Goal: Contribute content: Contribute content

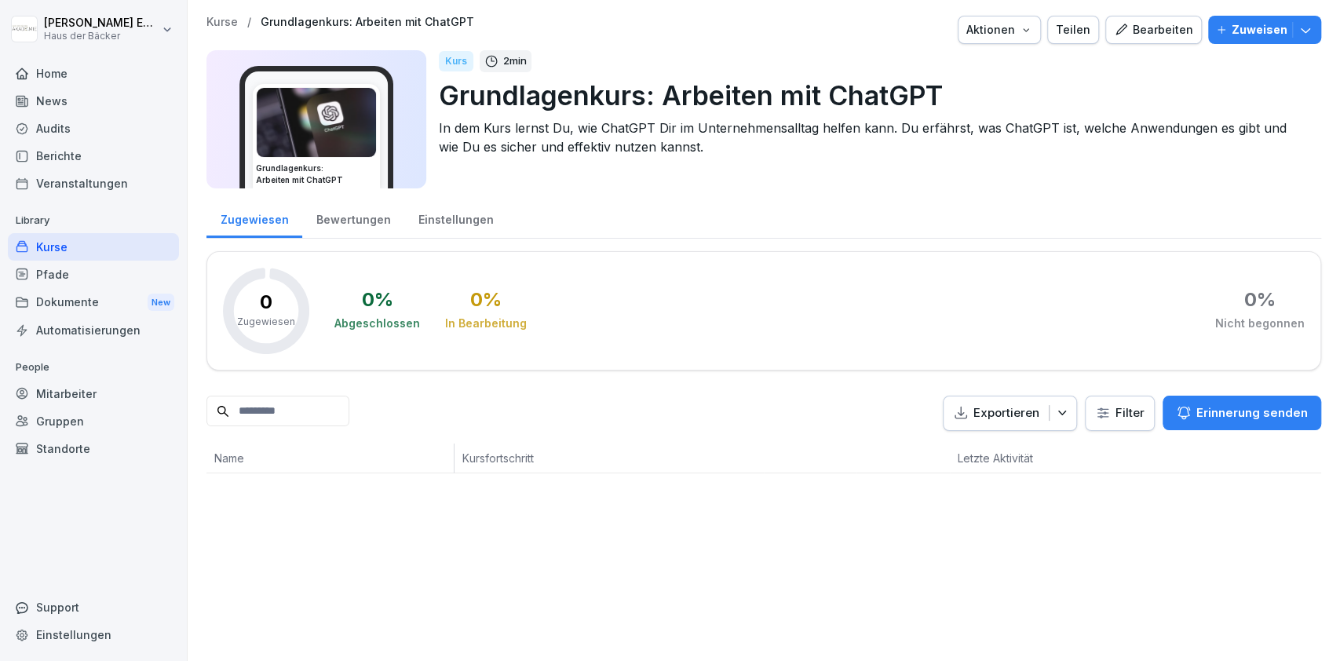
click at [102, 137] on div "Audits" at bounding box center [93, 128] width 171 height 27
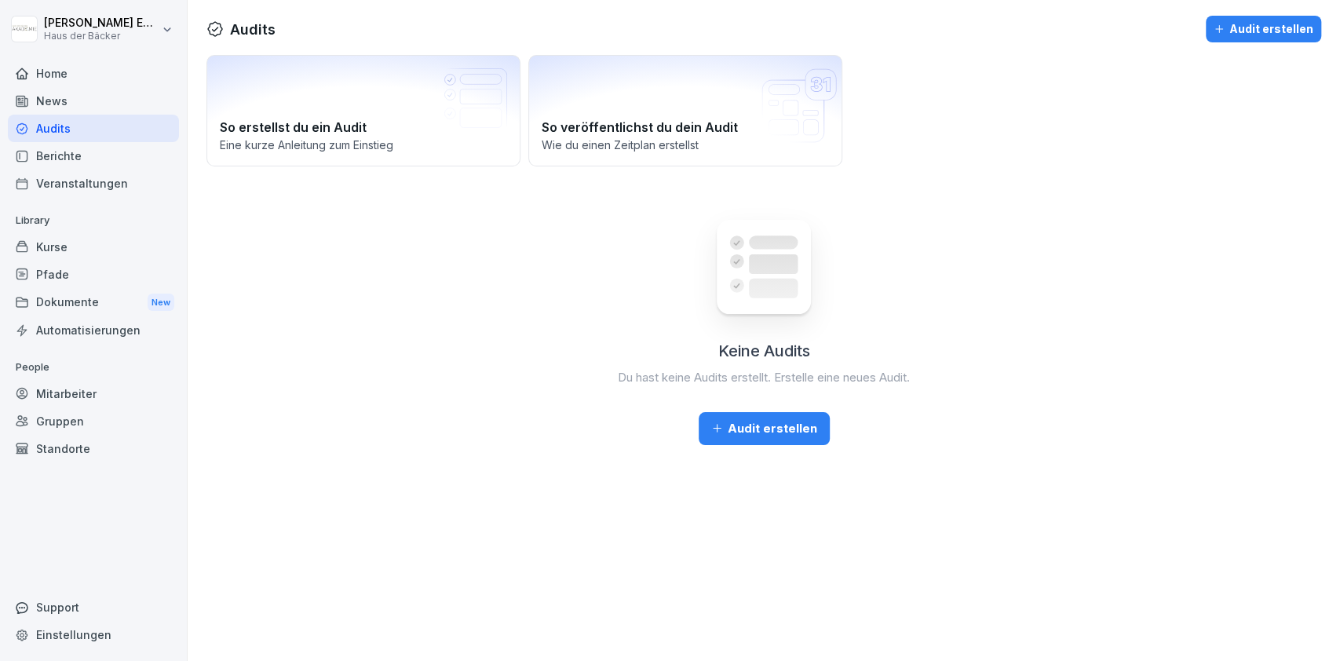
drag, startPoint x: 98, startPoint y: 57, endPoint x: 98, endPoint y: 79, distance: 22.8
click at [98, 79] on div "Home News Audits Berichte Veranstaltungen Library Kurse Pfade Dokumente New Aut…" at bounding box center [93, 351] width 171 height 603
click at [98, 79] on div "Home" at bounding box center [93, 73] width 171 height 27
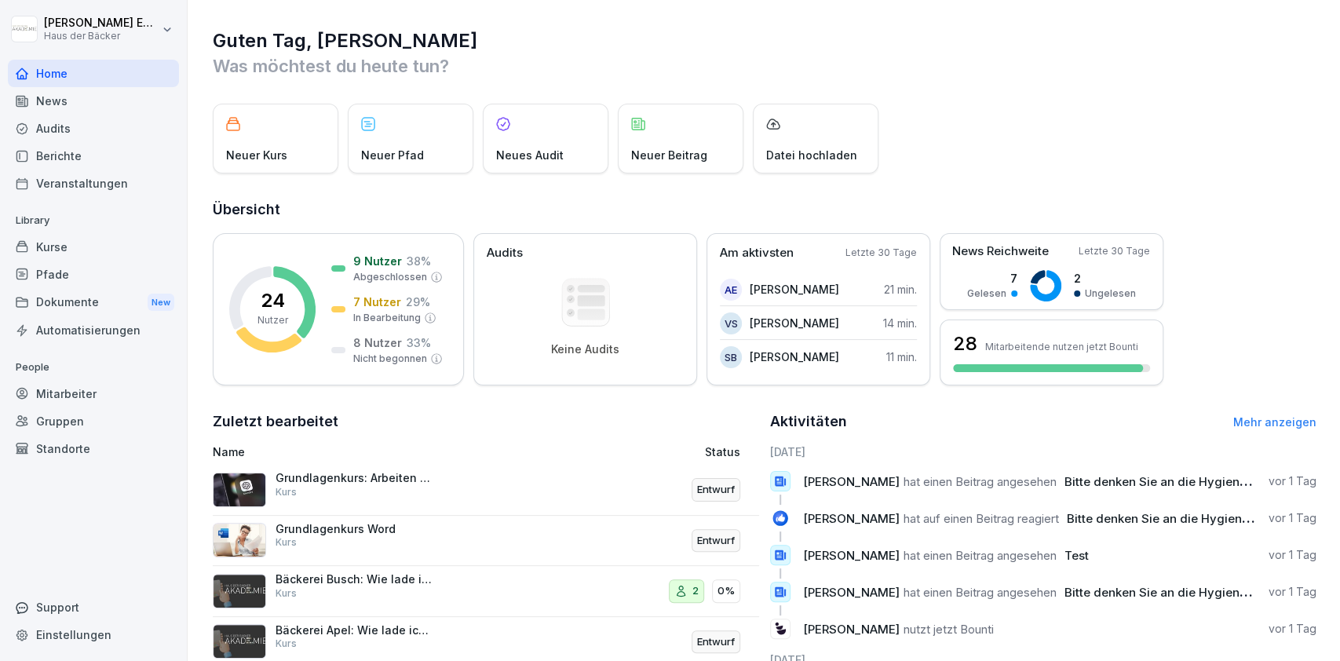
click at [106, 252] on div "Kurse" at bounding box center [93, 246] width 171 height 27
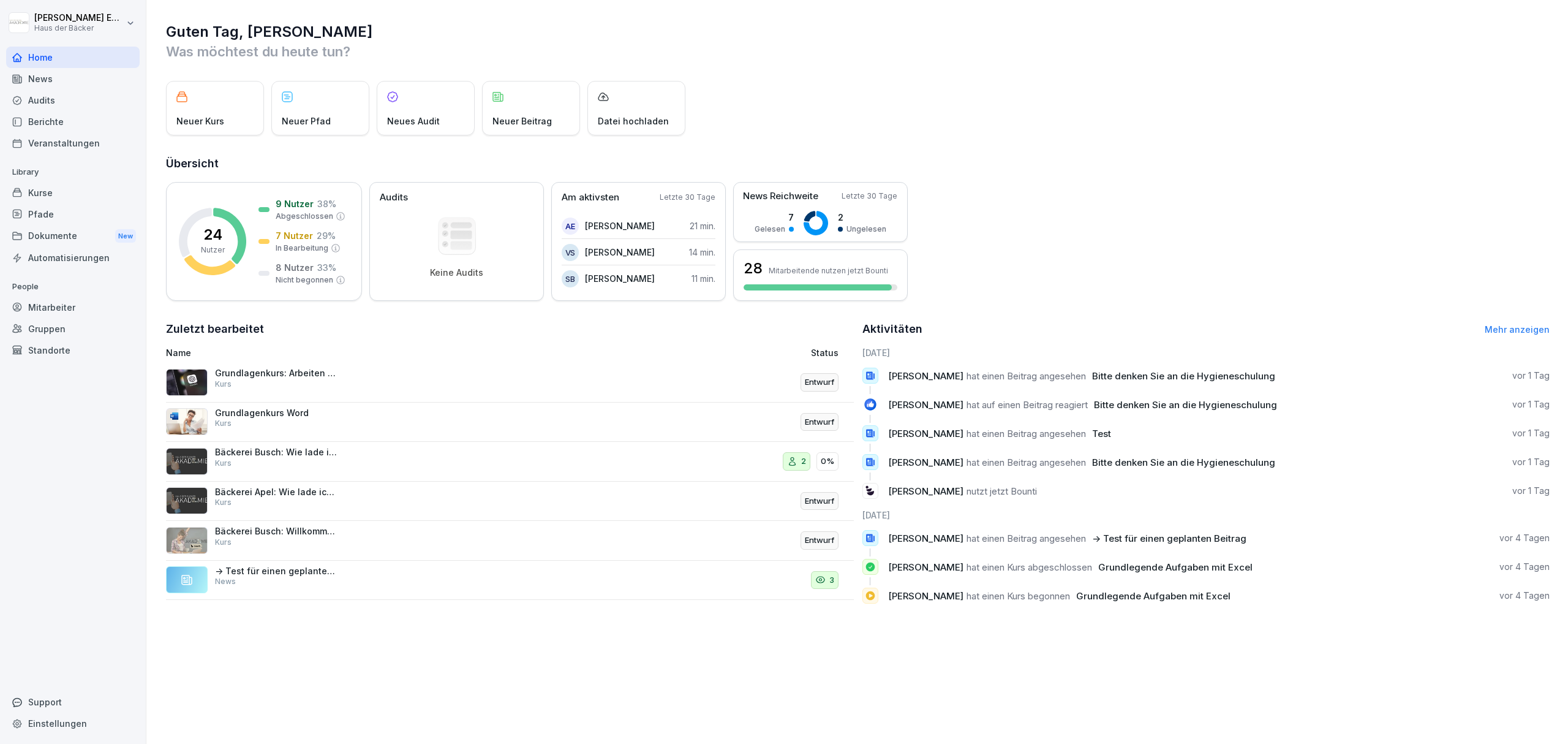
click at [72, 187] on div "Kurse" at bounding box center [73, 192] width 133 height 21
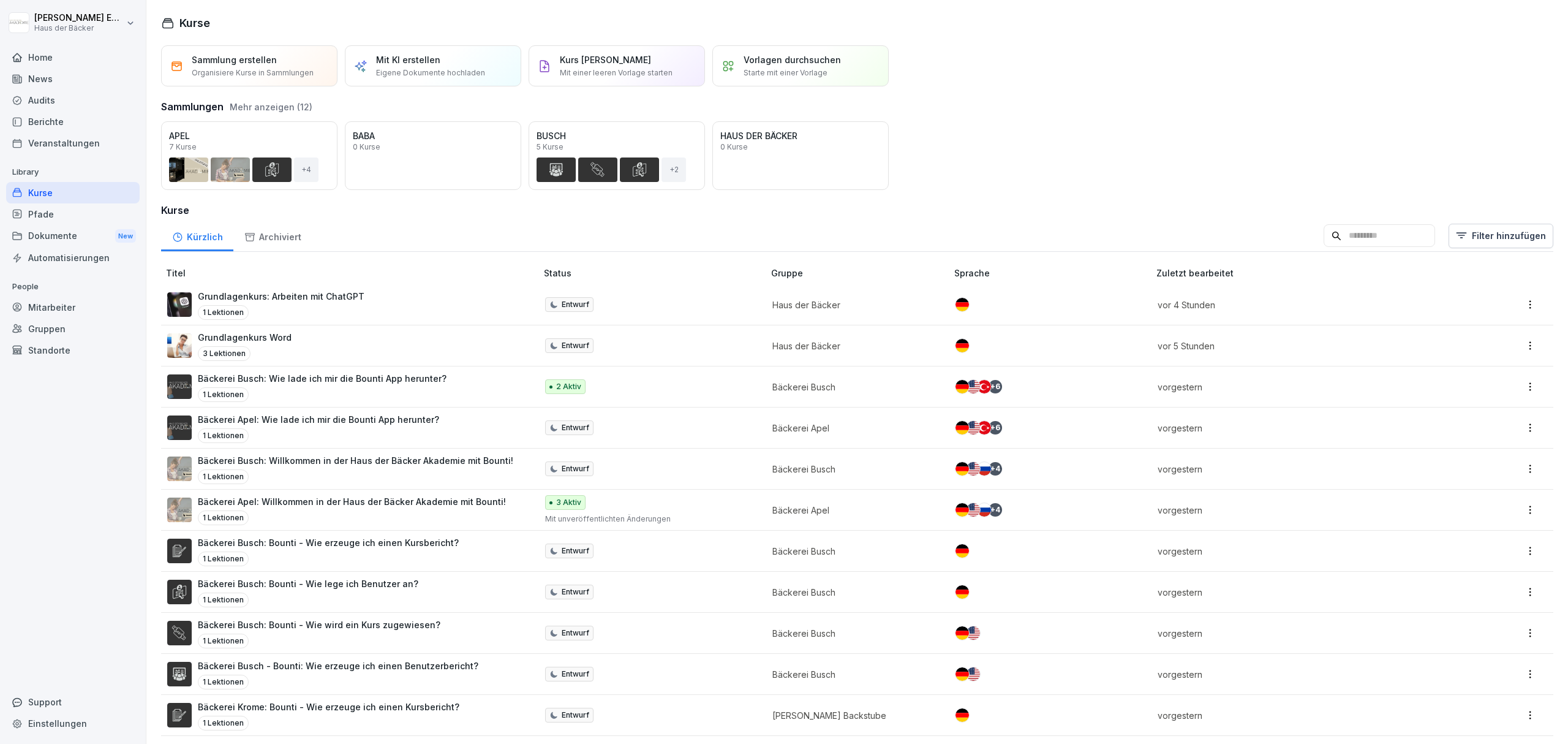
click at [389, 305] on div "Grundlagenkurs: Arbeiten mit ChatGPT 1 Lektionen" at bounding box center [346, 304] width 357 height 30
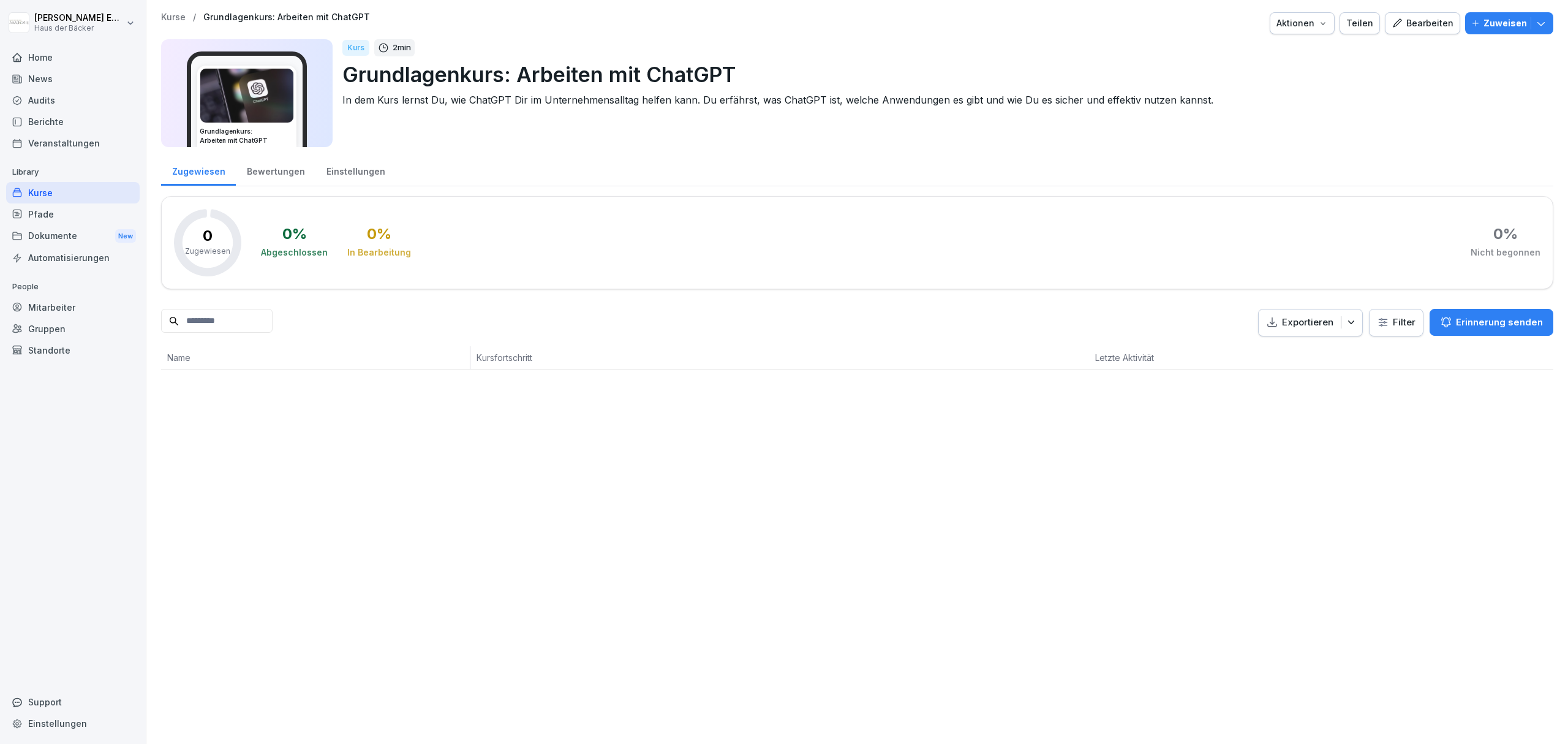
click at [1412, 21] on div "Bearbeiten" at bounding box center [1422, 23] width 62 height 13
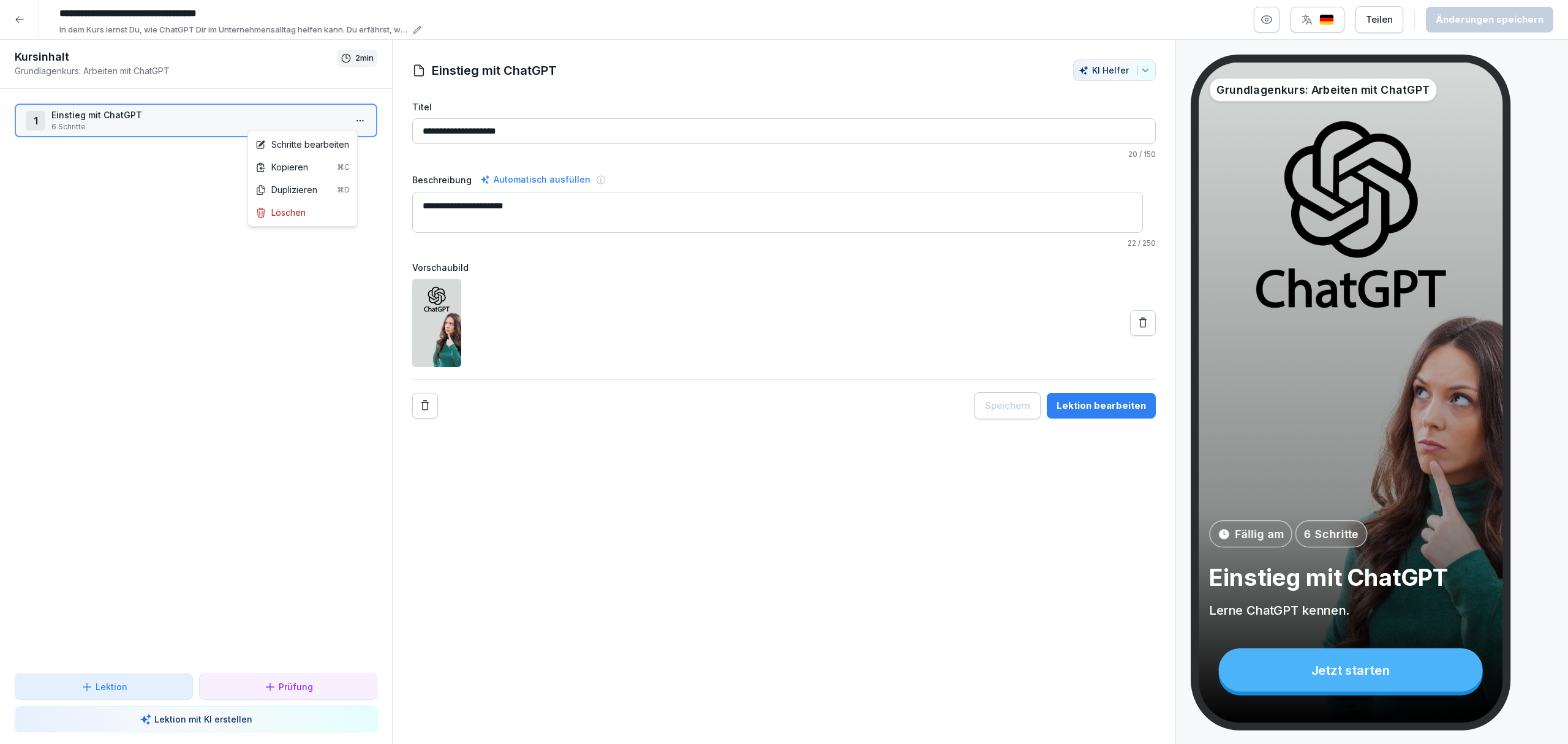
click at [340, 123] on html "**********" at bounding box center [784, 372] width 1568 height 744
click at [300, 144] on div "Schritte bearbeiten" at bounding box center [302, 144] width 94 height 12
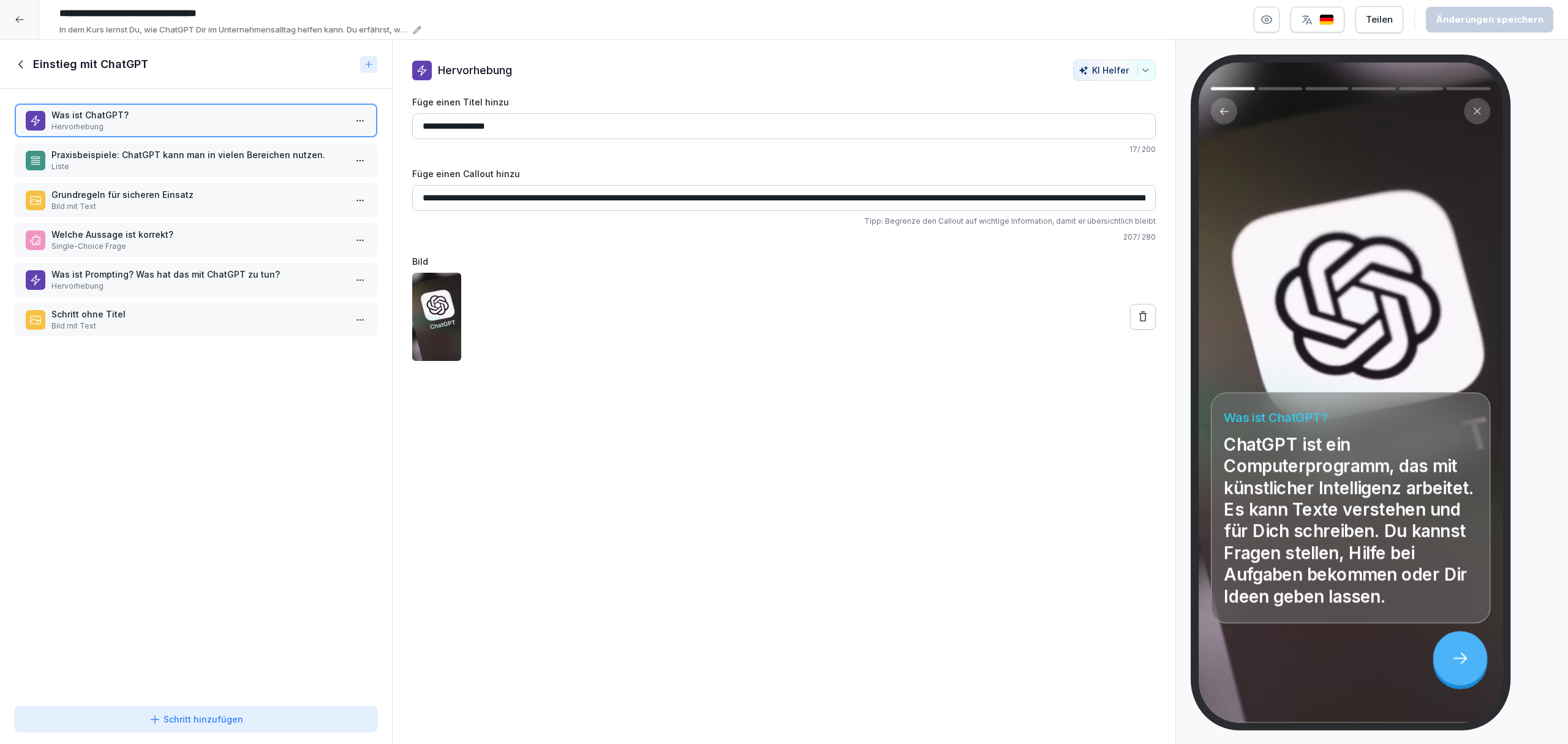
click at [207, 310] on p "Schritt ohne Titel" at bounding box center [198, 314] width 294 height 12
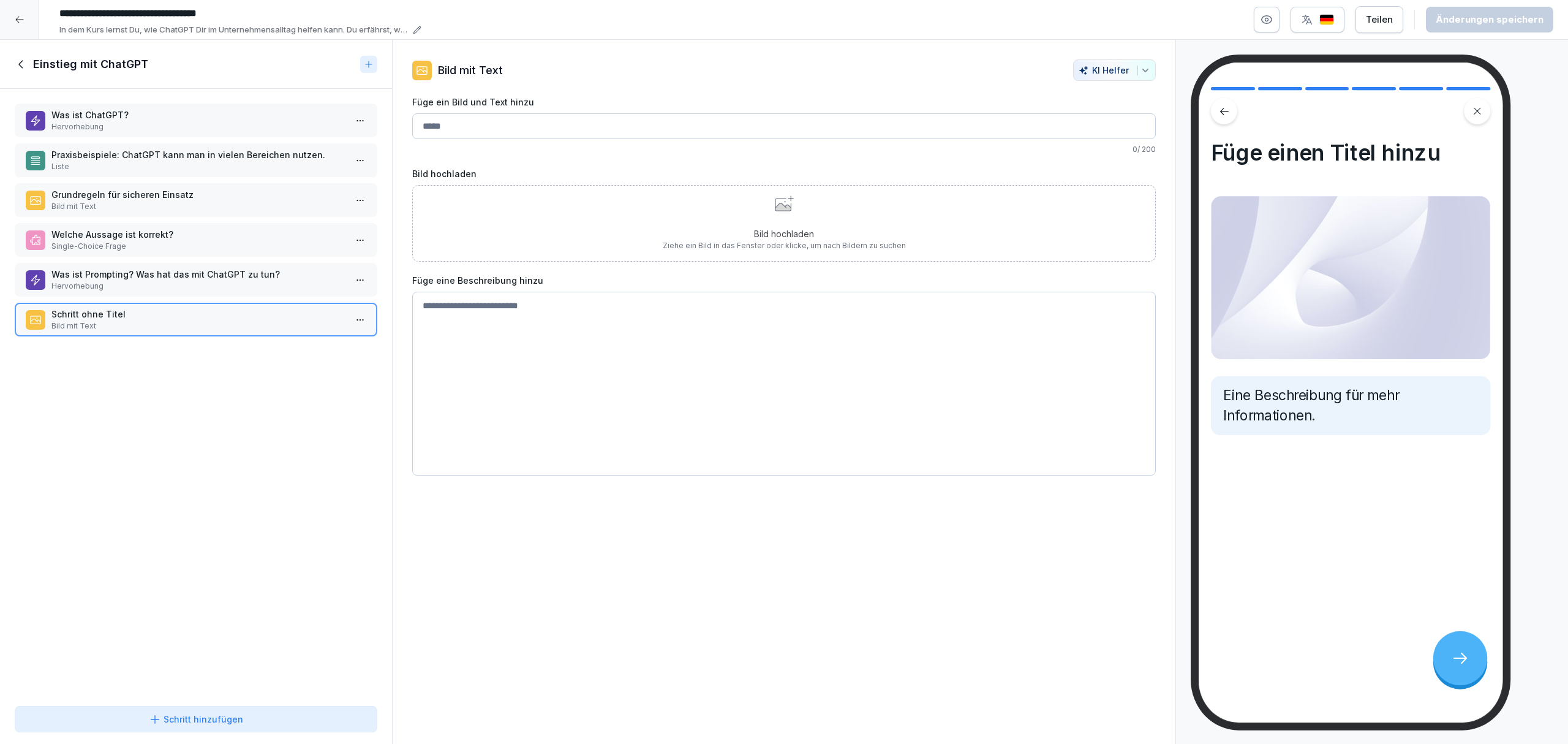
click at [766, 251] on p "Ziehe ein Bild in das Fenster oder klicke, um nach Bildern zu suchen" at bounding box center [784, 246] width 244 height 11
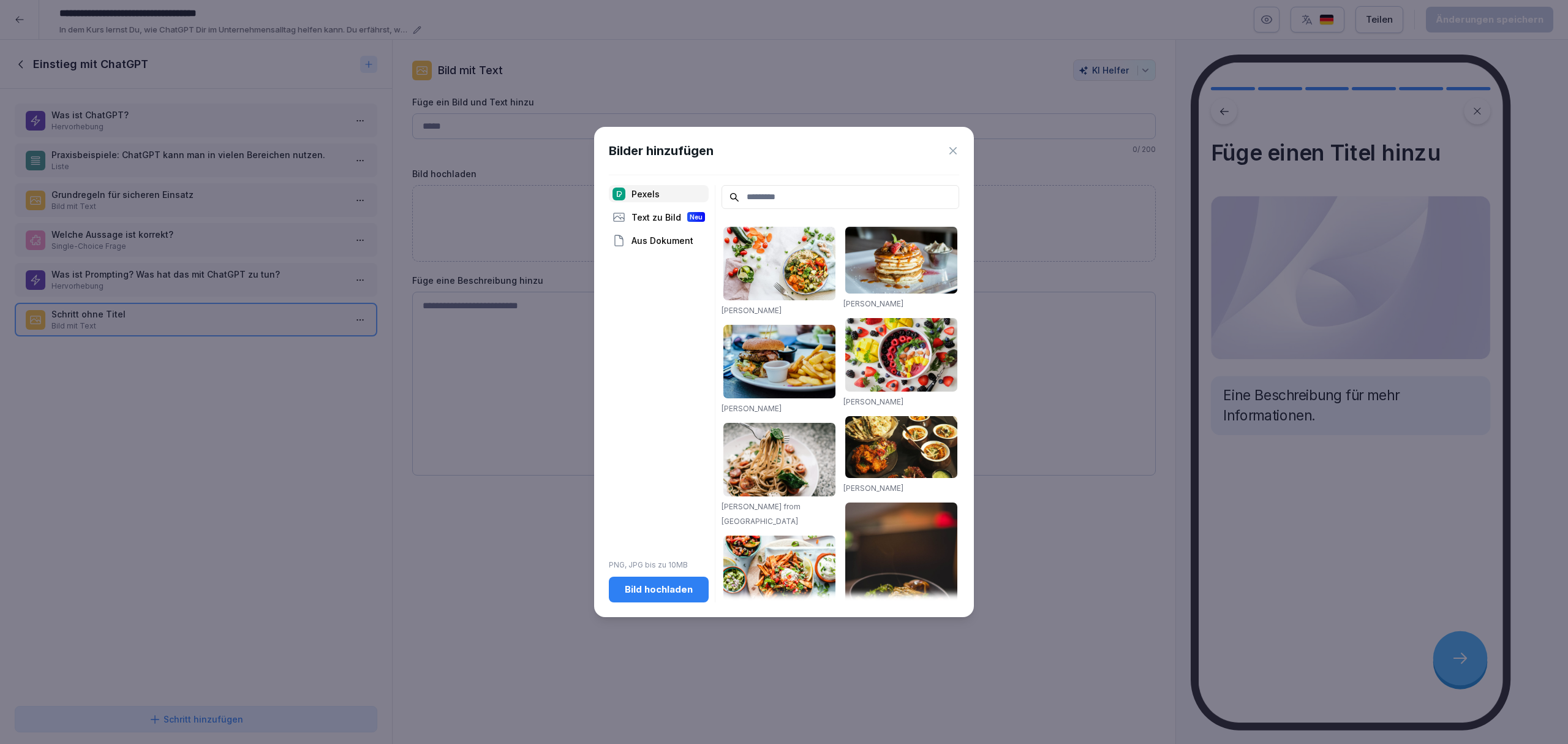
click at [650, 593] on div "Bild hochladen" at bounding box center [659, 589] width 80 height 13
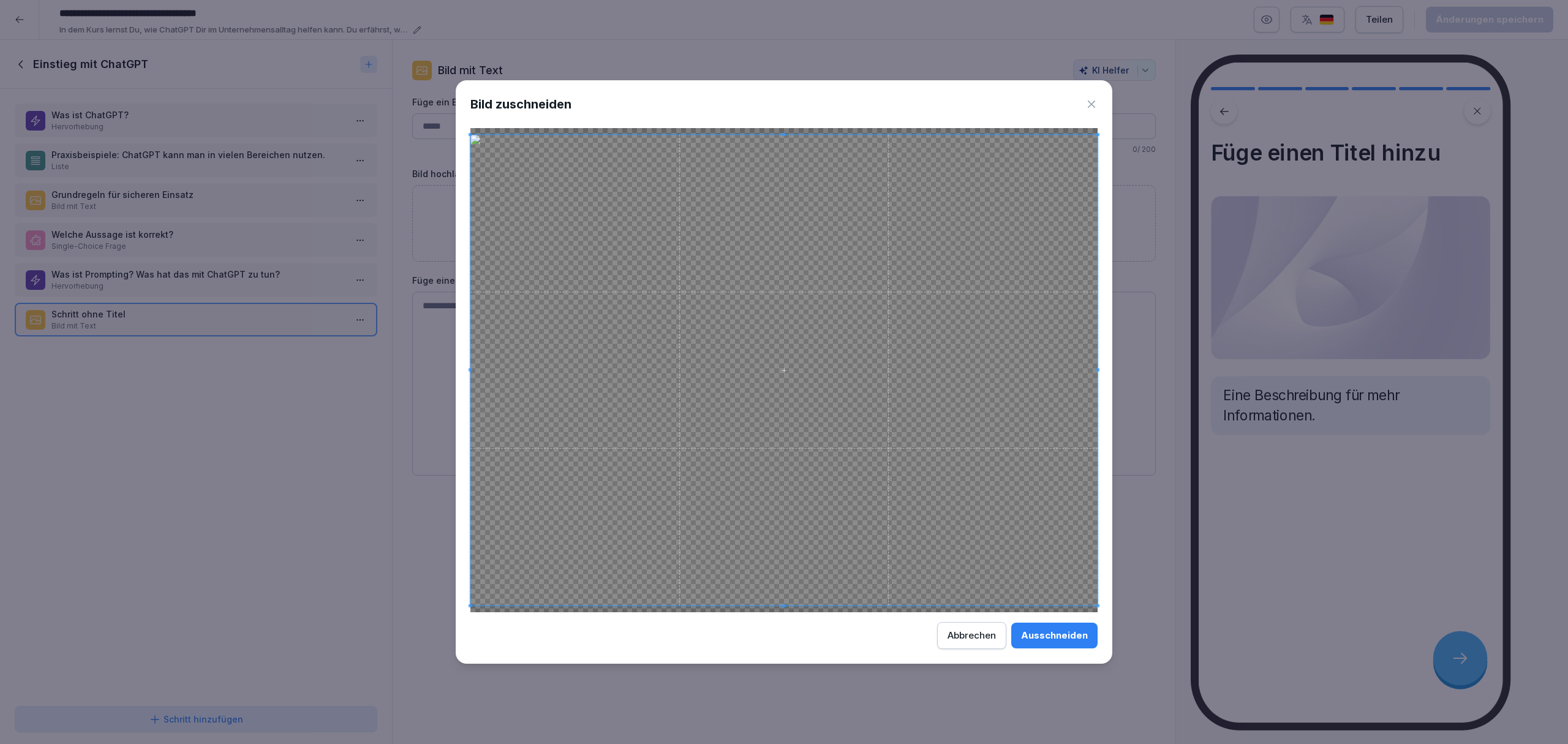
click at [1020, 630] on button "Ausschneiden" at bounding box center [1054, 635] width 87 height 26
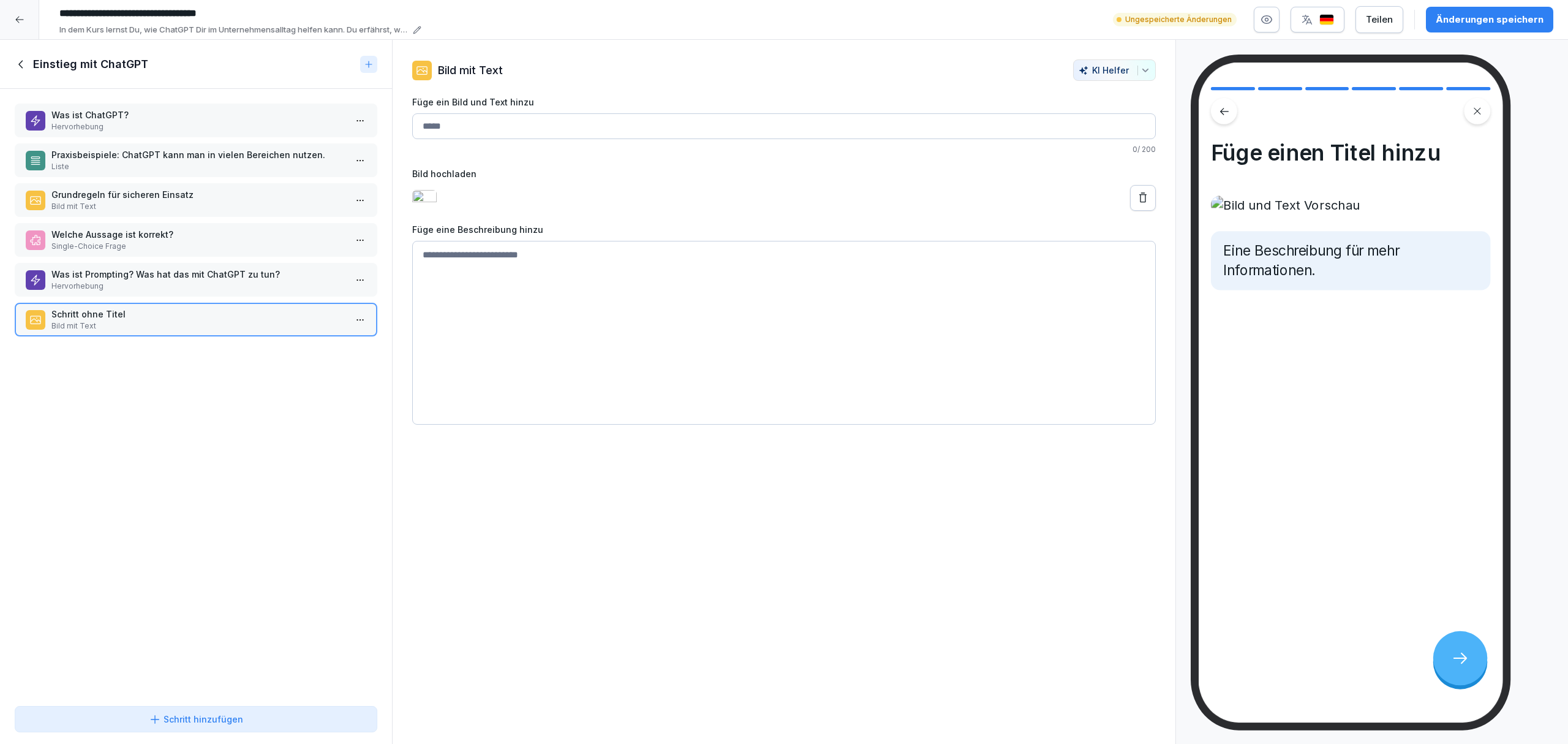
click at [275, 280] on p "Hervorhebung" at bounding box center [198, 286] width 294 height 11
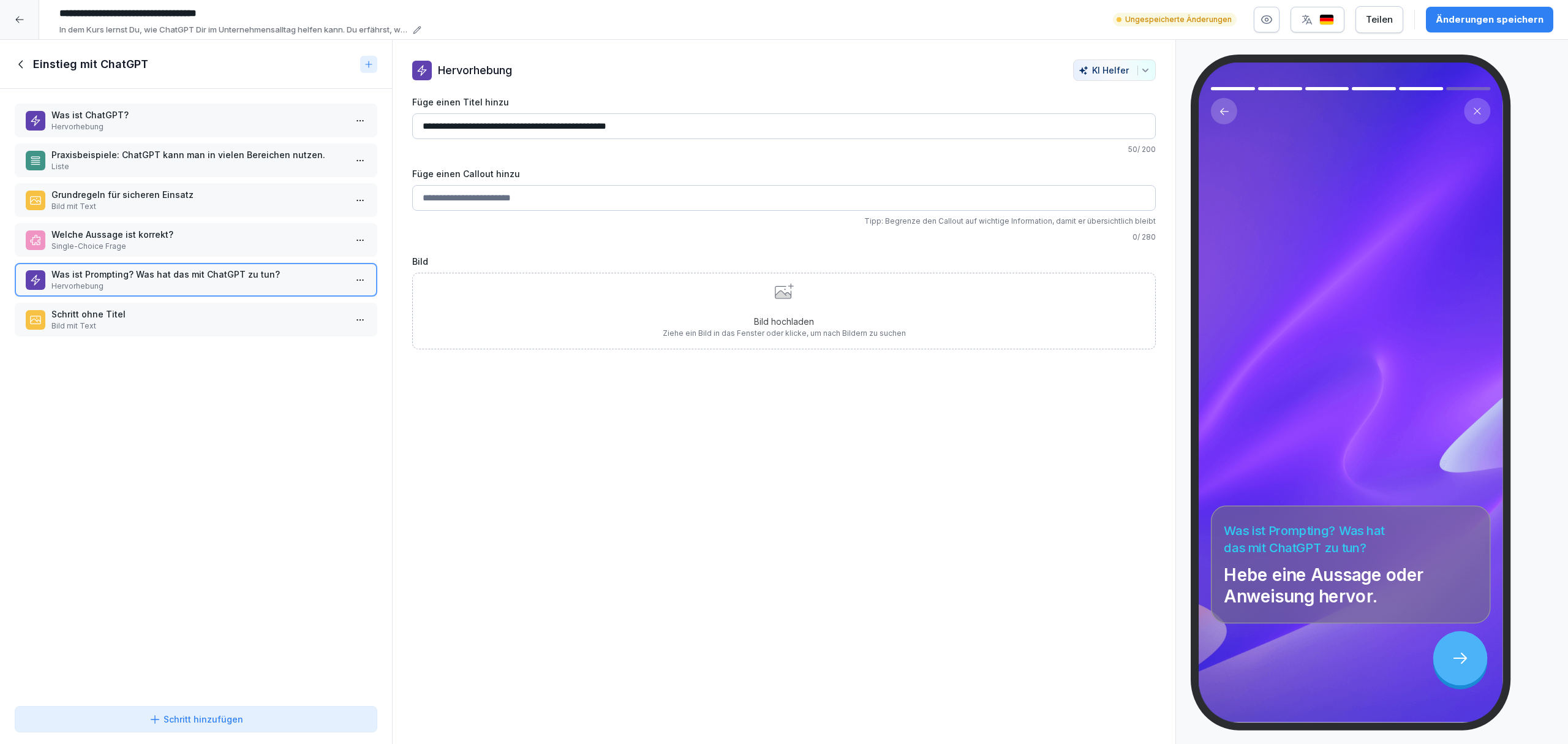
click at [1458, 12] on div "Änderungen speichern" at bounding box center [1489, 19] width 108 height 13
click at [497, 196] on input "Füge einen Callout hinzu" at bounding box center [784, 198] width 744 height 26
paste input "**********"
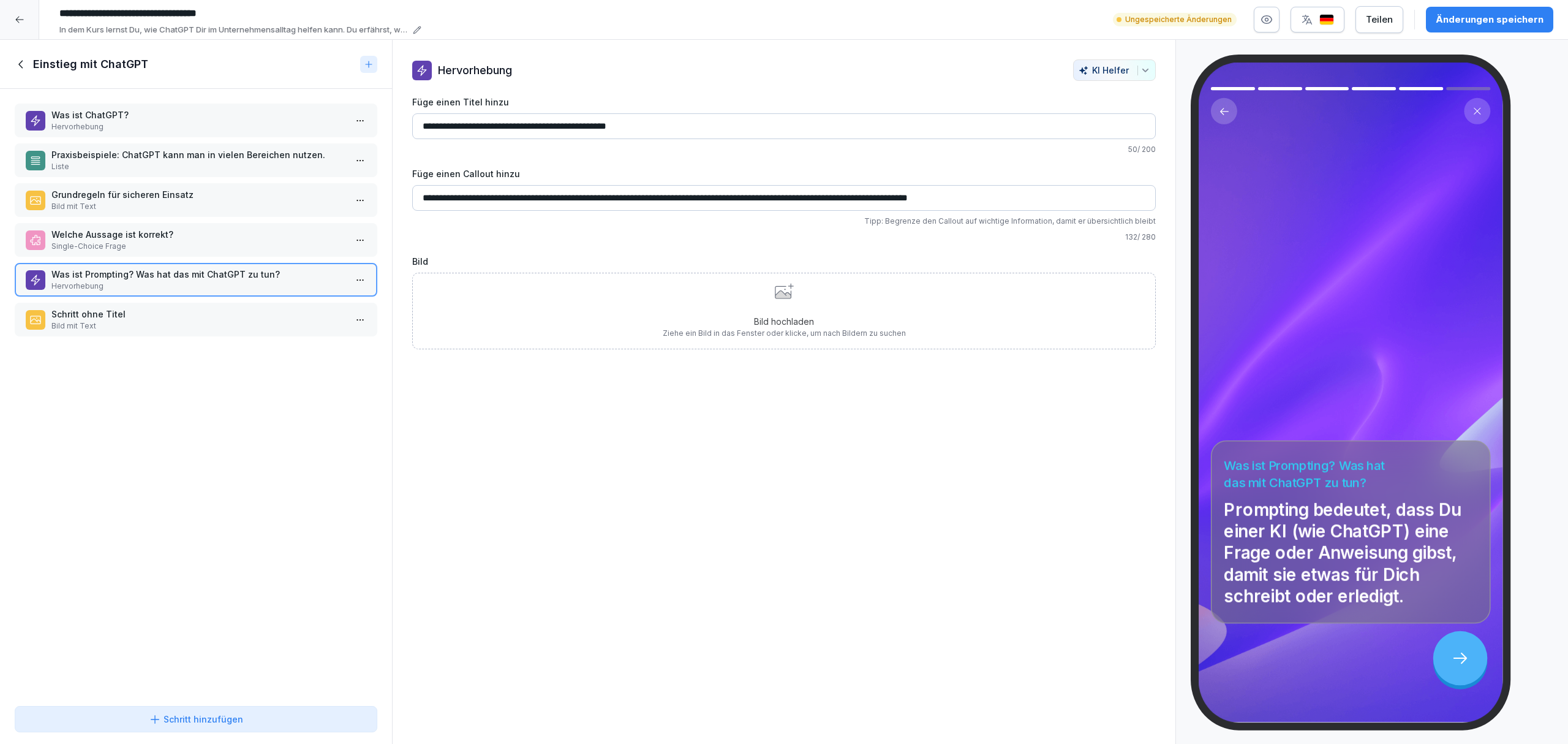
type input "**********"
click at [1483, 12] on div "Änderungen speichern" at bounding box center [1489, 19] width 108 height 13
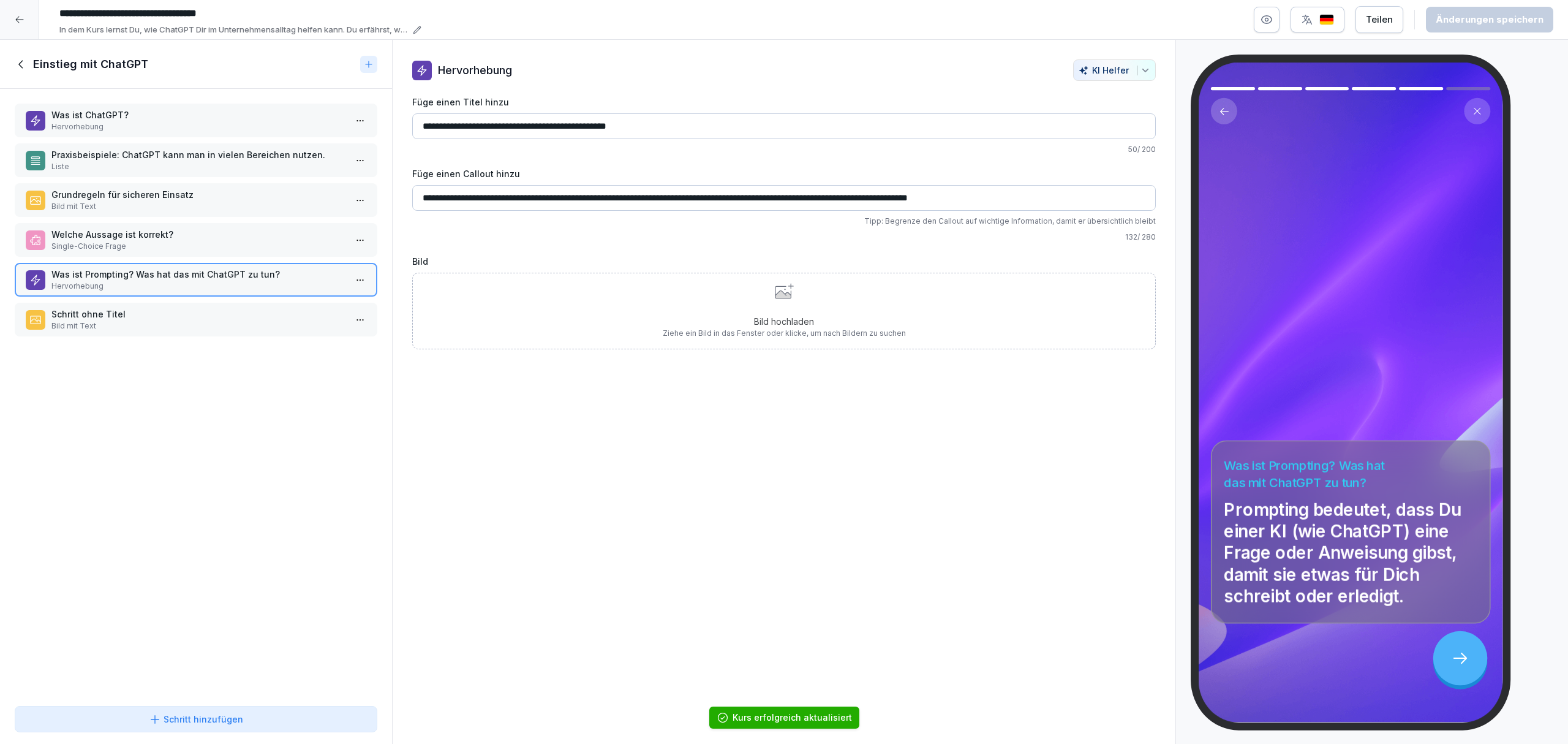
click at [886, 286] on div "Bild hochladen Ziehe ein Bild in das Fenster oder klicke, um nach Bildern zu su…" at bounding box center [784, 311] width 244 height 55
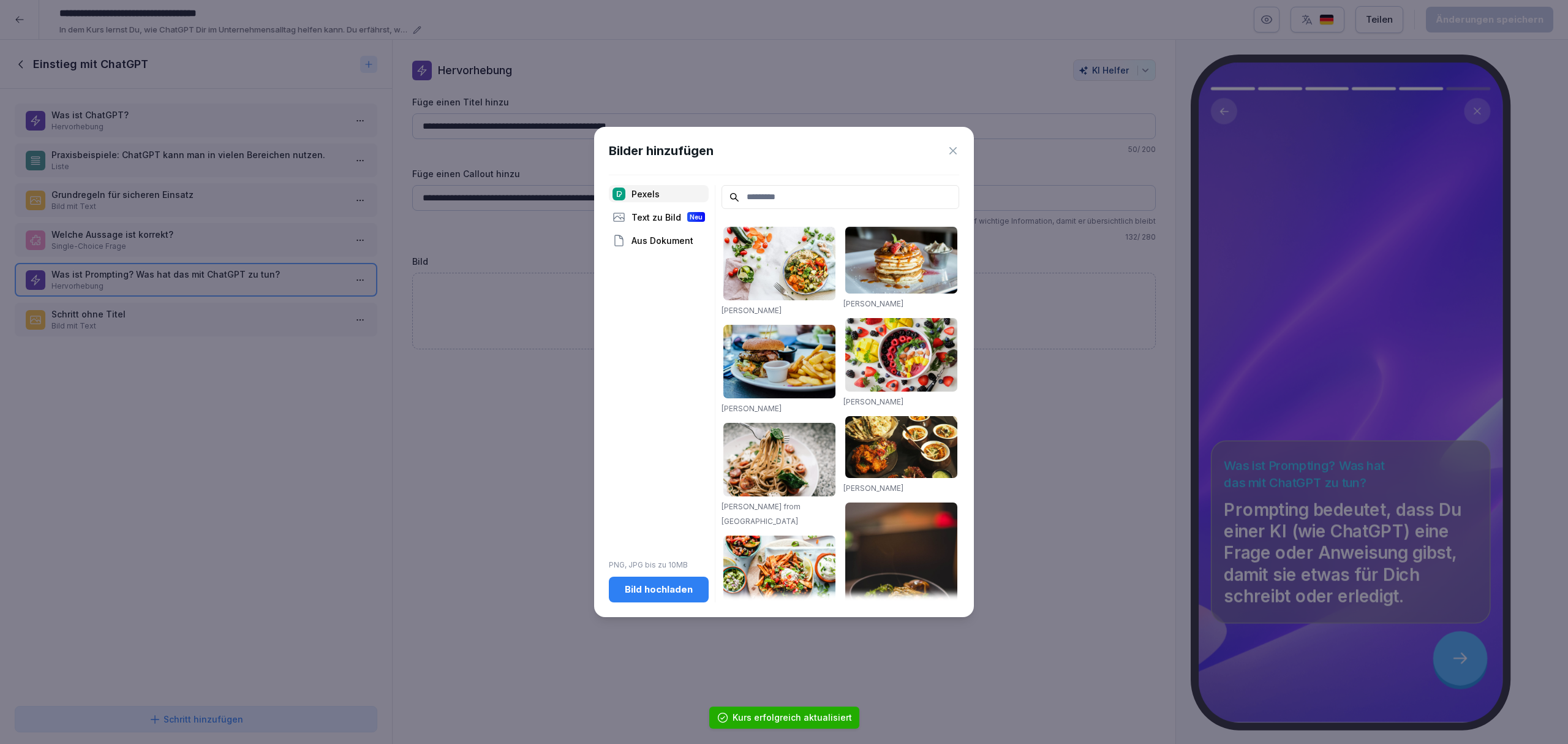
click at [681, 583] on div "Bild hochladen" at bounding box center [659, 589] width 80 height 13
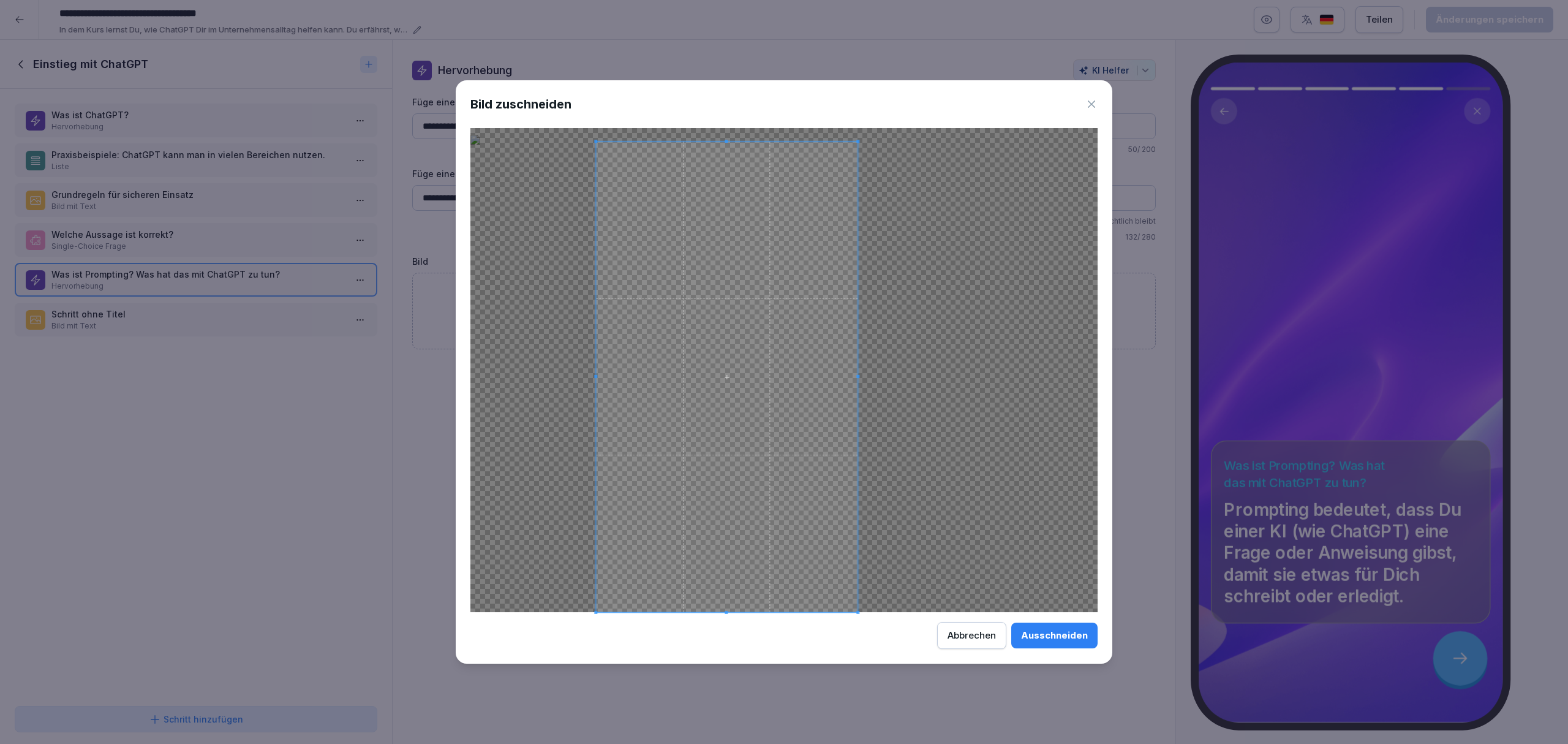
click at [731, 344] on span at bounding box center [727, 376] width 261 height 471
click at [1068, 632] on div "Ausschneiden" at bounding box center [1054, 635] width 67 height 13
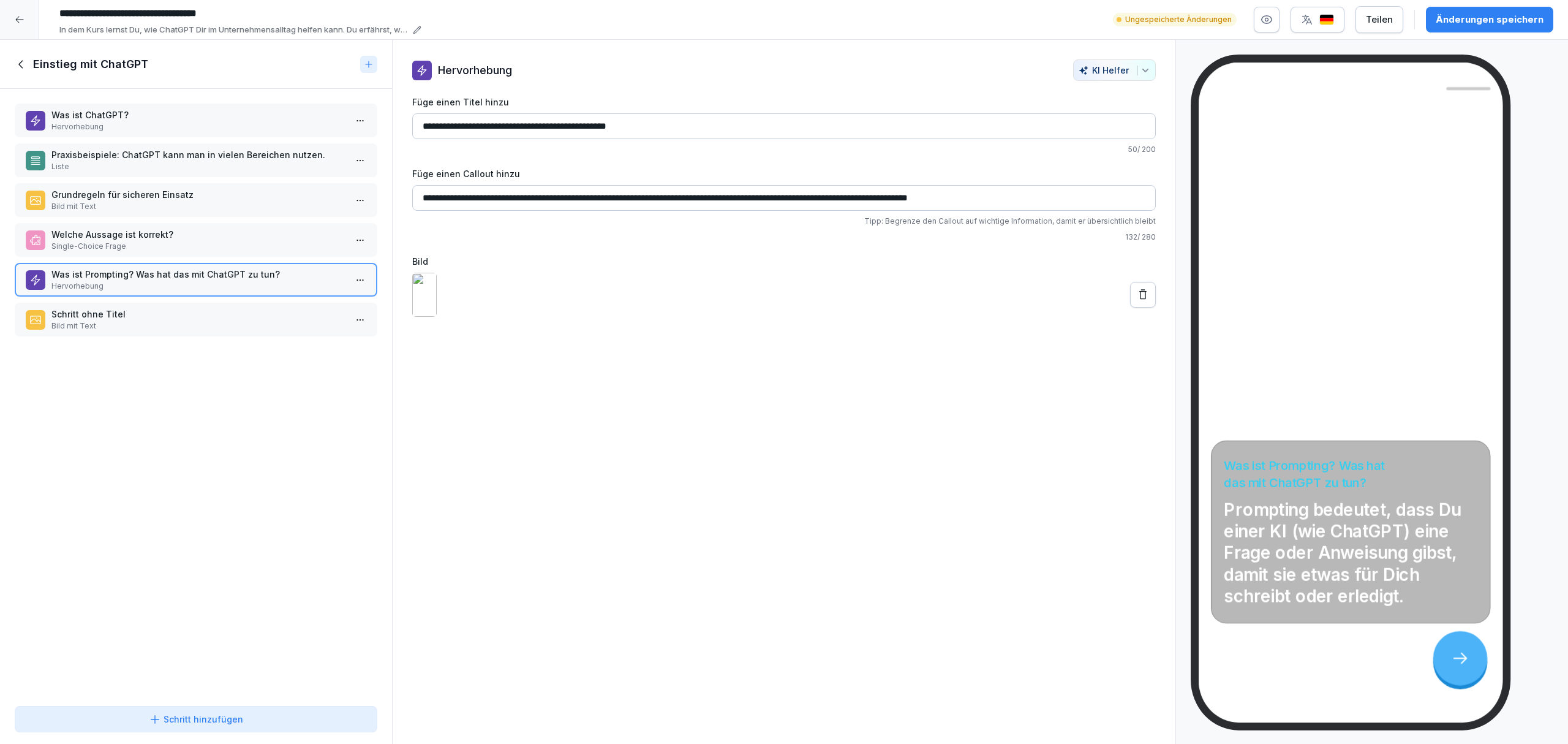
click at [1520, 10] on button "Änderungen speichern" at bounding box center [1489, 20] width 127 height 26
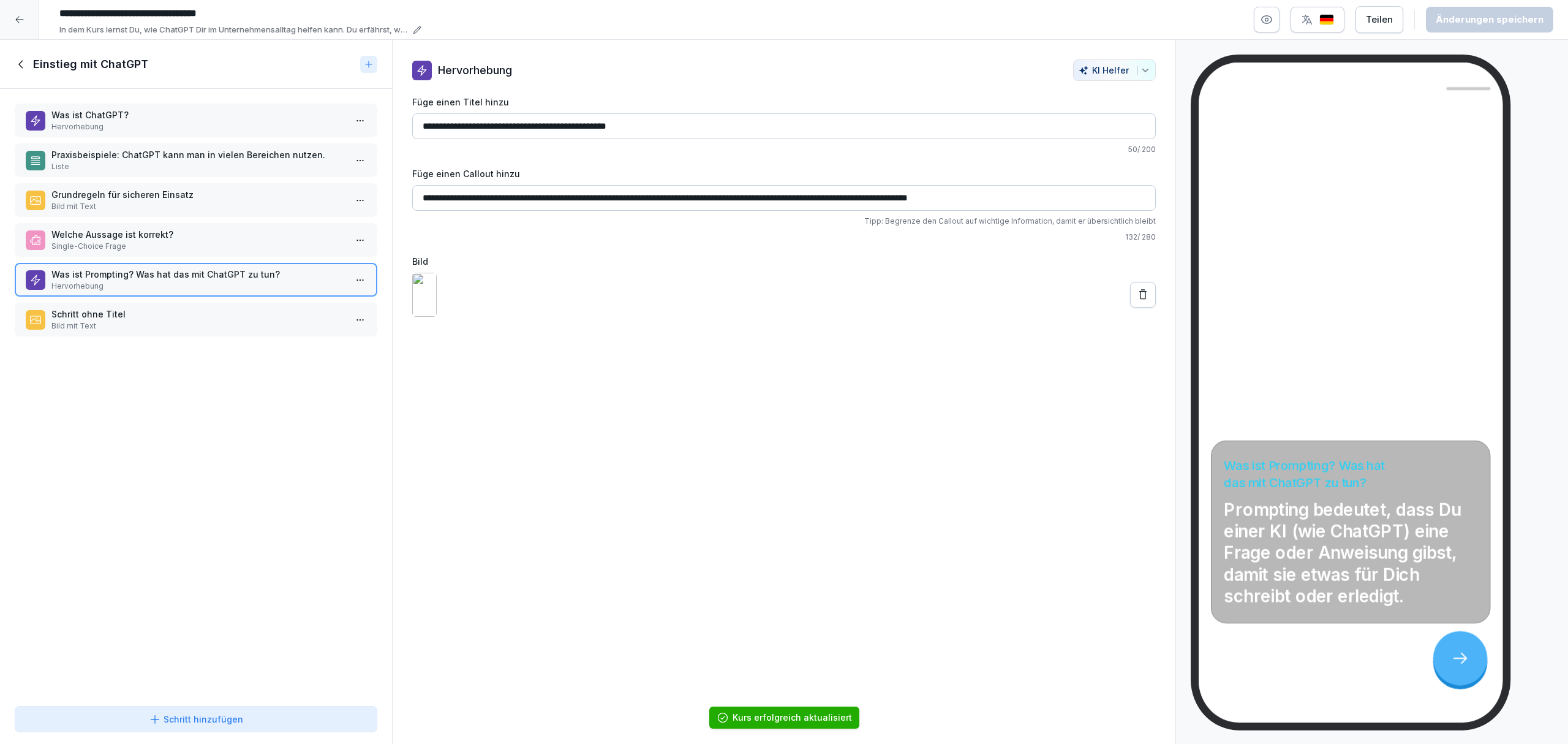
click at [283, 303] on div "Schritt ohne Titel Bild mit Text" at bounding box center [196, 319] width 363 height 34
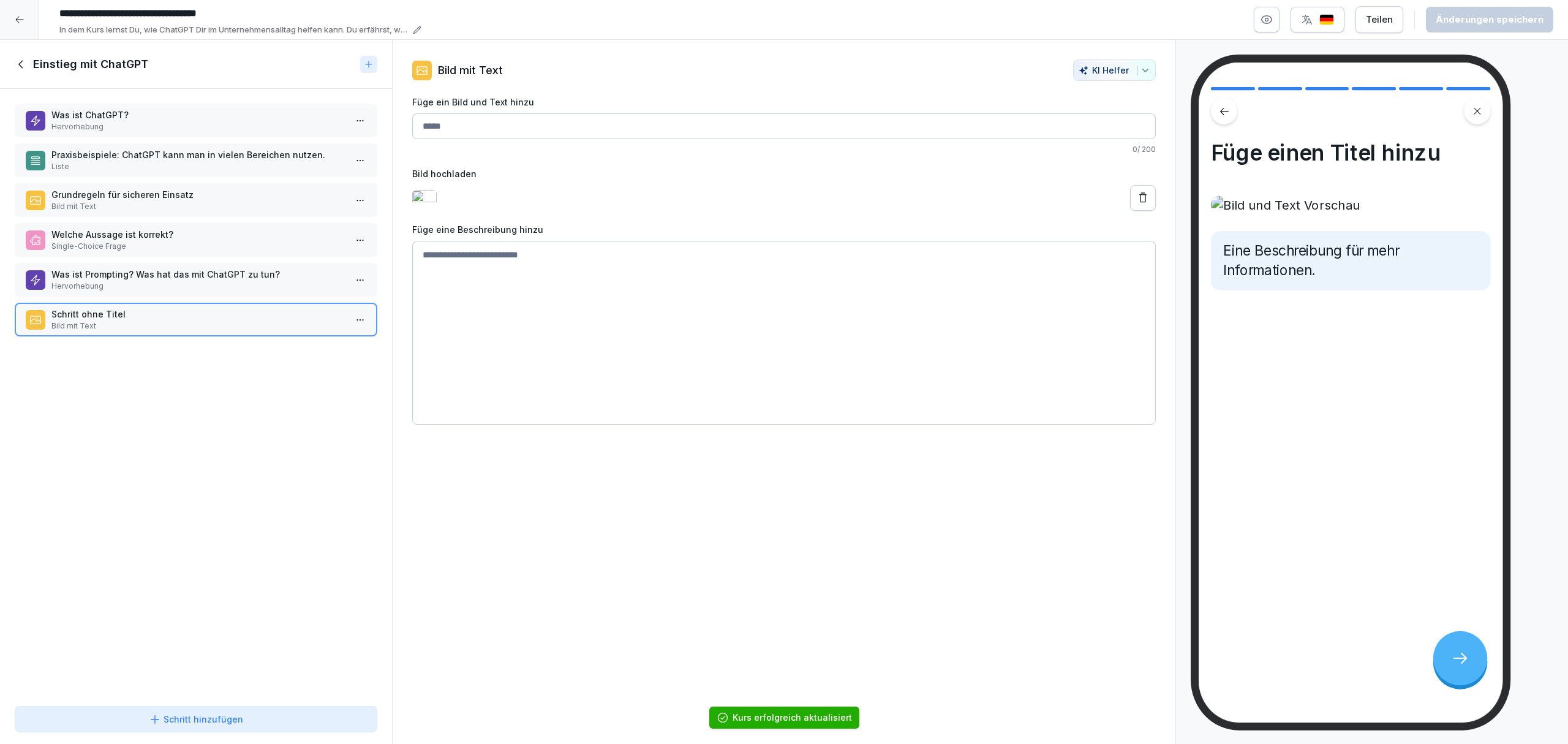
click at [18, 62] on icon at bounding box center [21, 64] width 13 height 13
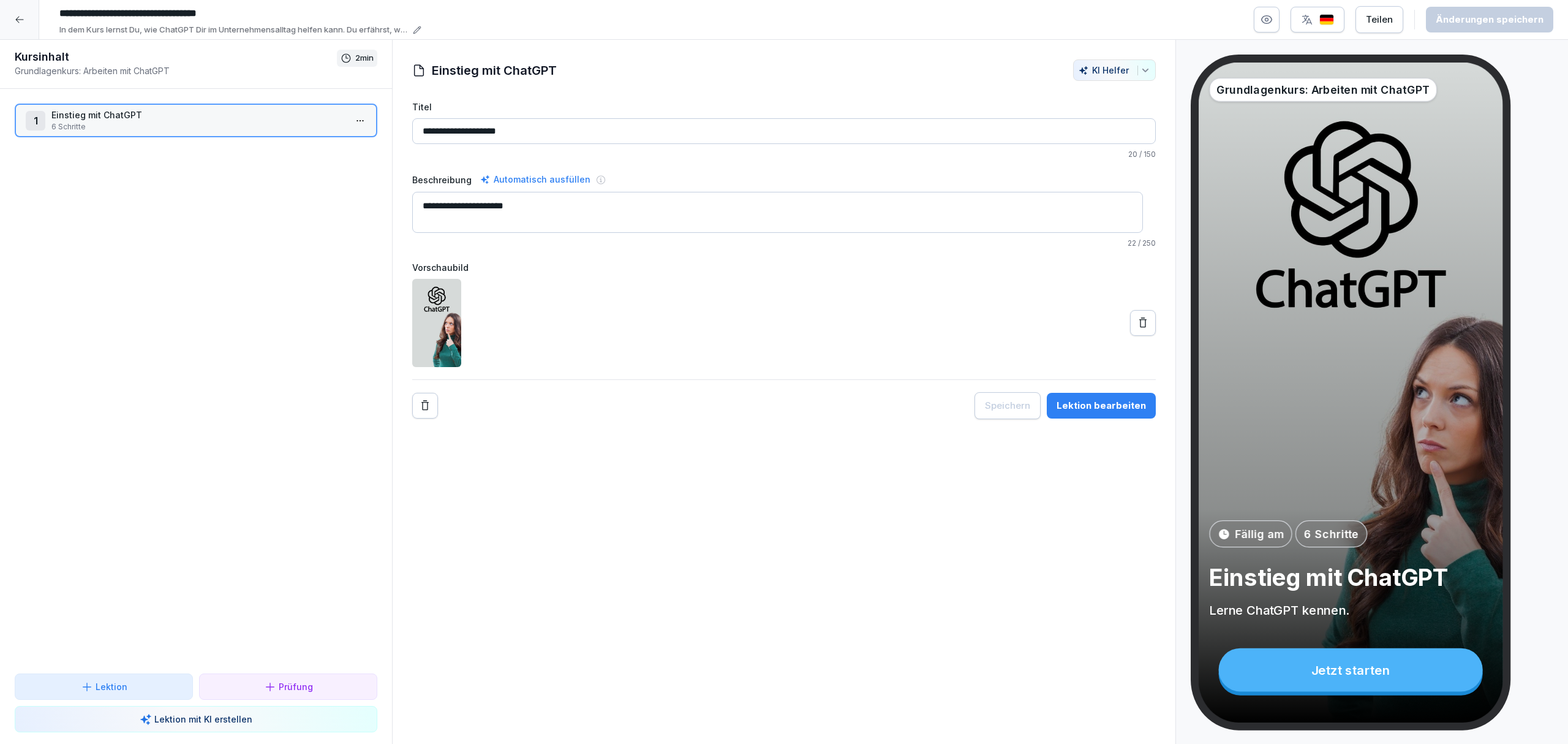
click at [126, 680] on p "Lektion" at bounding box center [111, 686] width 32 height 12
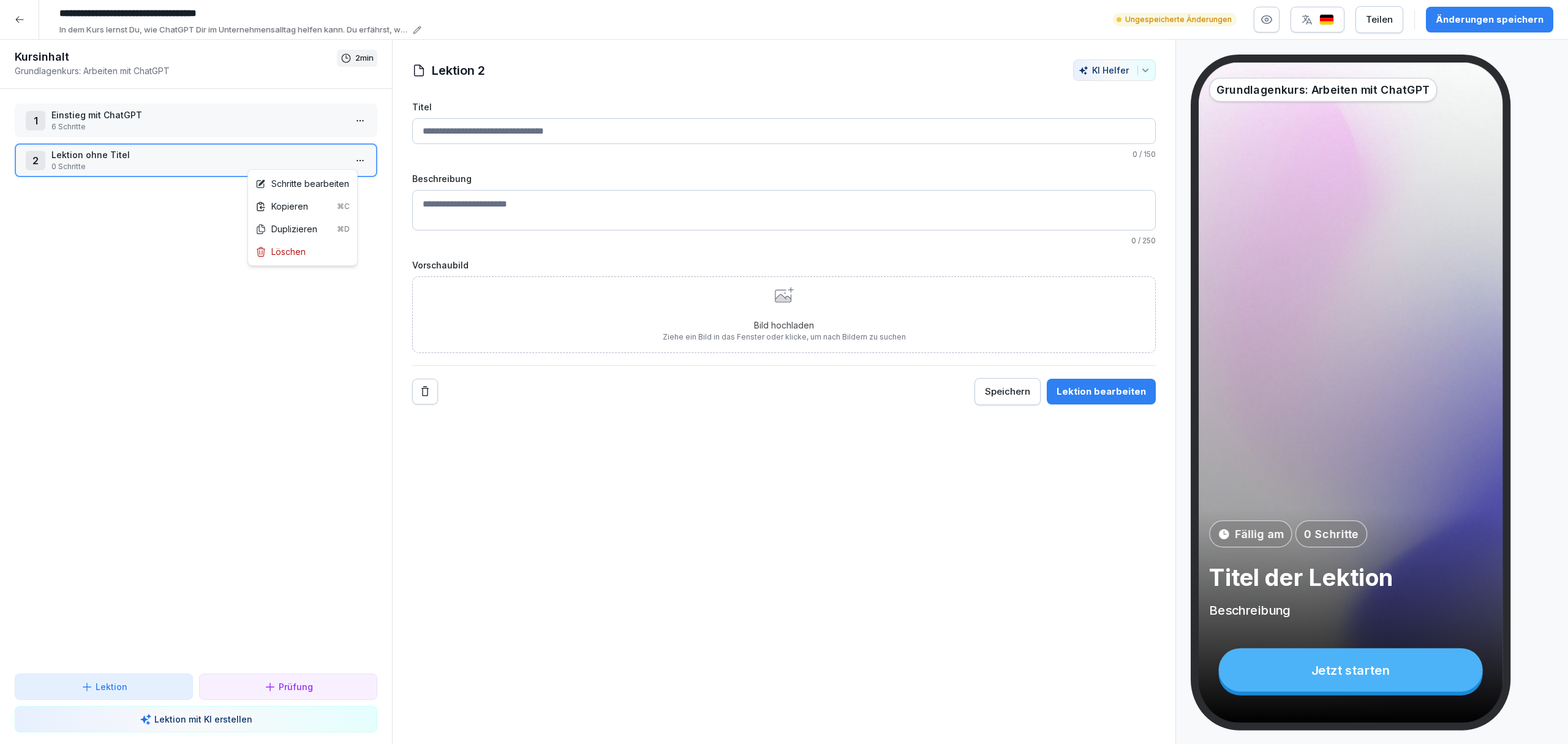
click at [349, 158] on html "**********" at bounding box center [784, 372] width 1568 height 744
click at [310, 252] on div "Löschen" at bounding box center [302, 251] width 104 height 23
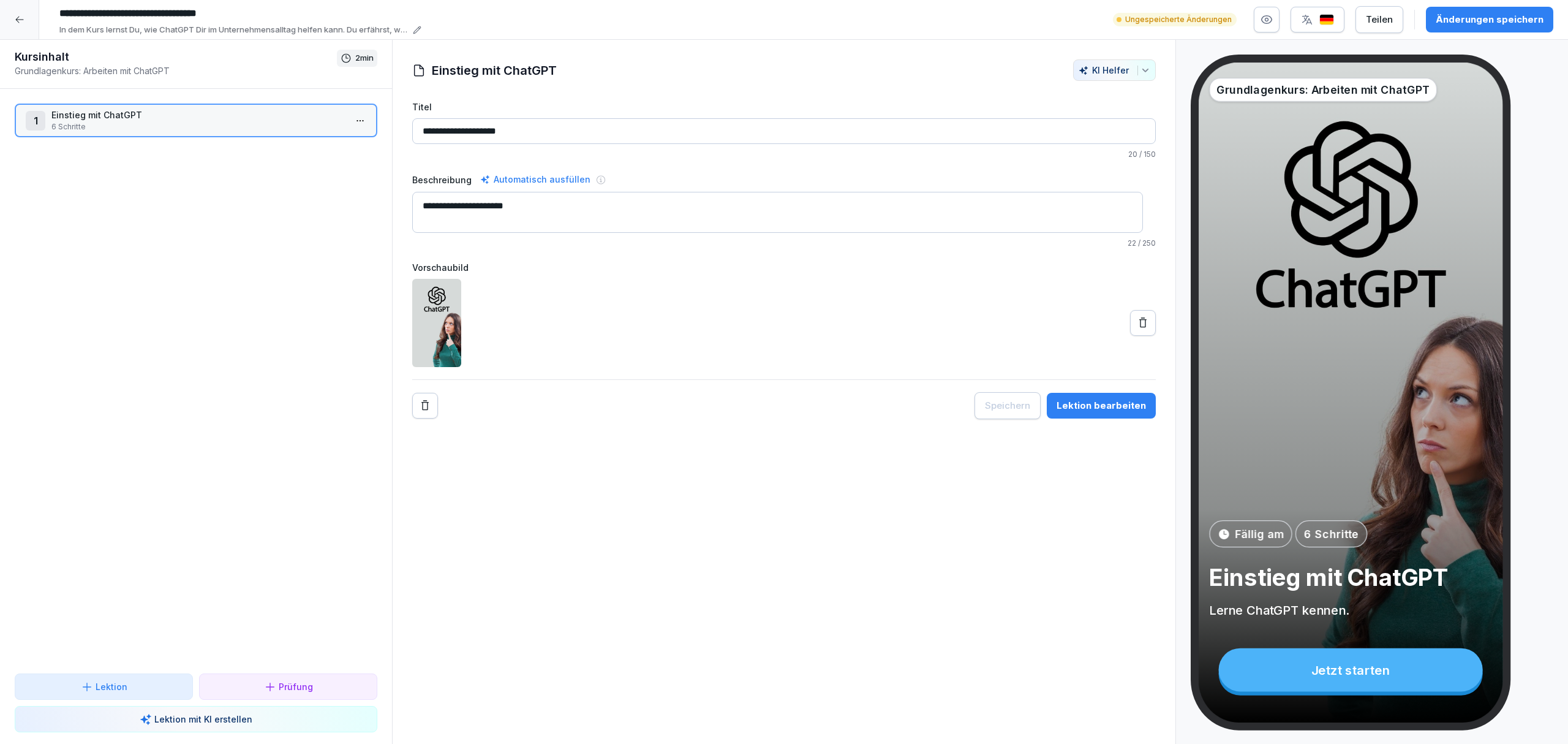
click at [256, 109] on p "Einstieg mit ChatGPT" at bounding box center [198, 115] width 294 height 12
click at [1473, 25] on div "Änderungen speichern" at bounding box center [1489, 19] width 108 height 13
click at [586, 209] on textarea "**********" at bounding box center [777, 212] width 731 height 41
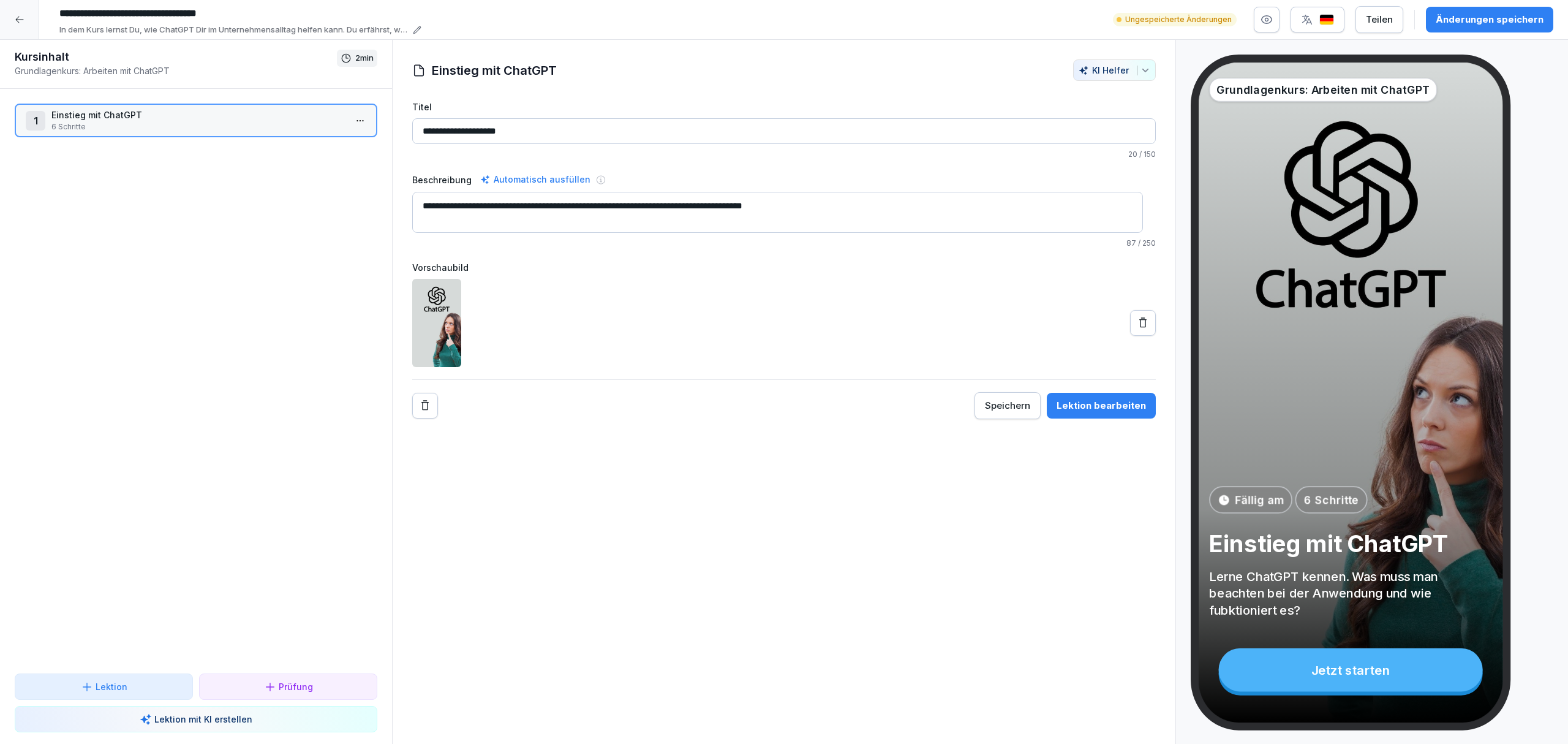
drag, startPoint x: 915, startPoint y: 196, endPoint x: 403, endPoint y: 160, distance: 513.3
click at [403, 160] on div "**********" at bounding box center [784, 239] width 783 height 360
click at [904, 221] on textarea "**********" at bounding box center [777, 212] width 731 height 41
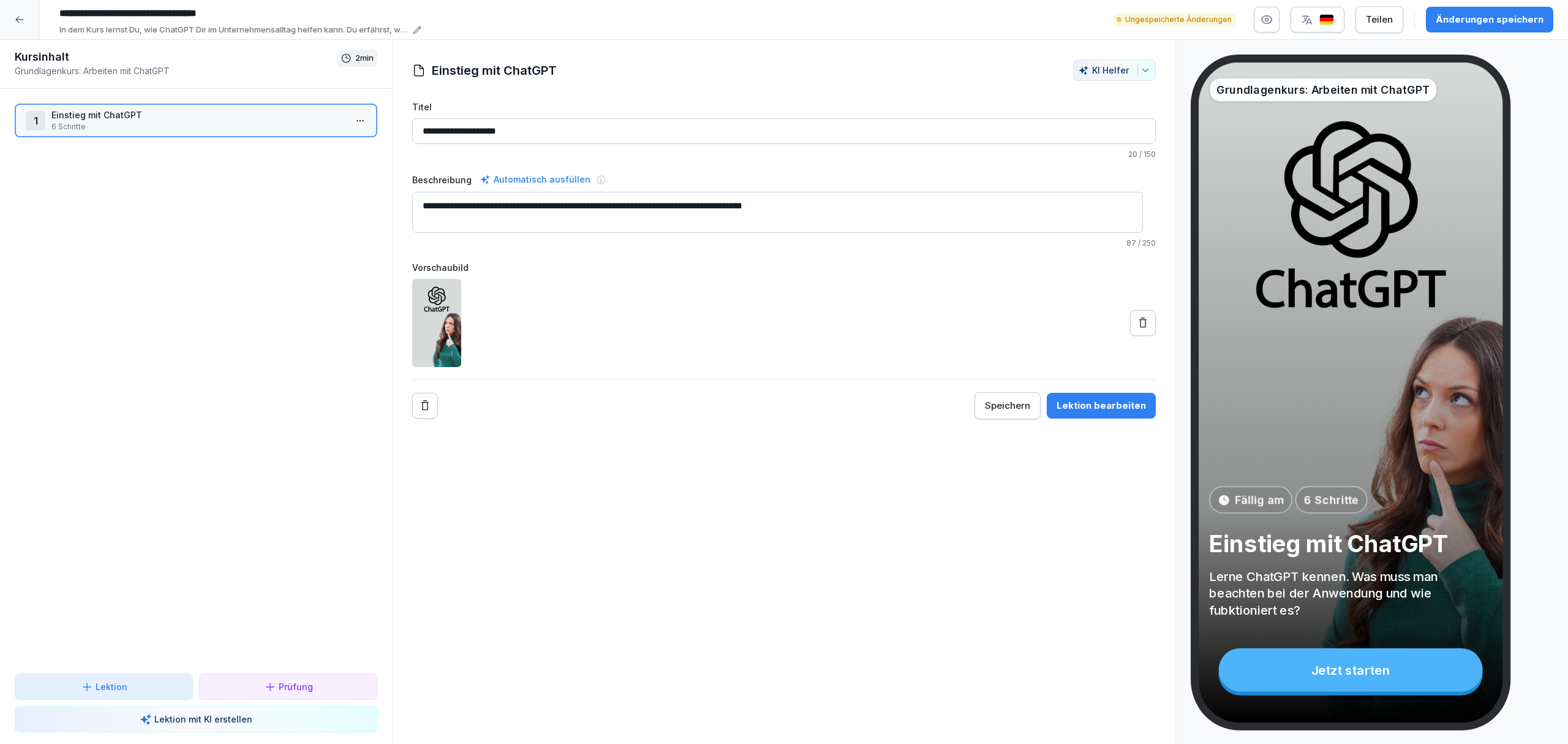
paste textarea "****"
type textarea "**********"
click at [1461, 9] on button "Änderungen speichern" at bounding box center [1489, 20] width 127 height 26
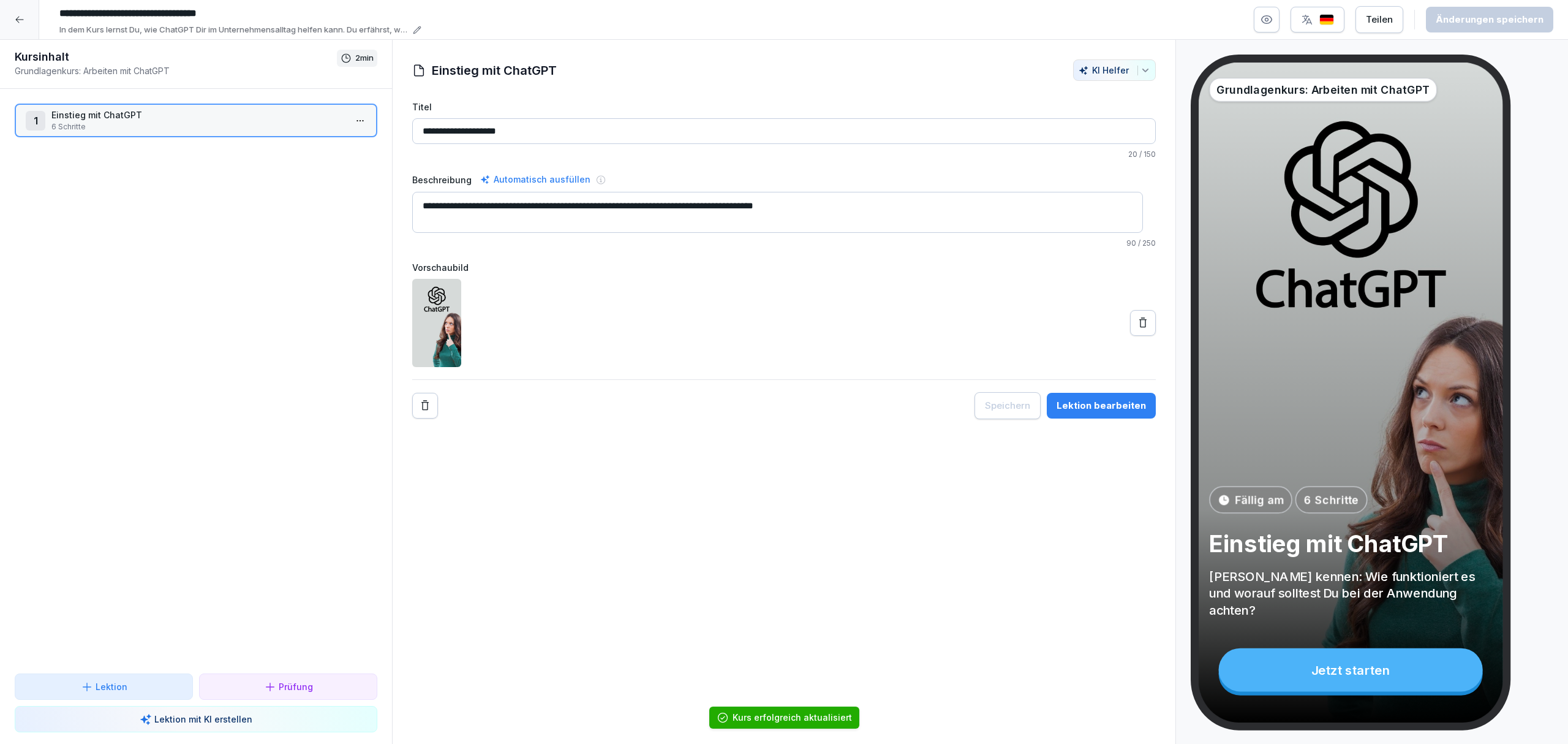
click at [349, 119] on html "**********" at bounding box center [784, 372] width 1568 height 744
click at [342, 143] on div "Schritte bearbeiten" at bounding box center [302, 144] width 94 height 12
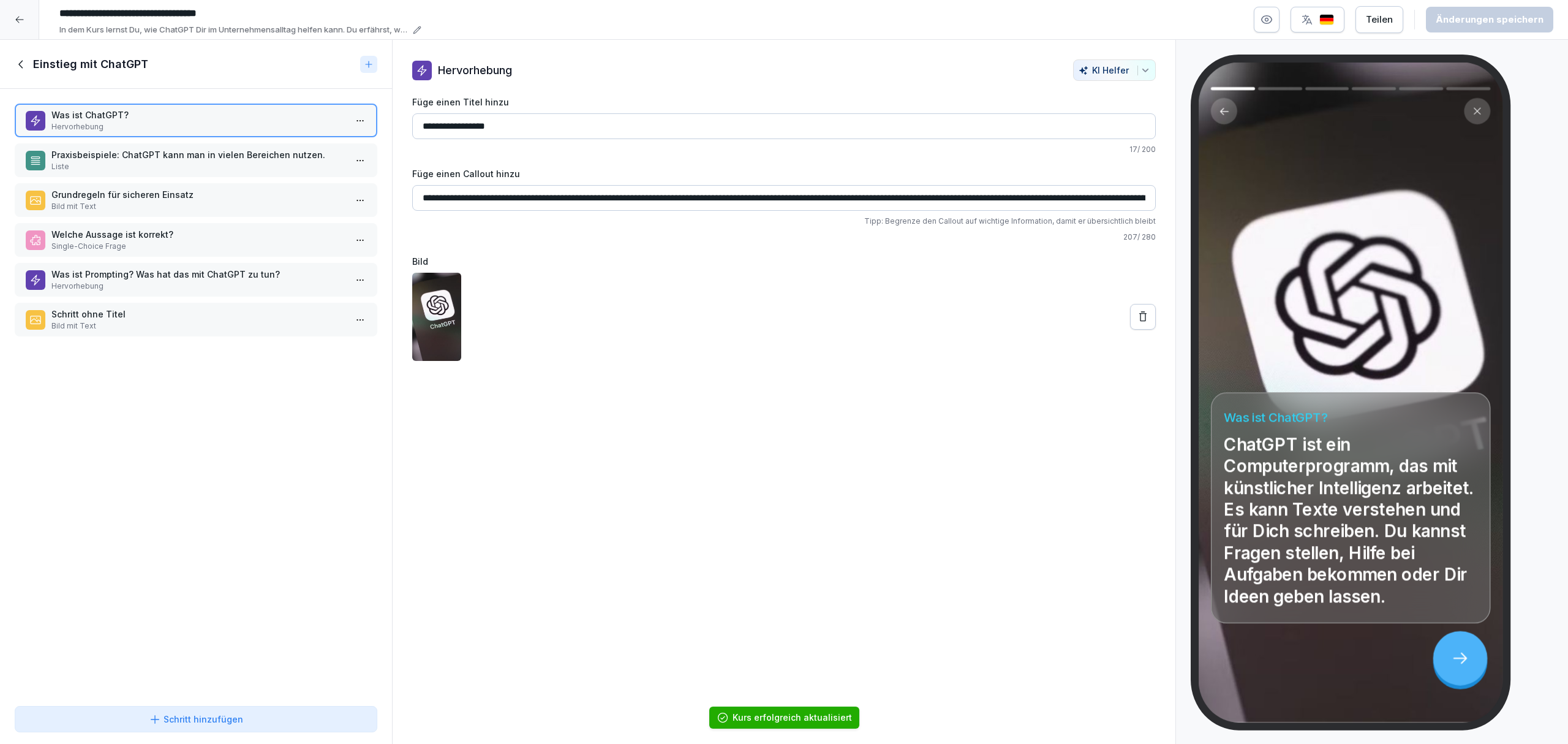
click at [168, 308] on p "Schritt ohne Titel" at bounding box center [198, 314] width 294 height 12
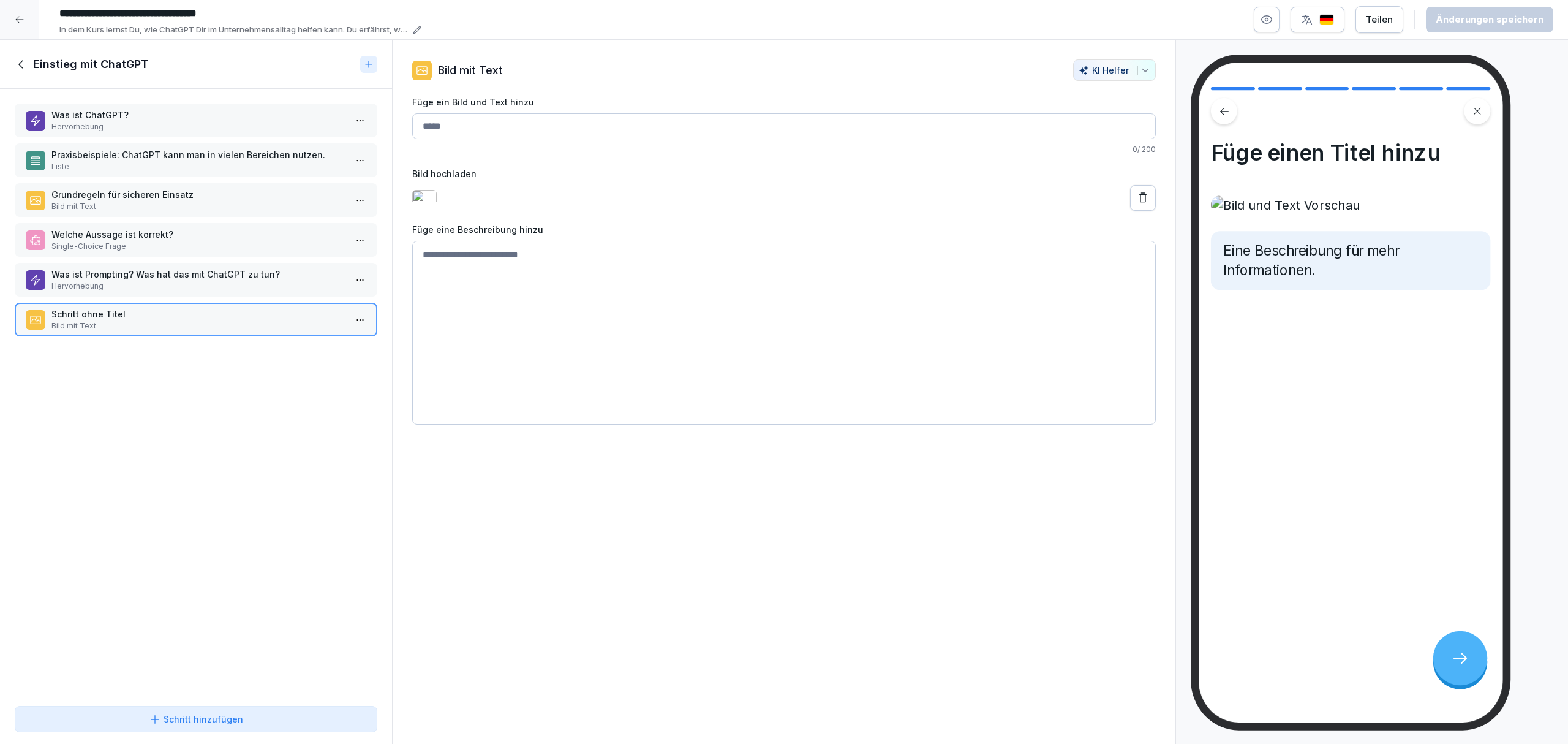
click at [1136, 202] on icon at bounding box center [1143, 198] width 12 height 12
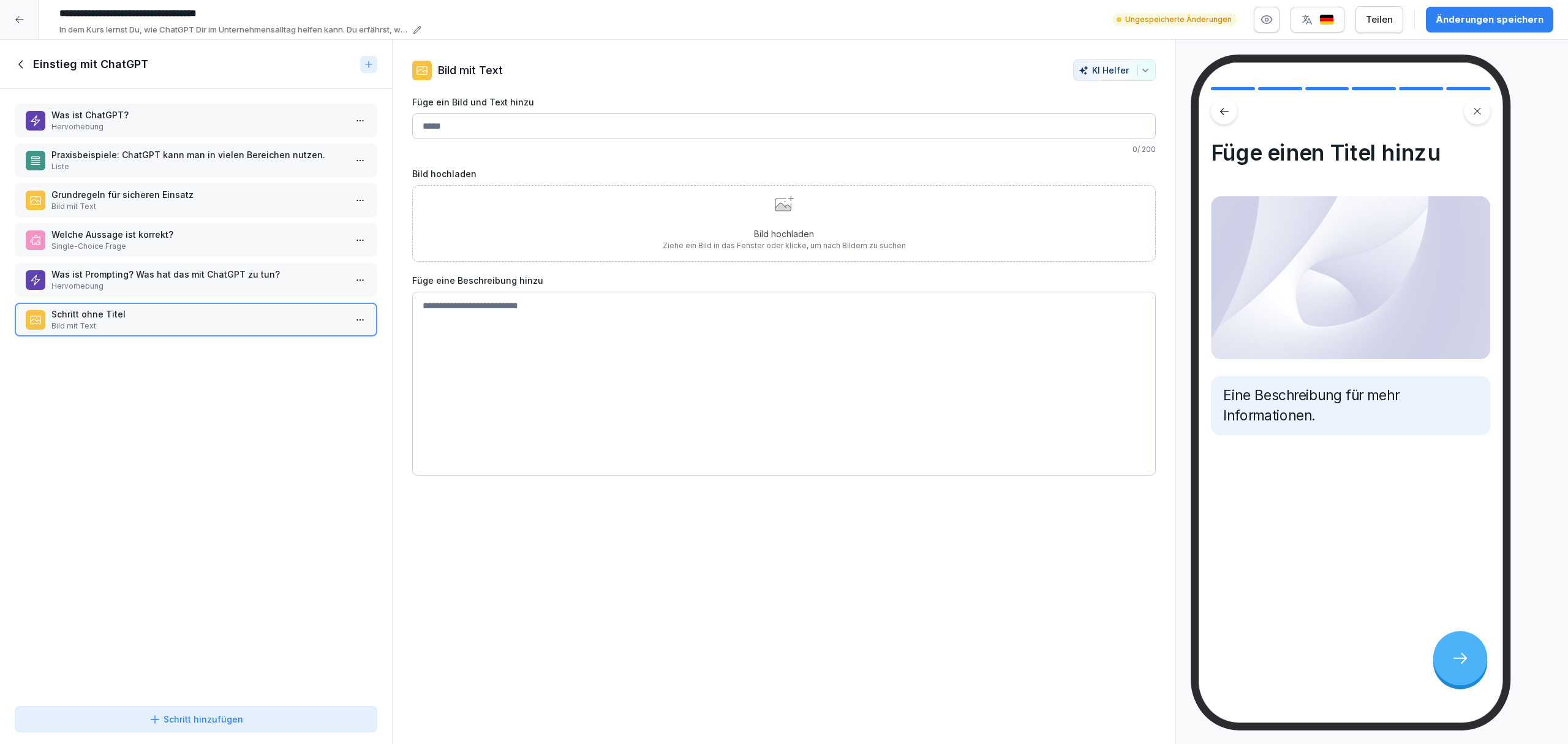
click at [855, 219] on div "Bild hochladen Ziehe ein Bild in das Fenster oder klicke, um nach Bildern zu su…" at bounding box center [784, 222] width 244 height 55
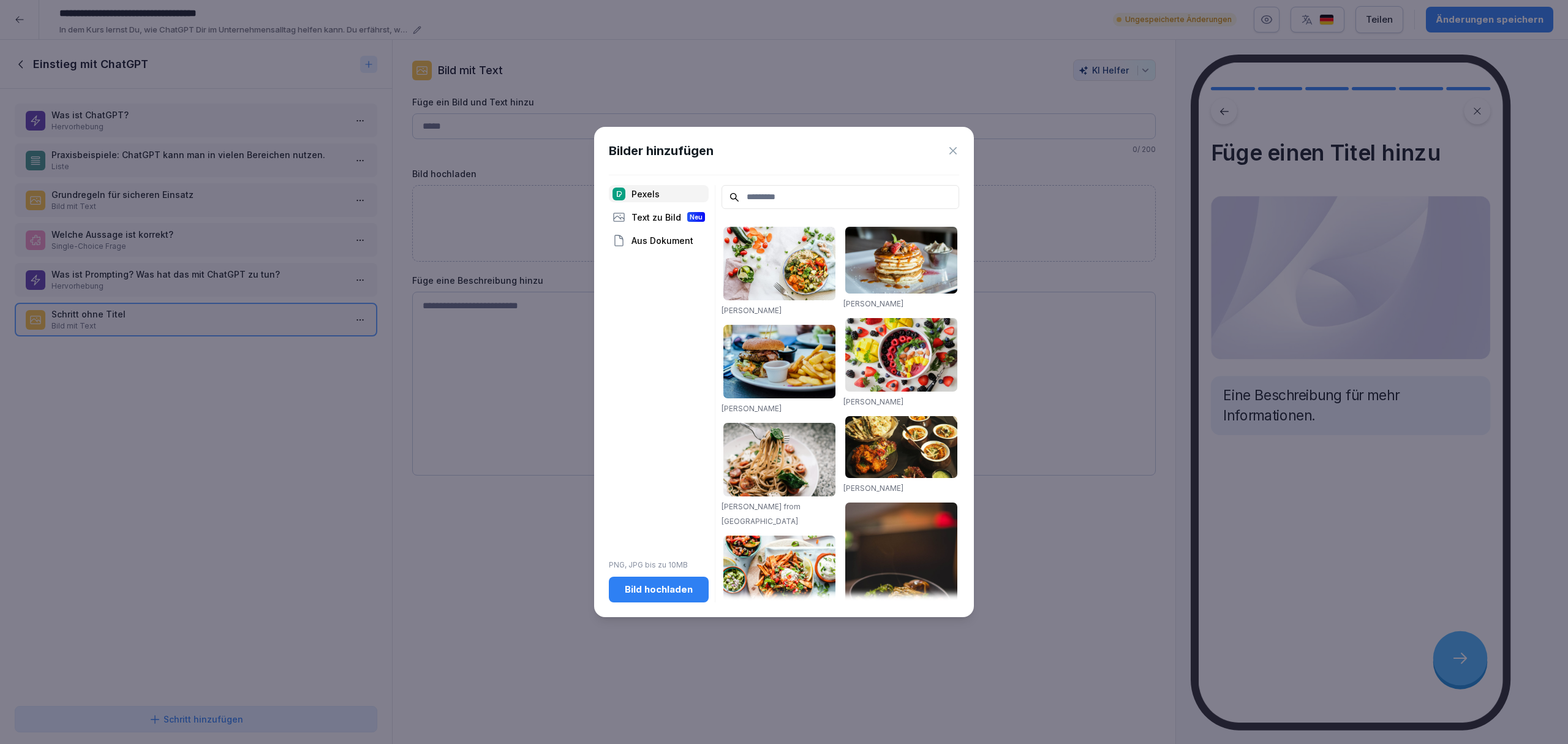
click at [654, 587] on div "Bild hochladen" at bounding box center [659, 589] width 80 height 13
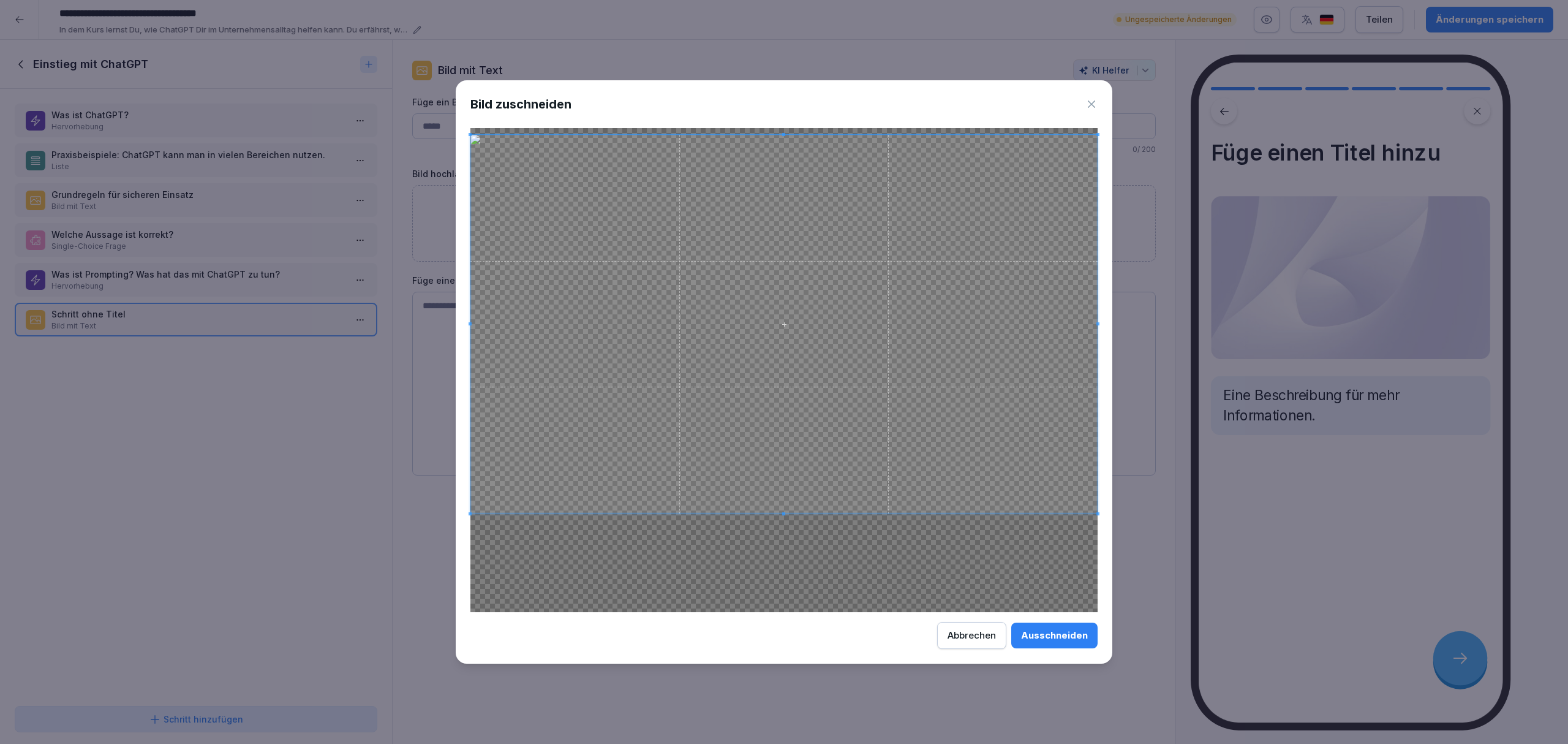
click at [787, 511] on div at bounding box center [784, 324] width 628 height 378
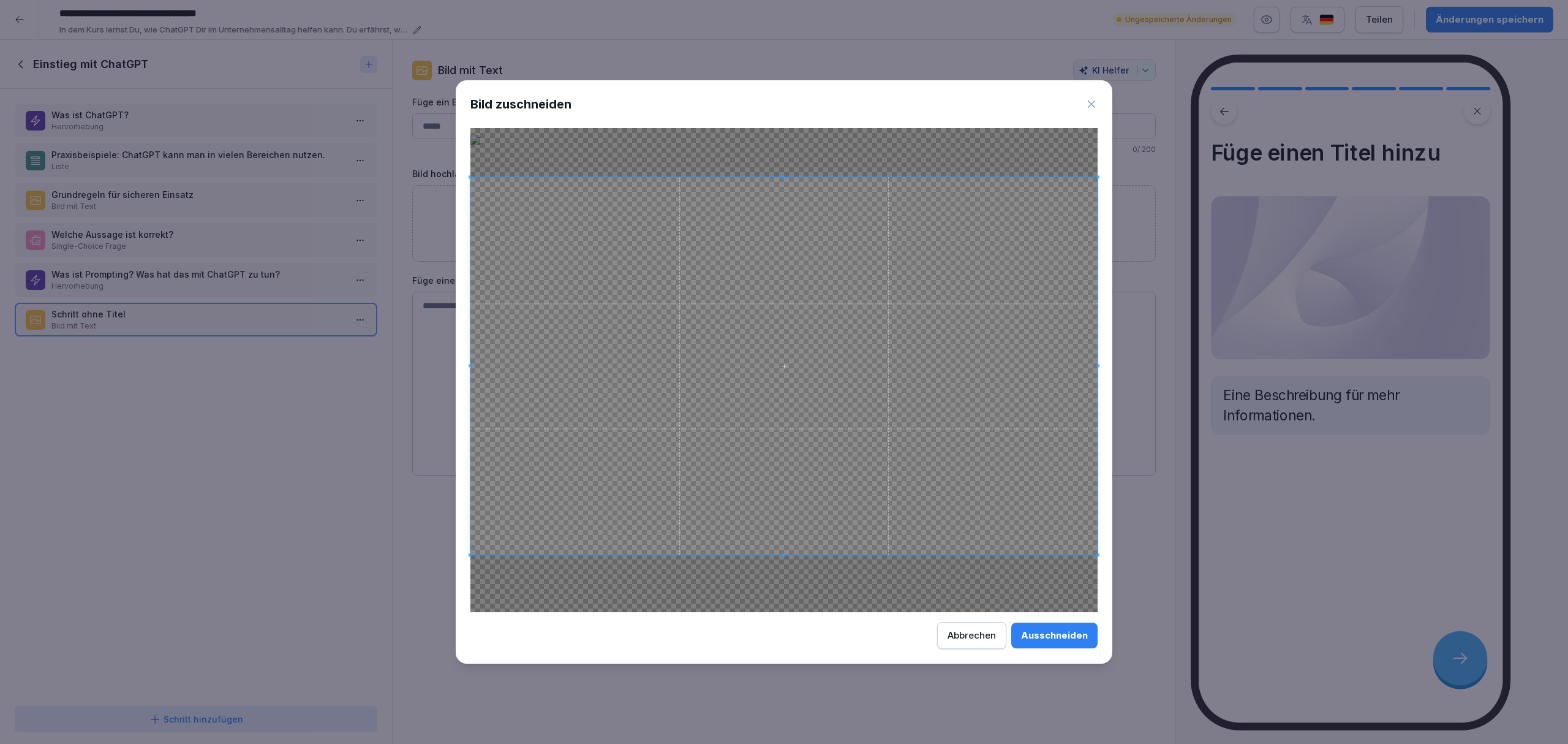
click at [859, 444] on span at bounding box center [784, 366] width 628 height 377
click at [1037, 636] on div "Ausschneiden" at bounding box center [1054, 635] width 67 height 13
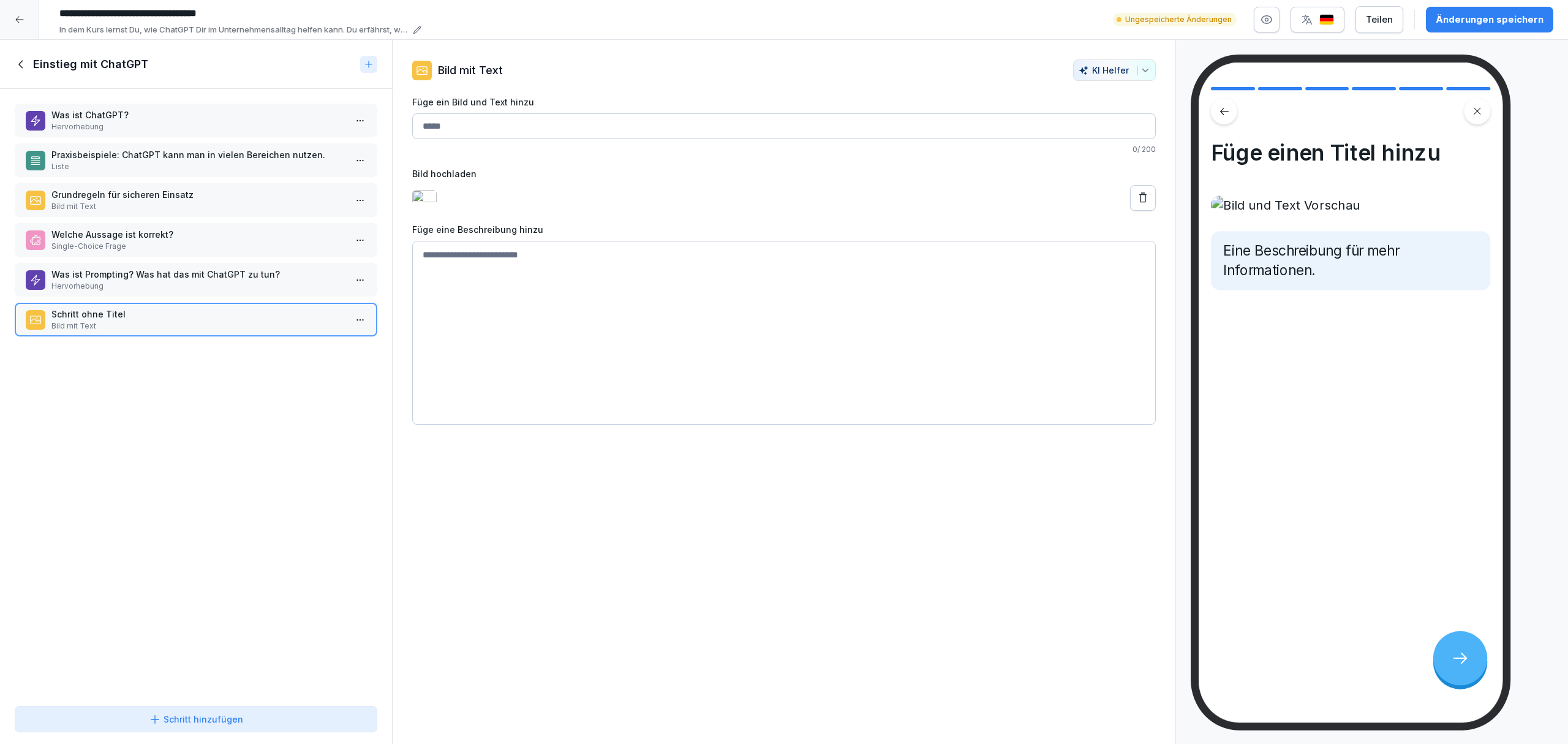
click at [1499, 8] on button "Änderungen speichern" at bounding box center [1489, 20] width 127 height 26
click at [1136, 201] on icon at bounding box center [1143, 198] width 12 height 12
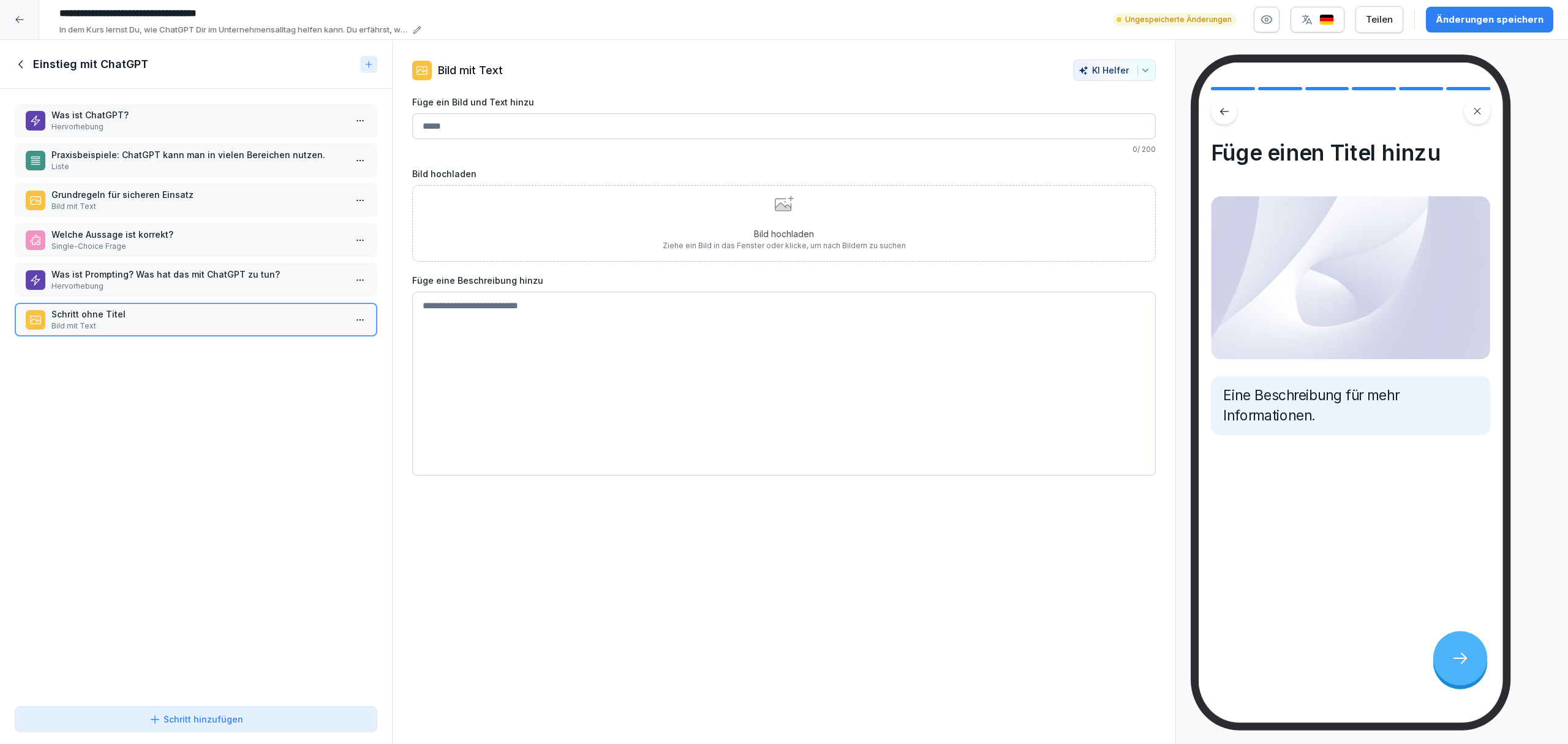
click at [738, 212] on div "Bild hochladen Ziehe ein Bild in das Fenster oder klicke, um nach Bildern zu su…" at bounding box center [784, 222] width 244 height 55
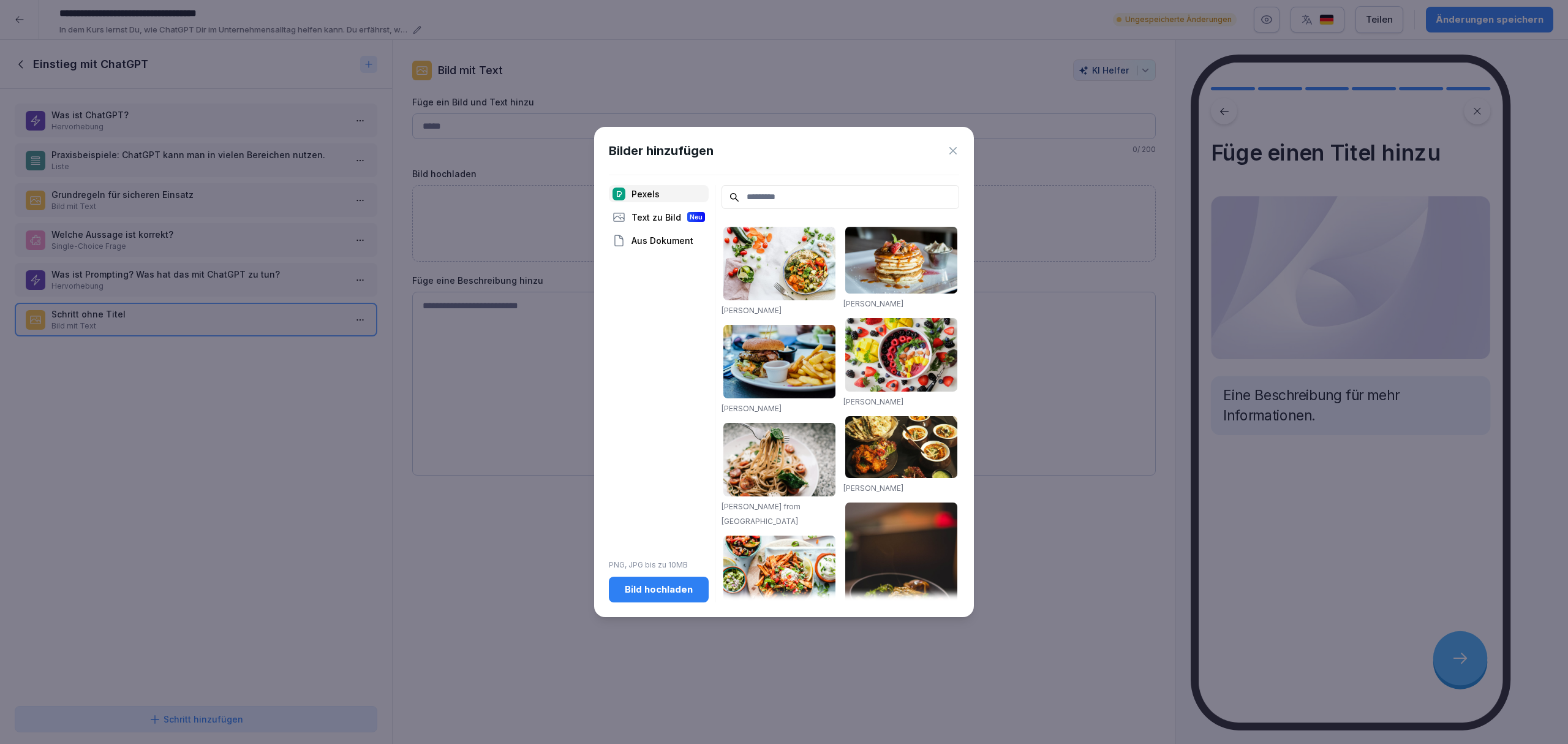
click at [662, 594] on div "Bild hochladen" at bounding box center [659, 589] width 80 height 13
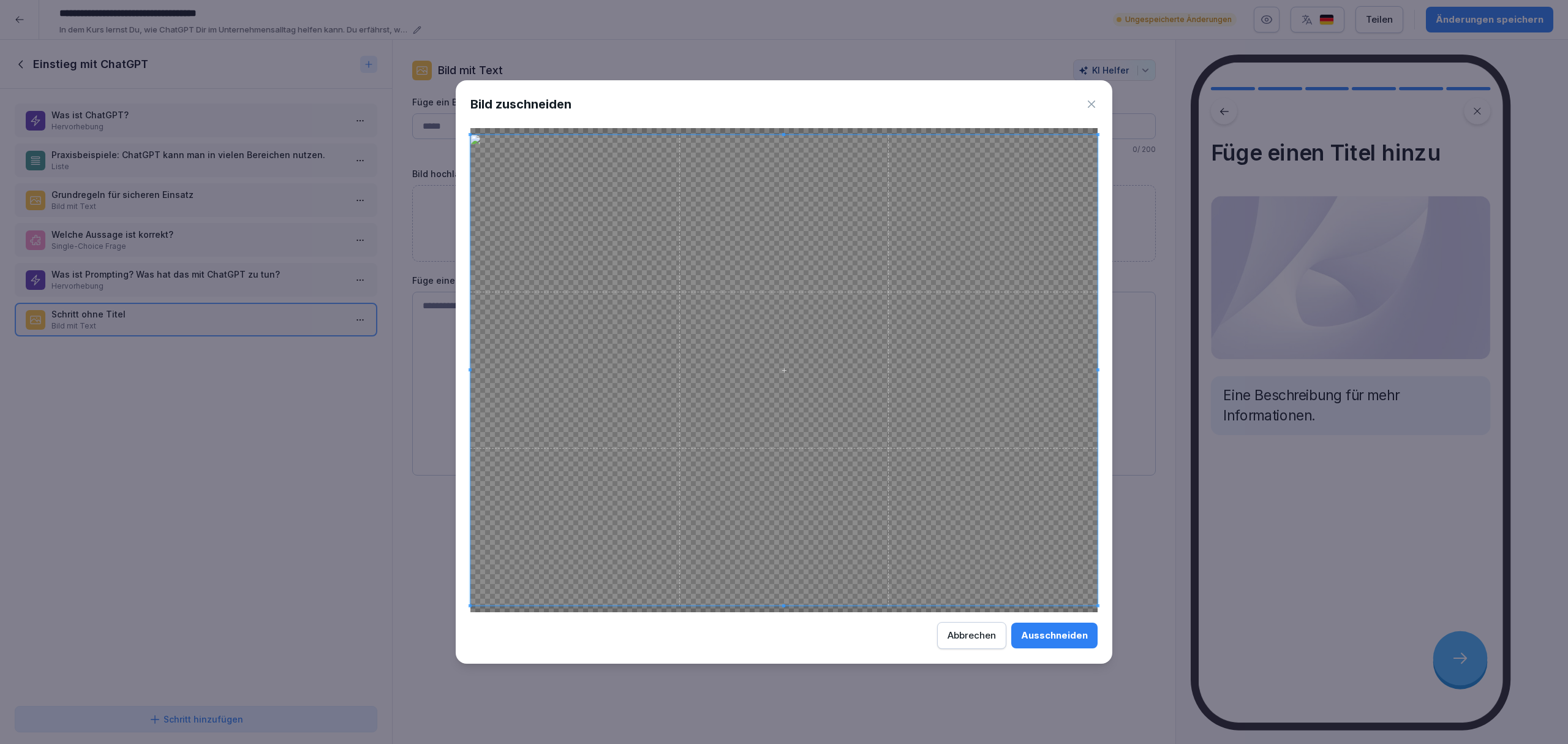
click at [1058, 639] on div "Ausschneiden" at bounding box center [1054, 635] width 67 height 13
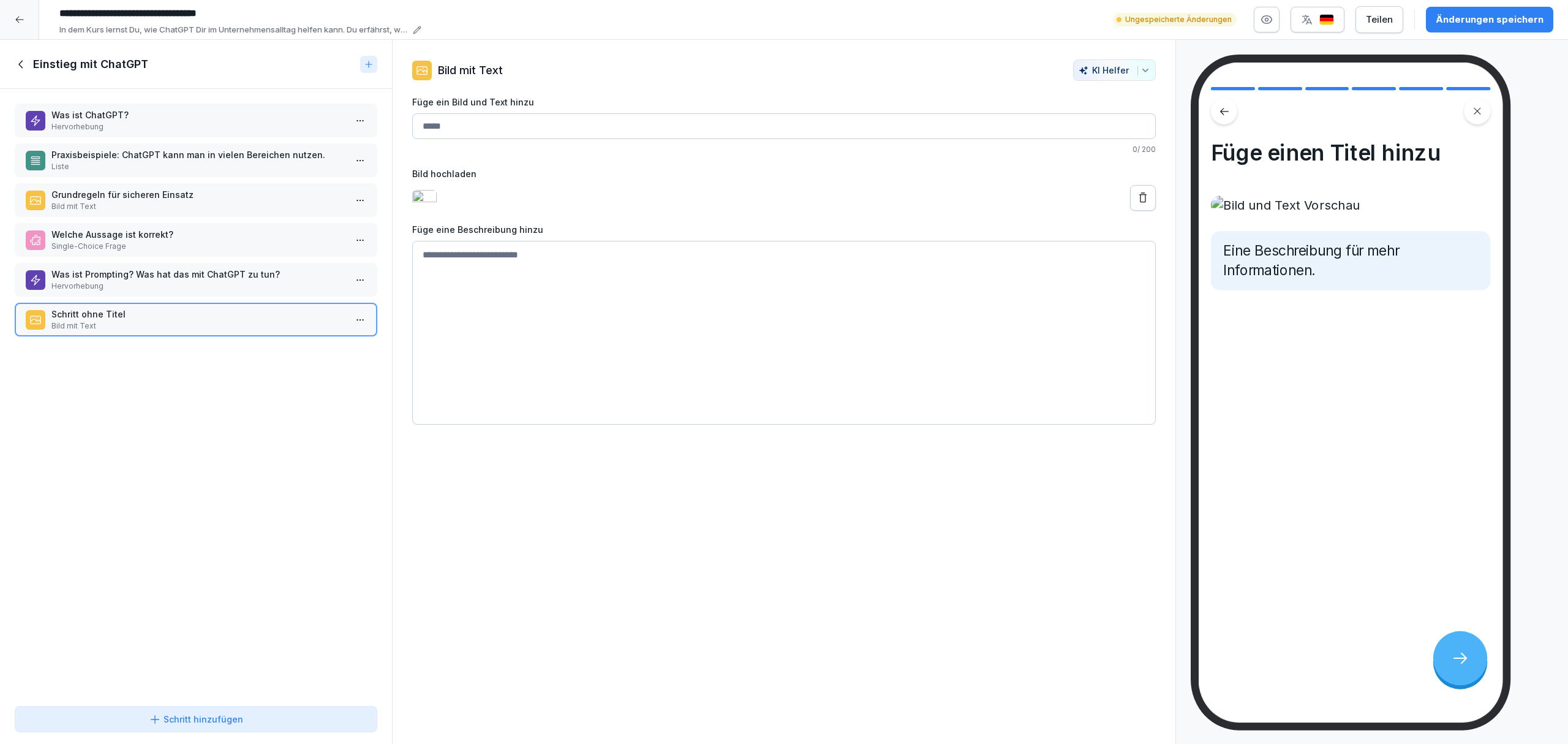
click at [1476, 12] on div "Änderungen speichern" at bounding box center [1489, 19] width 108 height 13
click at [747, 128] on input "Füge ein Bild und Text hinzu" at bounding box center [784, 126] width 744 height 26
type input "*"
type input "**********"
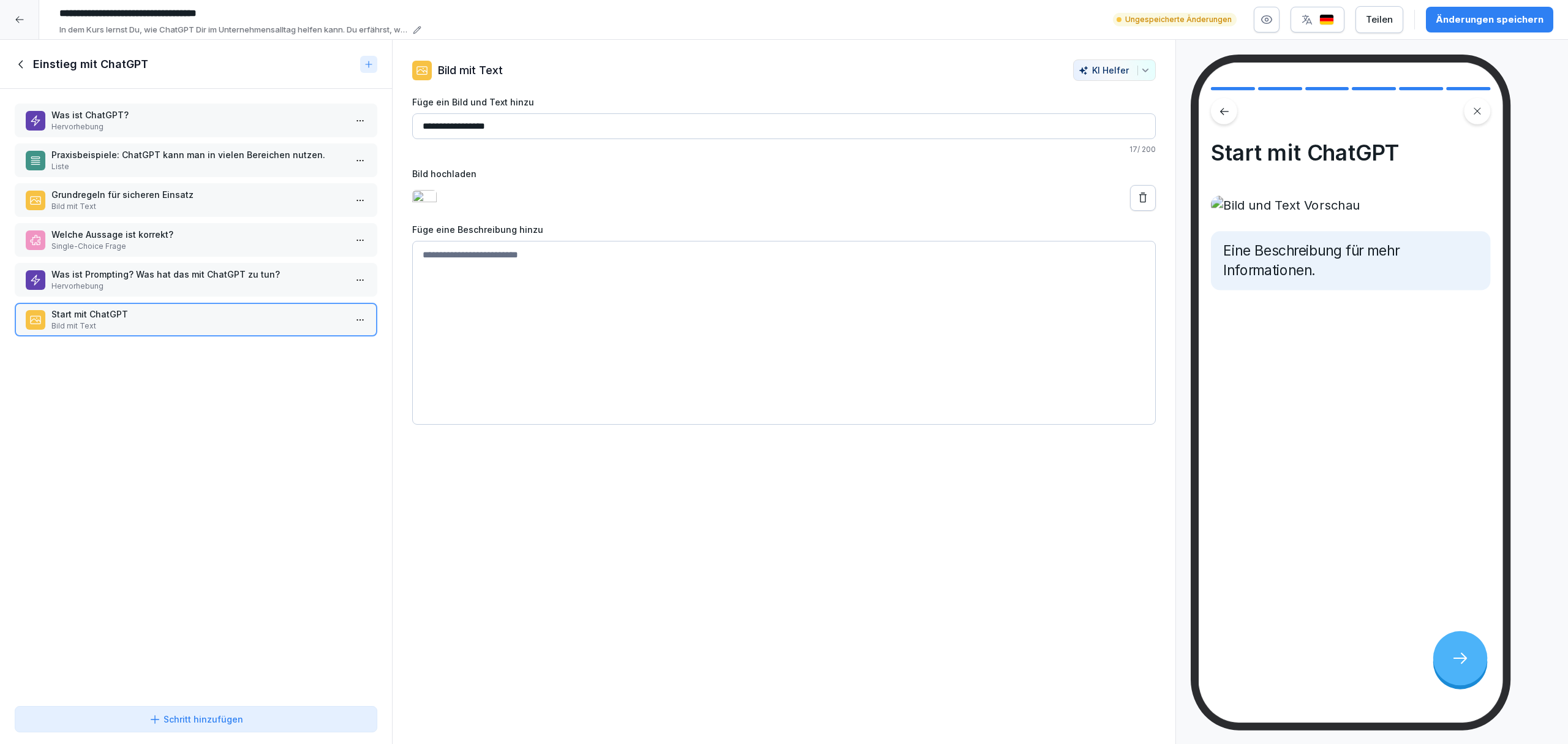
click at [1495, 16] on div "Änderungen speichern" at bounding box center [1489, 19] width 108 height 13
click at [841, 383] on textarea at bounding box center [784, 332] width 744 height 183
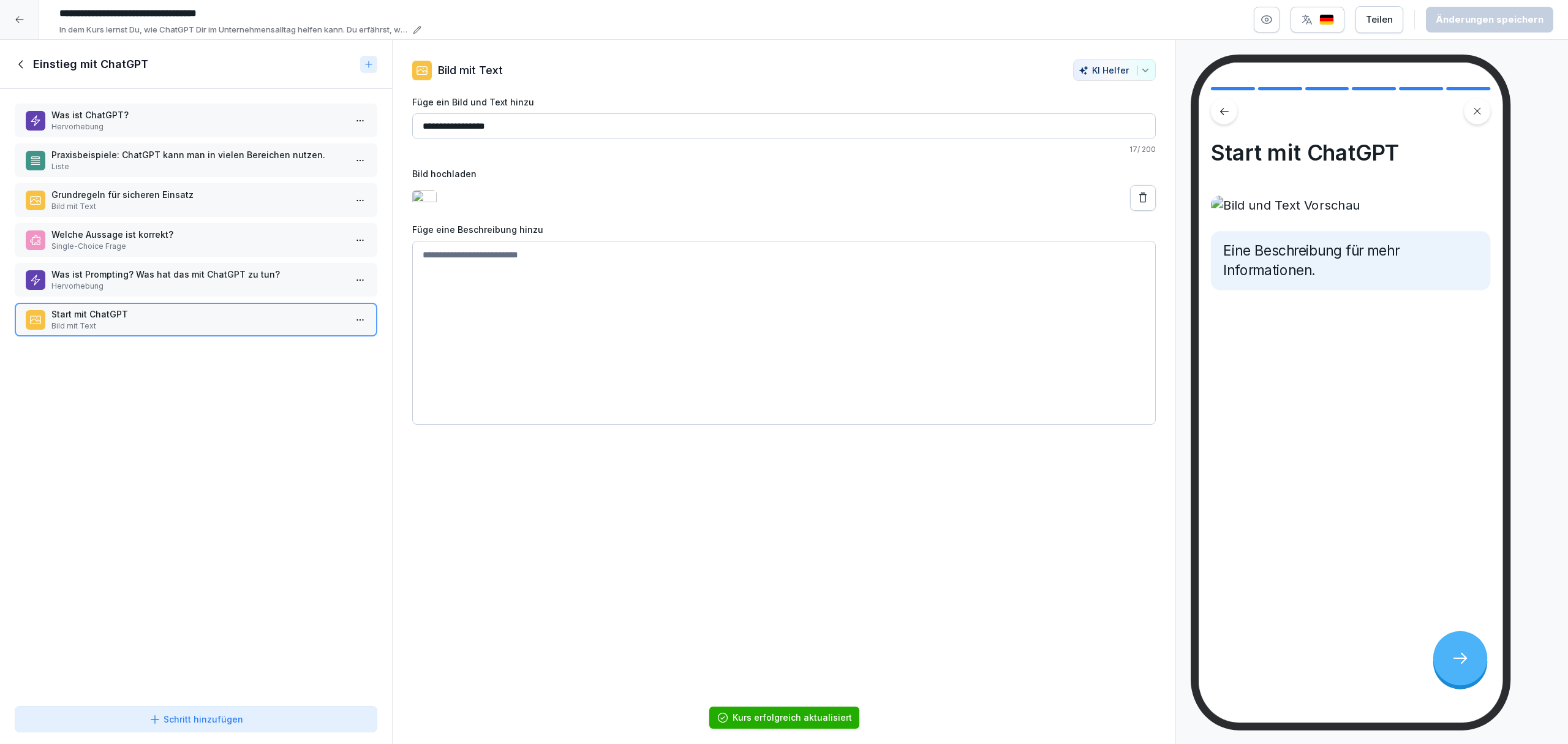
click at [237, 258] on div "Was ist ChatGPT? Hervorhebung Praxisbeispiele: ChatGPT kann man in vielen Berei…" at bounding box center [196, 395] width 392 height 612
drag, startPoint x: 238, startPoint y: 266, endPoint x: 238, endPoint y: 312, distance: 46.0
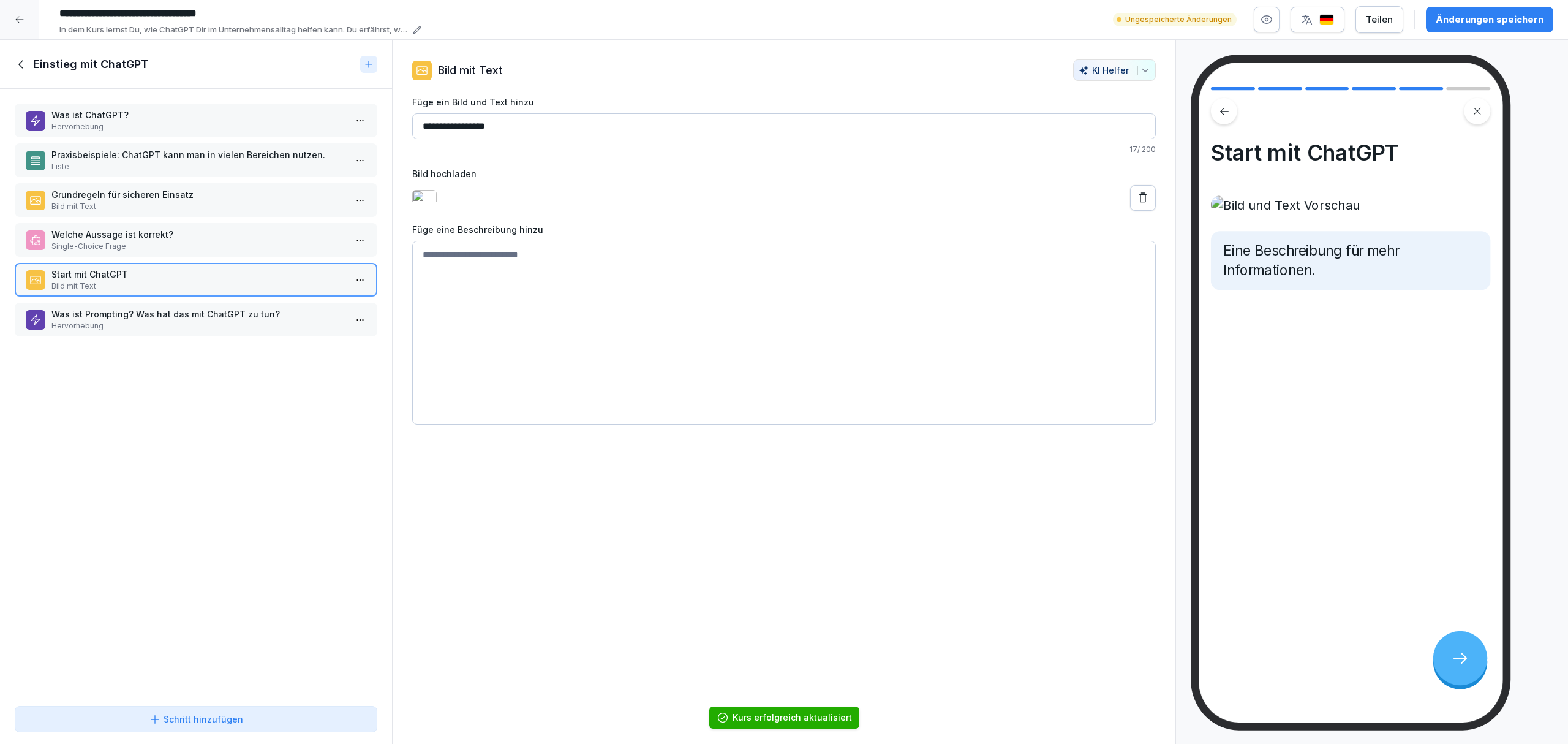
click at [443, 302] on textarea at bounding box center [784, 332] width 744 height 183
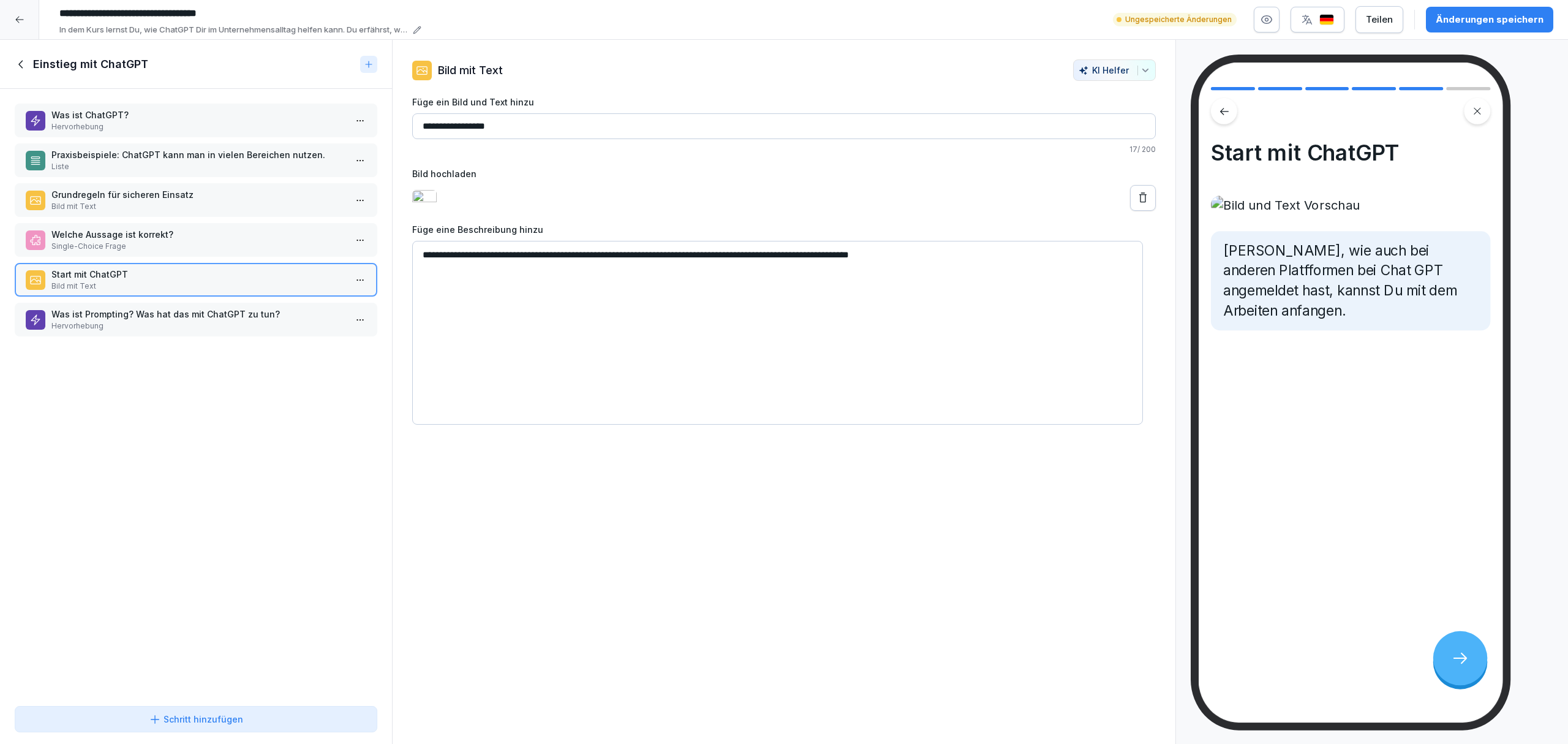
drag, startPoint x: 951, startPoint y: 272, endPoint x: 422, endPoint y: 253, distance: 529.3
click at [422, 253] on textarea "**********" at bounding box center [777, 332] width 731 height 183
click at [592, 329] on textarea "**********" at bounding box center [777, 332] width 731 height 183
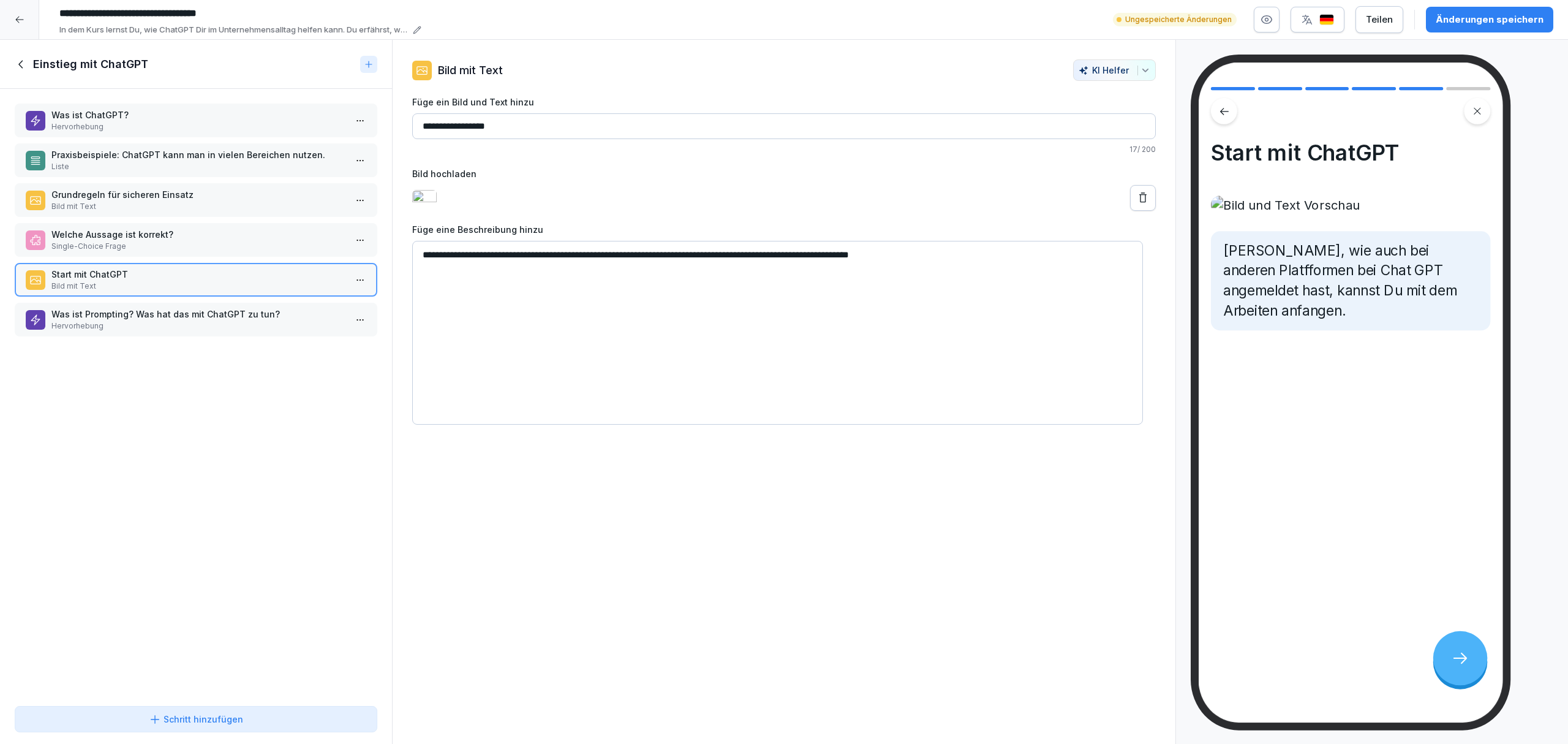
click at [592, 329] on textarea "**********" at bounding box center [777, 332] width 731 height 183
paste textarea
click at [592, 329] on textarea "**********" at bounding box center [777, 332] width 731 height 183
type textarea "**********"
click at [1520, 24] on div "Änderungen speichern" at bounding box center [1489, 19] width 108 height 13
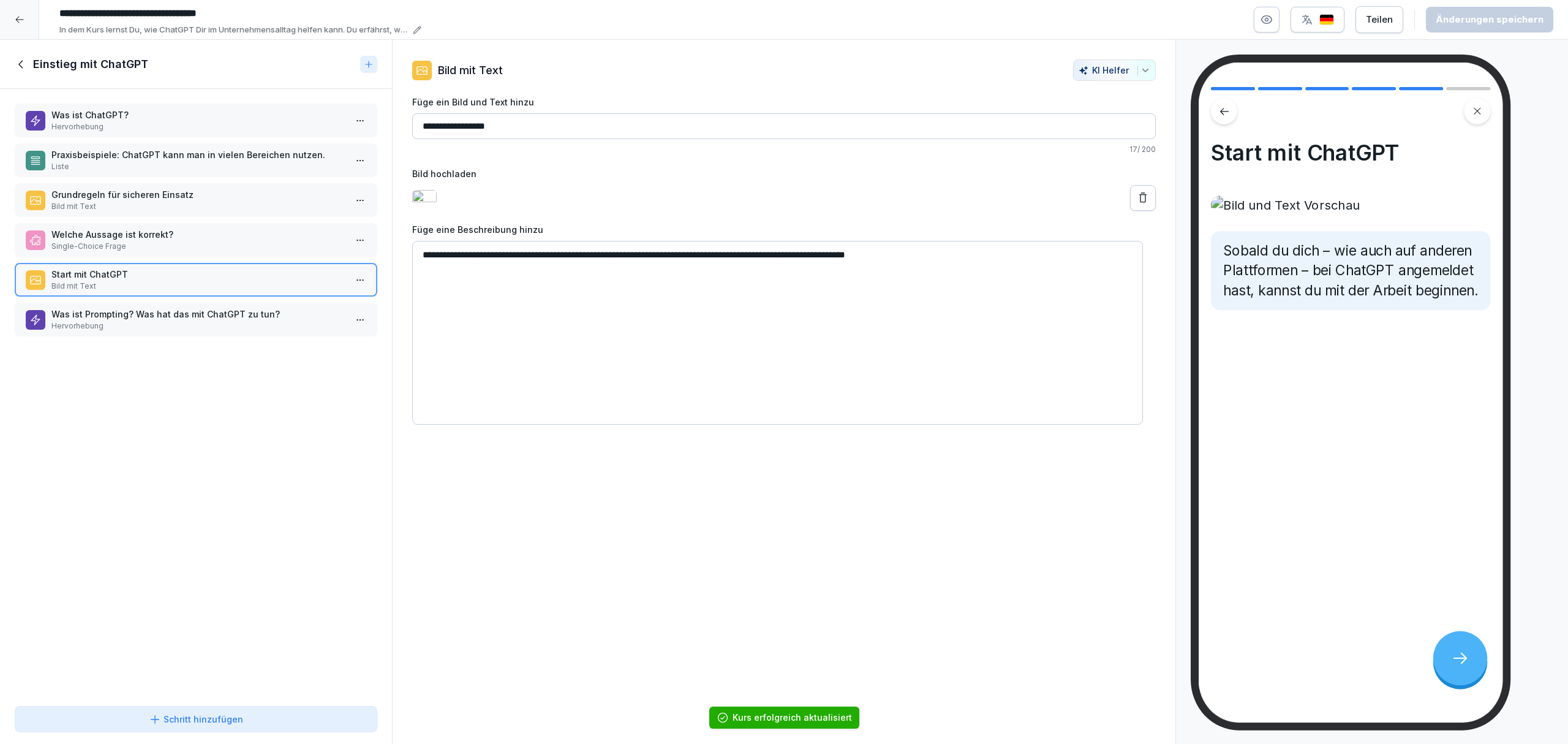
click at [271, 326] on p "Hervorhebung" at bounding box center [198, 326] width 294 height 11
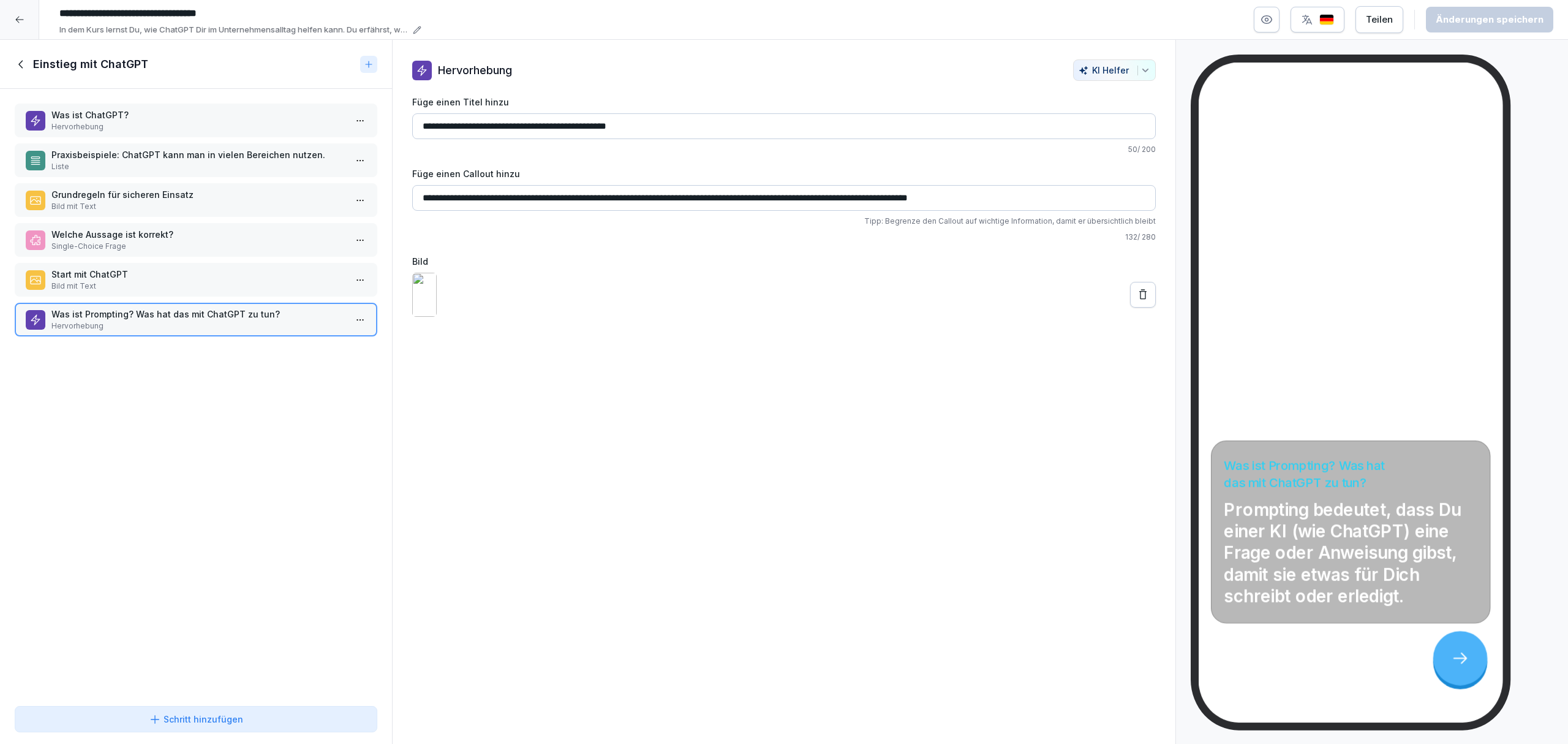
click at [233, 728] on button "Schritt hinzufügen" at bounding box center [196, 719] width 363 height 27
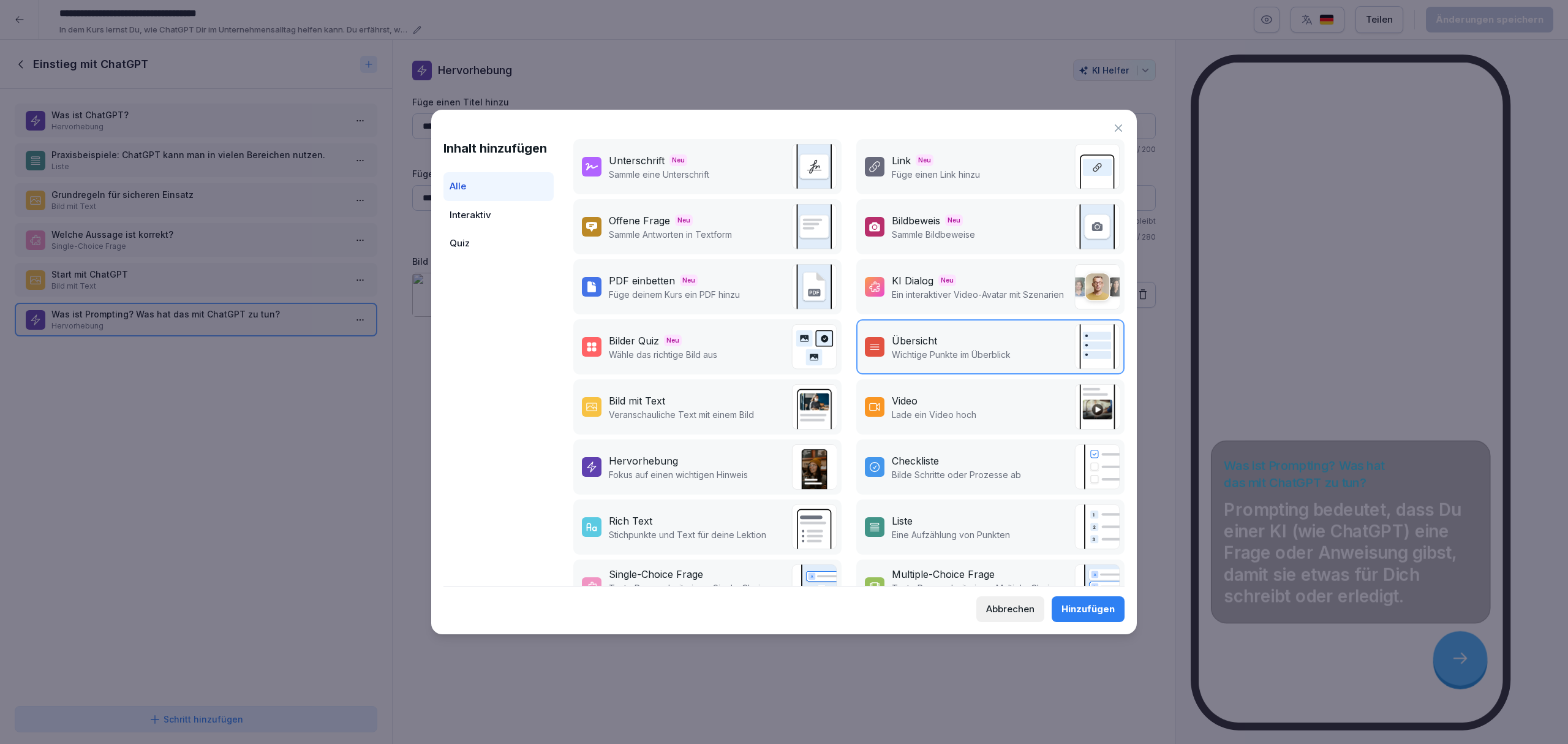
click at [951, 468] on p "Bilde Schritte oder Prozesse ab" at bounding box center [957, 475] width 130 height 12
click at [1072, 599] on button "Hinzufügen" at bounding box center [1087, 609] width 73 height 26
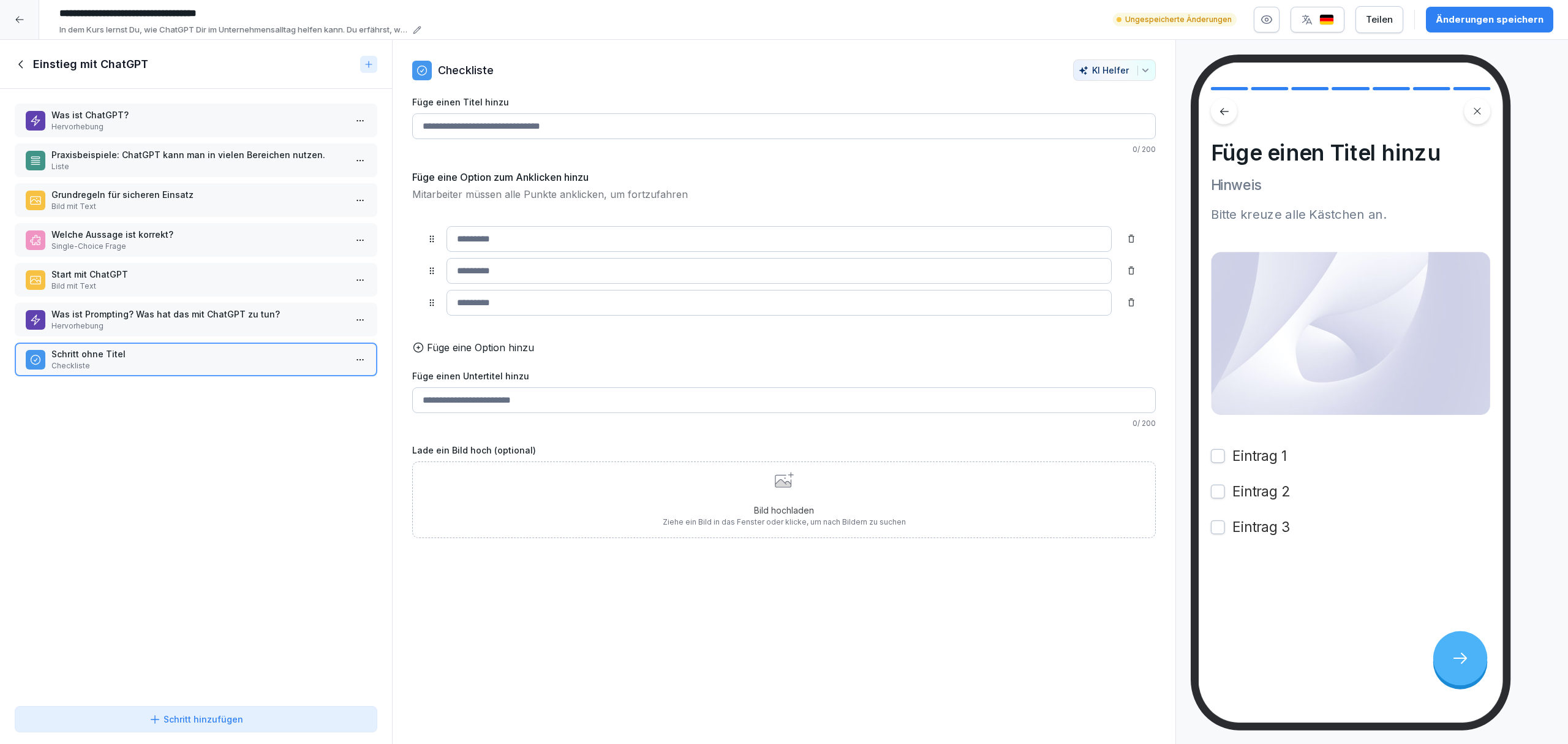
click at [539, 123] on input "Füge einen Titel hinzu" at bounding box center [784, 126] width 744 height 26
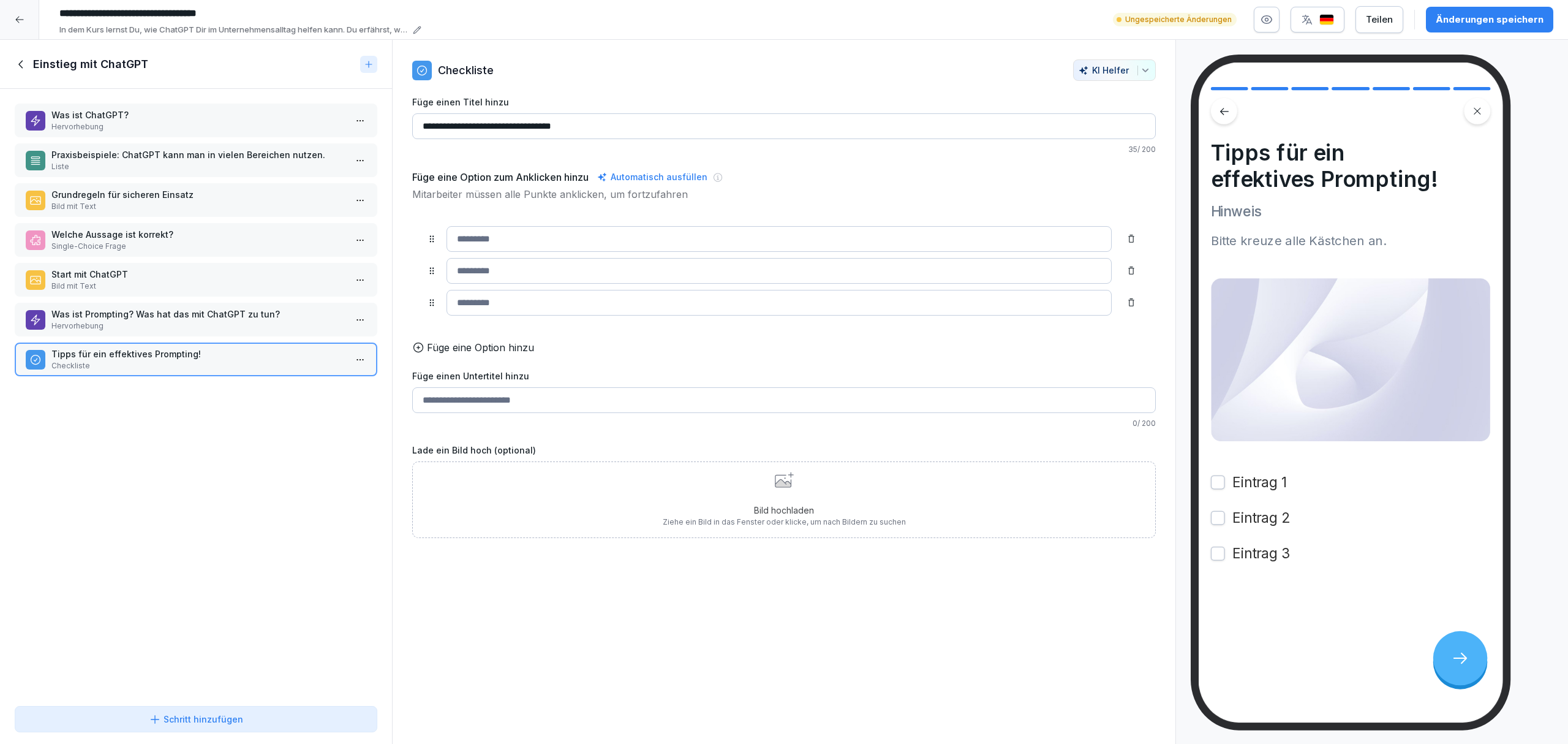
type input "**********"
click at [631, 175] on div "Automatisch ausfüllen" at bounding box center [652, 176] width 116 height 15
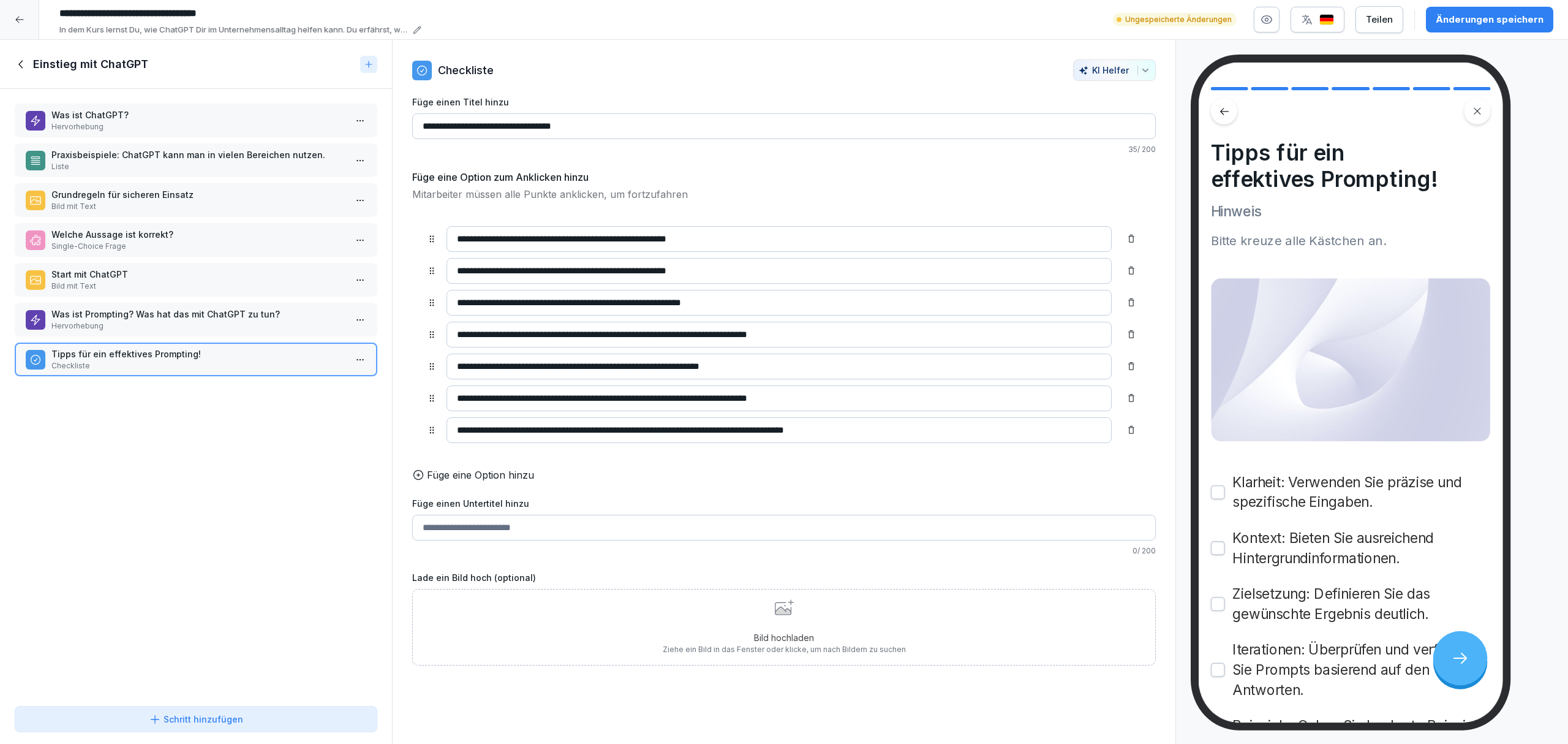
click at [1129, 334] on icon at bounding box center [1132, 334] width 6 height 8
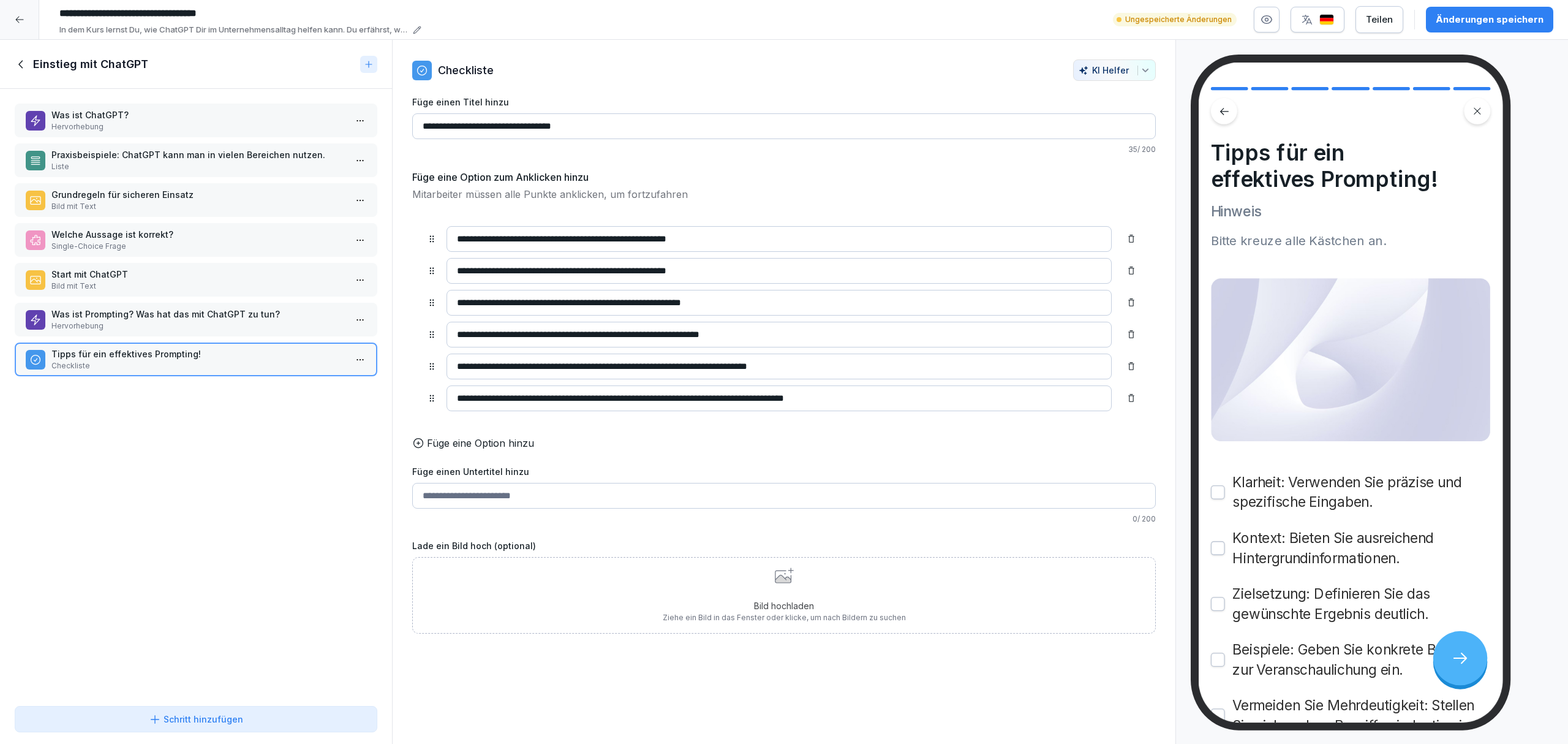
click at [915, 592] on div "Bild hochladen Ziehe ein Bild in das Fenster oder klicke, um nach Bildern zu su…" at bounding box center [784, 595] width 744 height 77
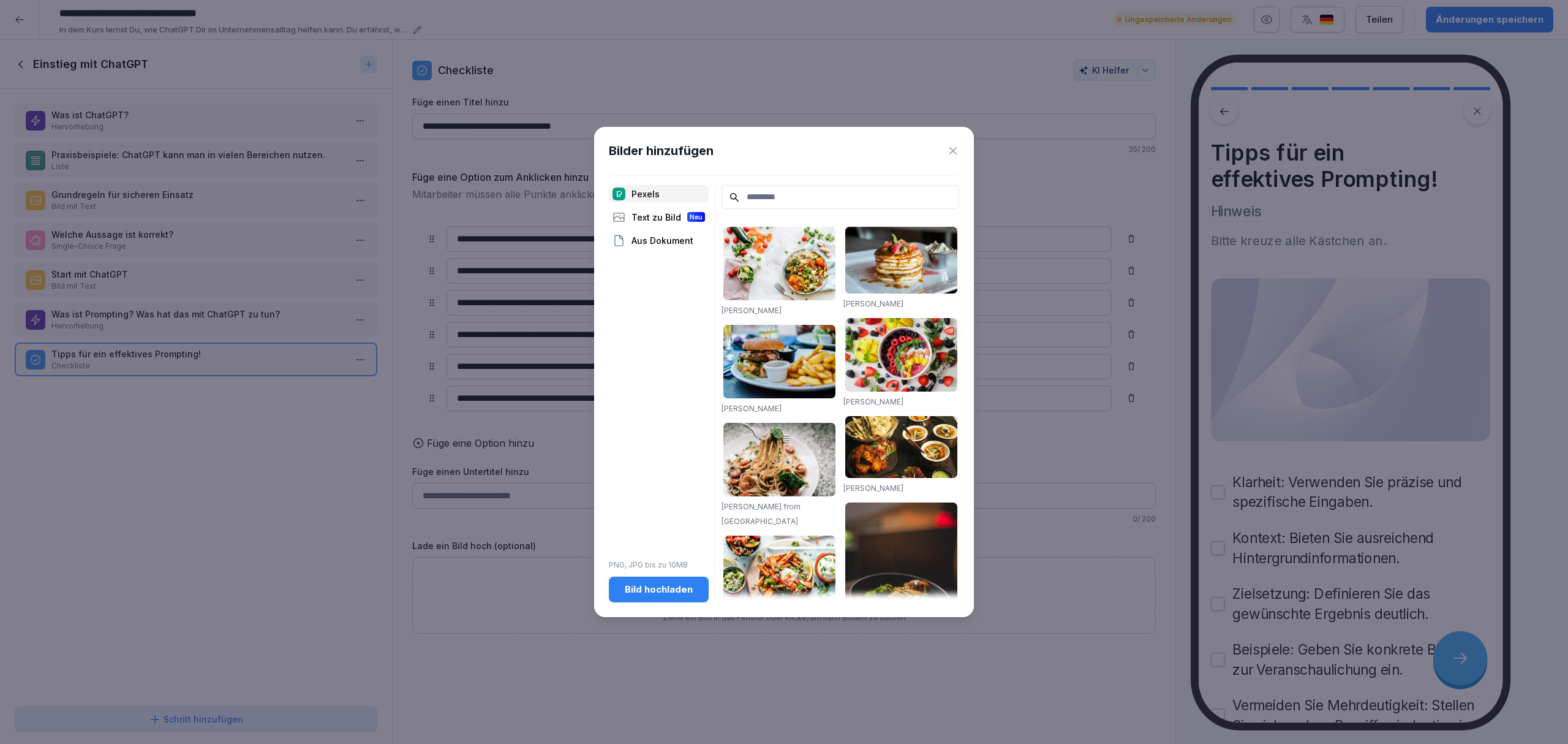
click at [654, 582] on div "Bild hochladen" at bounding box center [659, 589] width 80 height 13
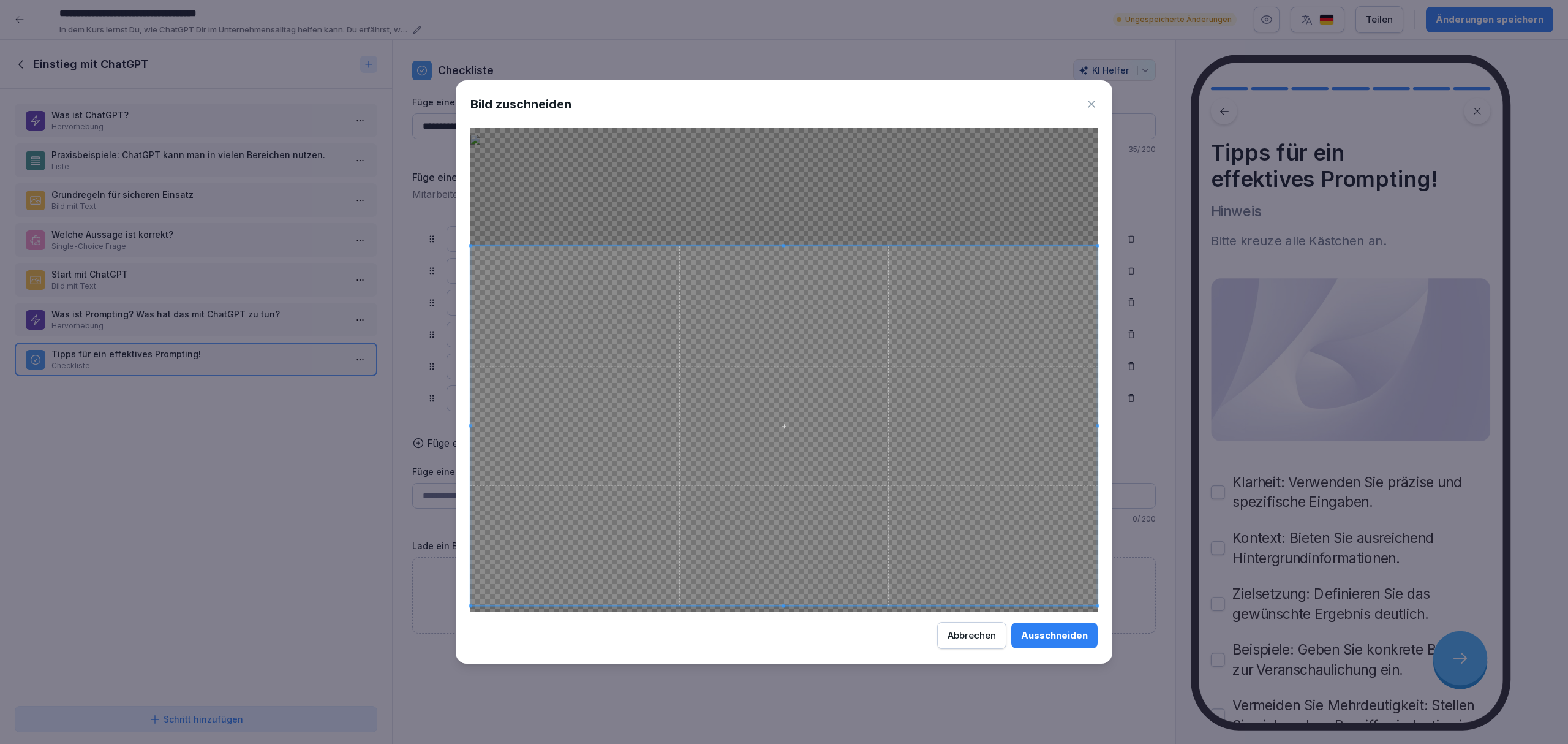
click at [792, 246] on div at bounding box center [784, 425] width 628 height 360
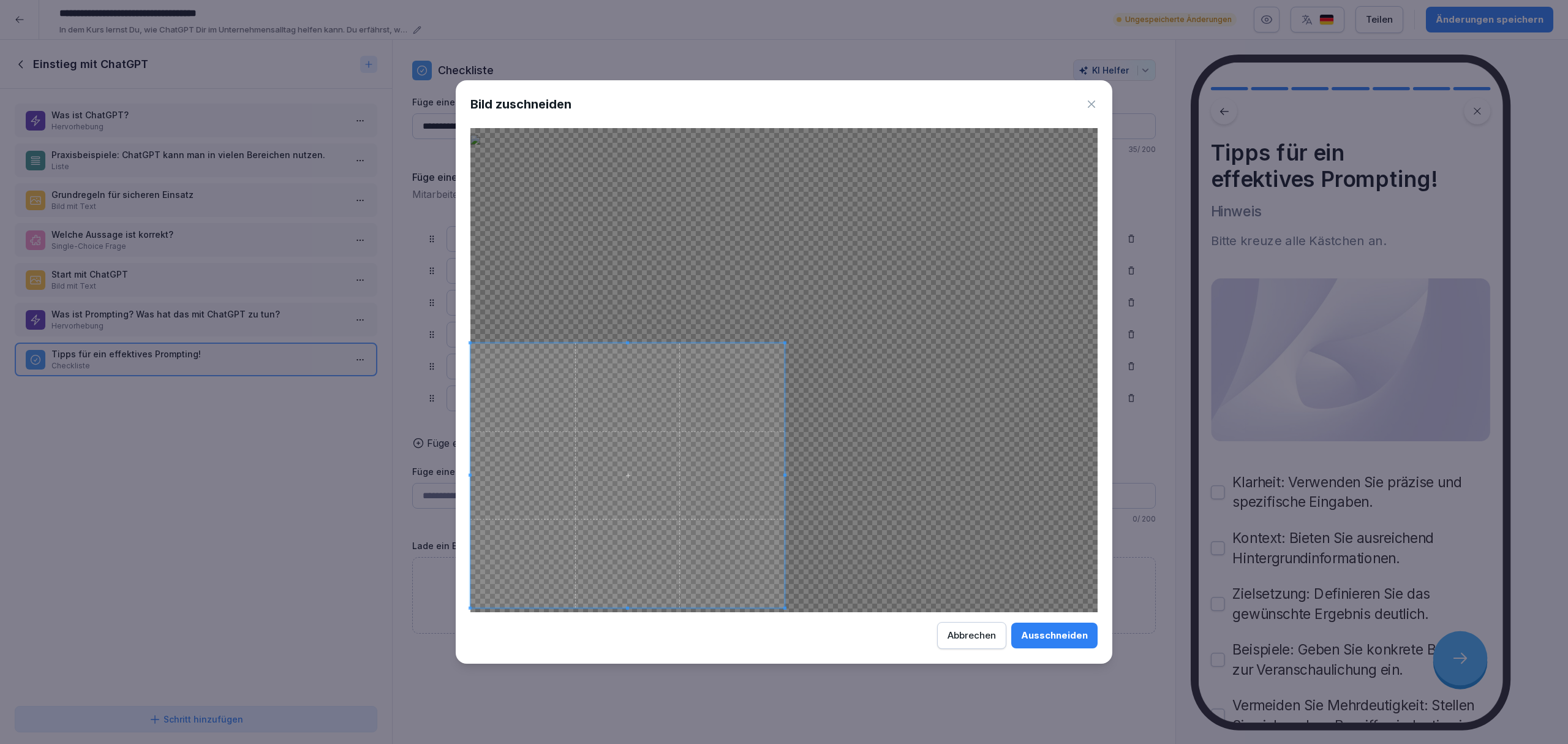
click at [283, 340] on body "**********" at bounding box center [784, 372] width 1568 height 744
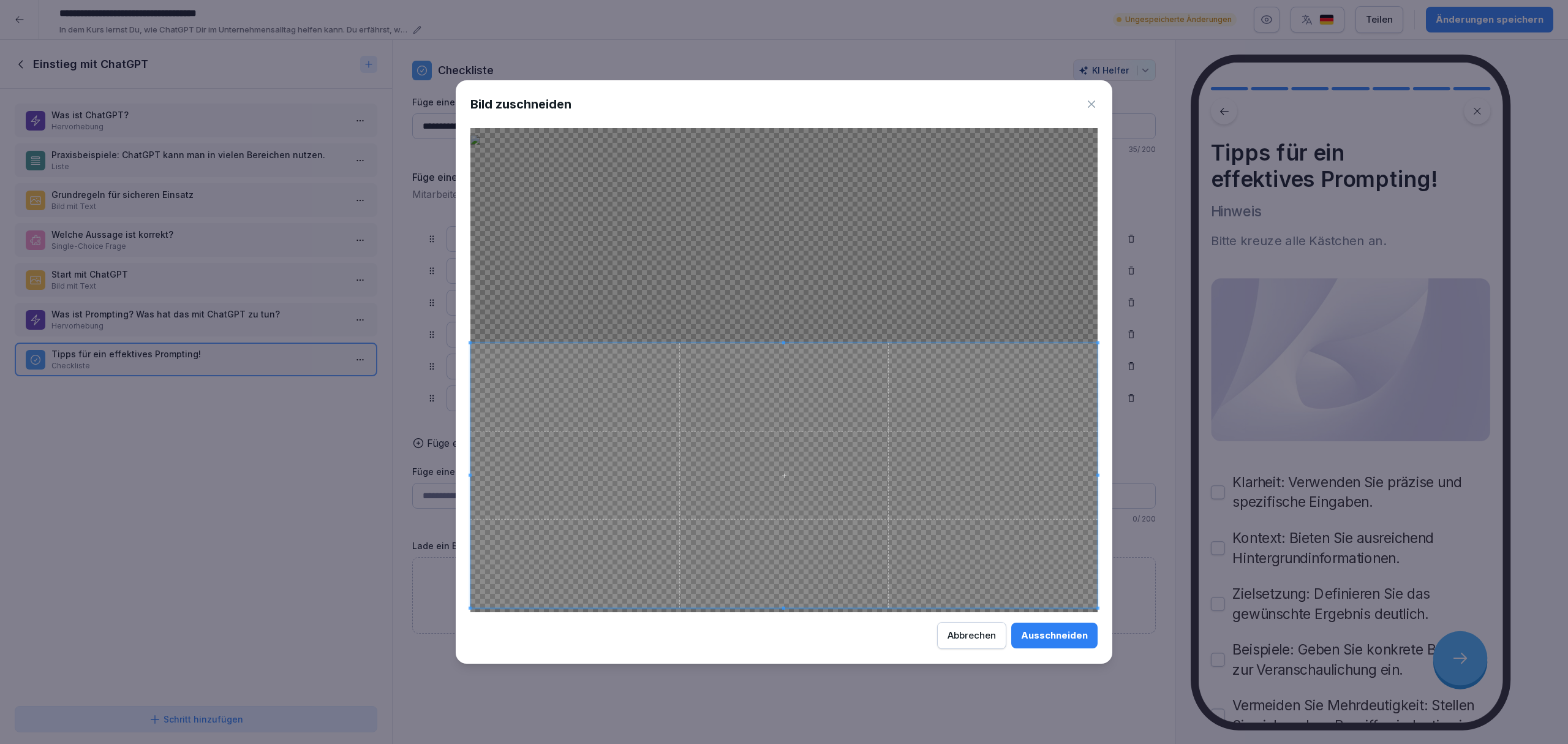
click at [1136, 429] on body "**********" at bounding box center [784, 372] width 1568 height 744
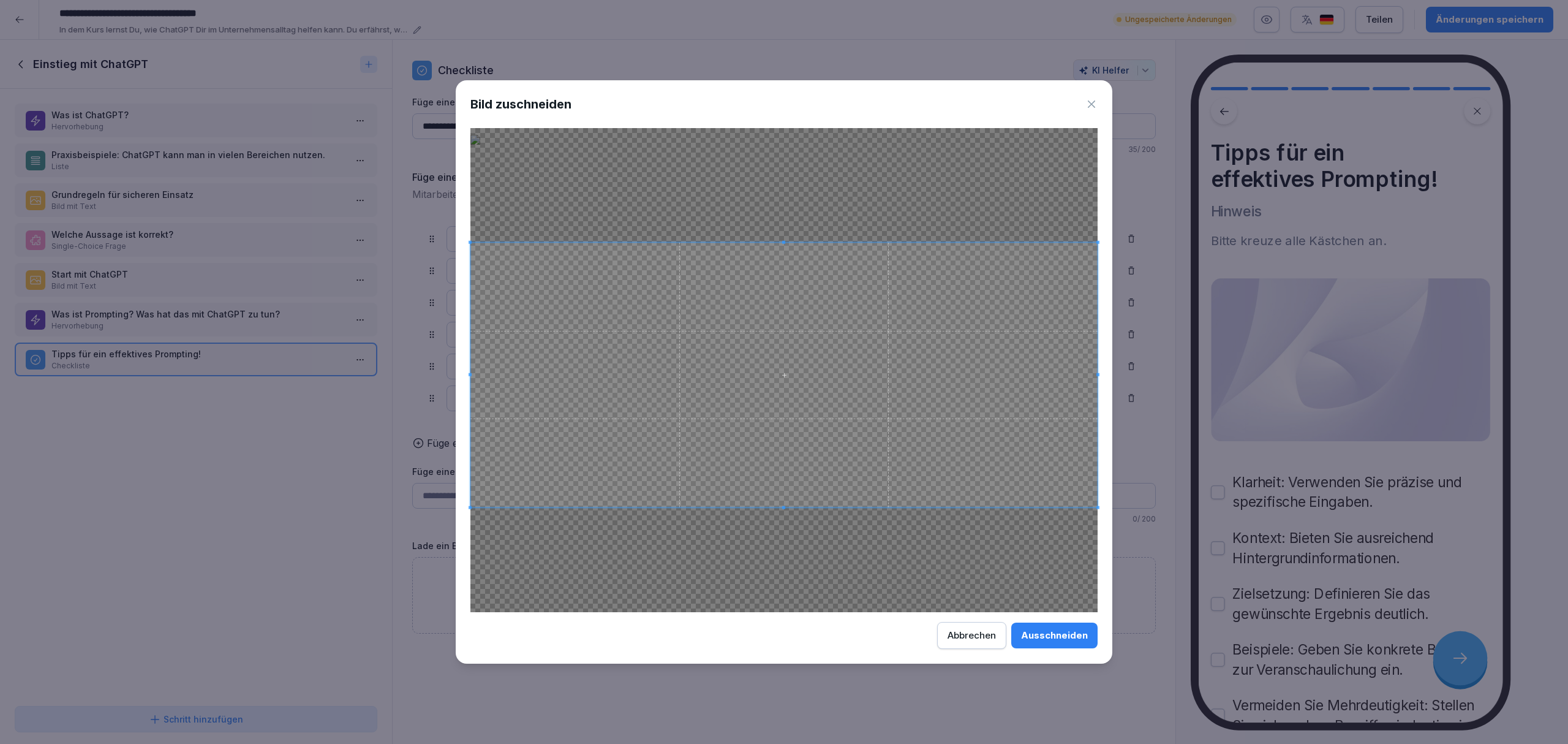
click at [889, 326] on span at bounding box center [784, 375] width 628 height 265
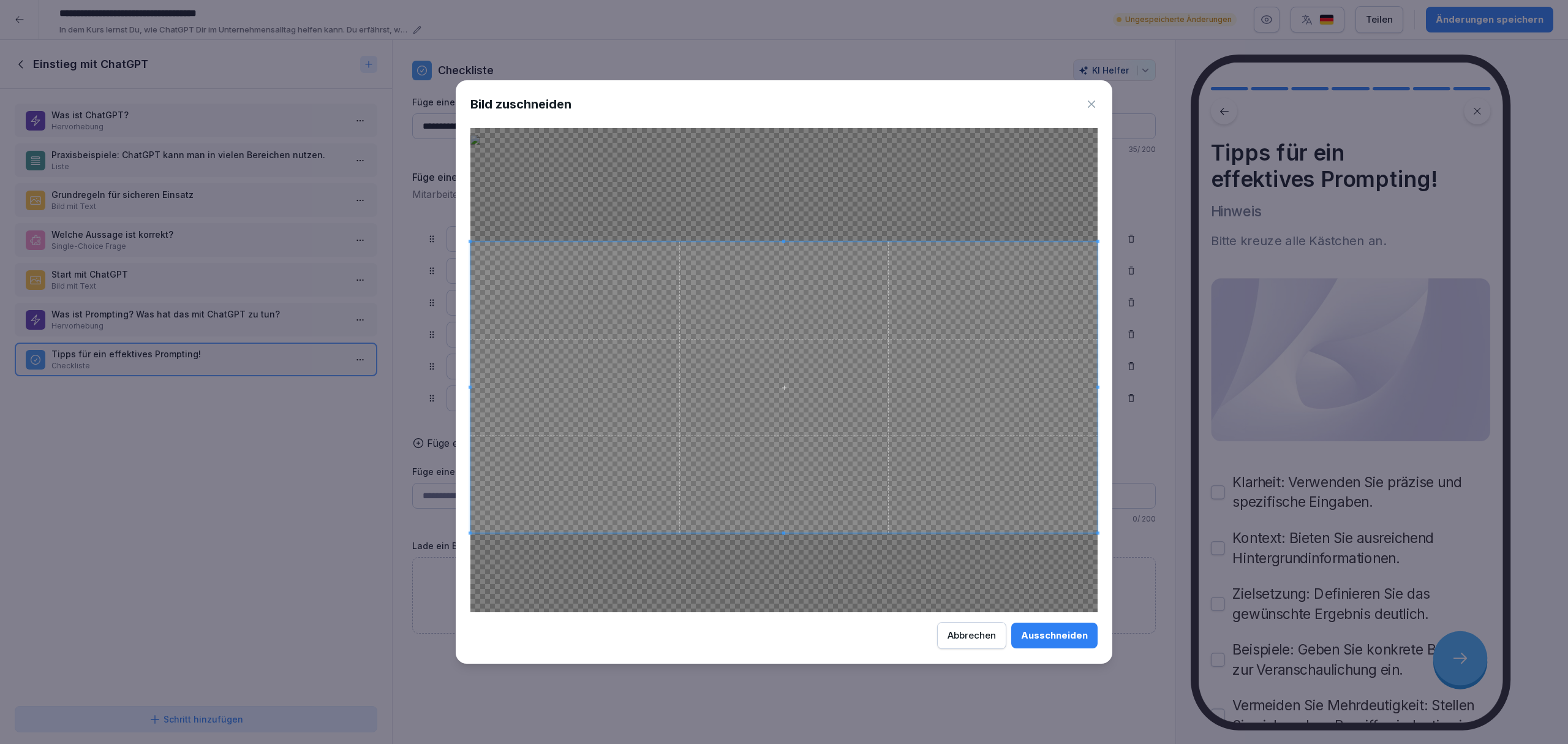
click at [782, 532] on span at bounding box center [784, 533] width 3 height 3
click at [1086, 636] on div "Ausschneiden" at bounding box center [1054, 635] width 67 height 13
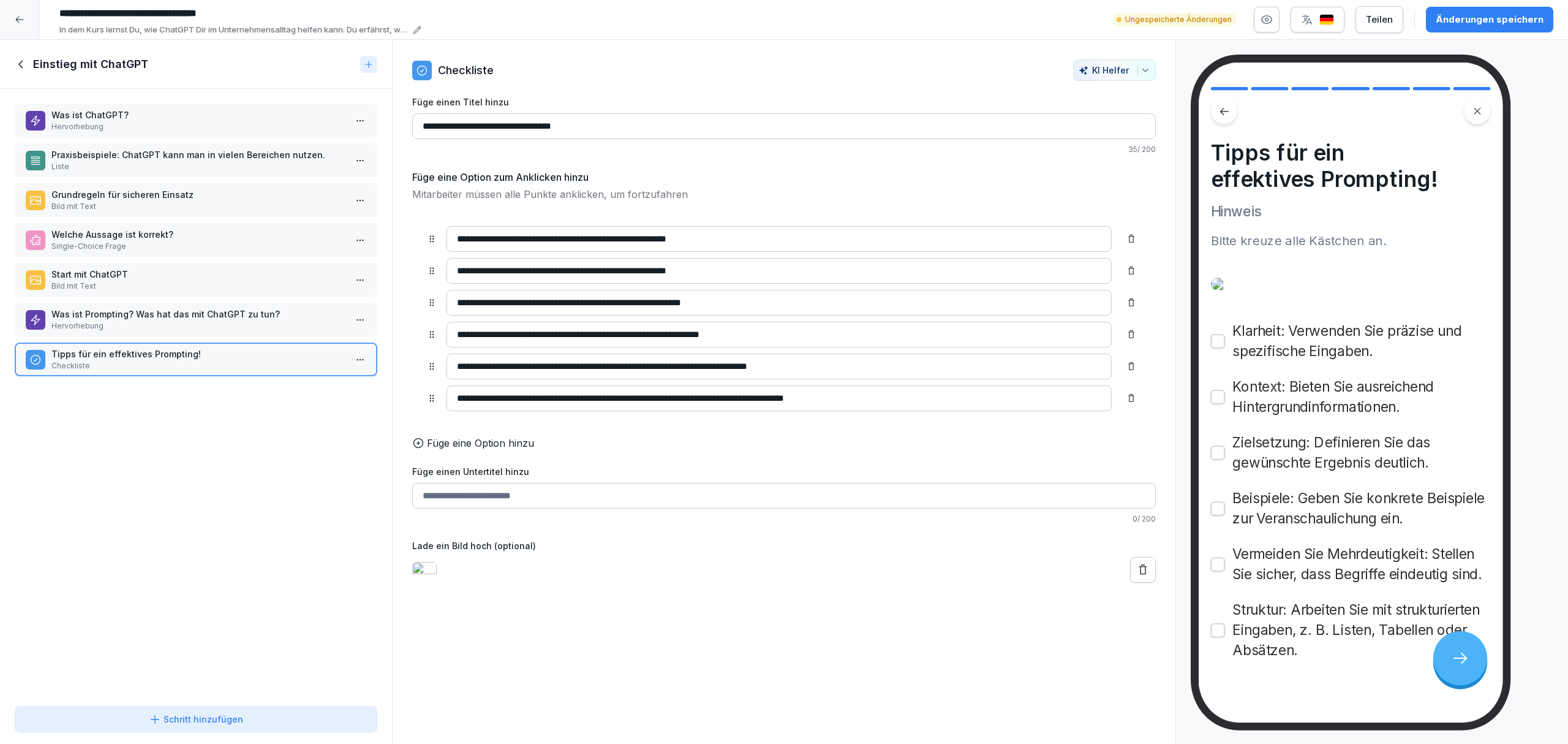
click at [1481, 20] on div "Änderungen speichern" at bounding box center [1489, 19] width 108 height 13
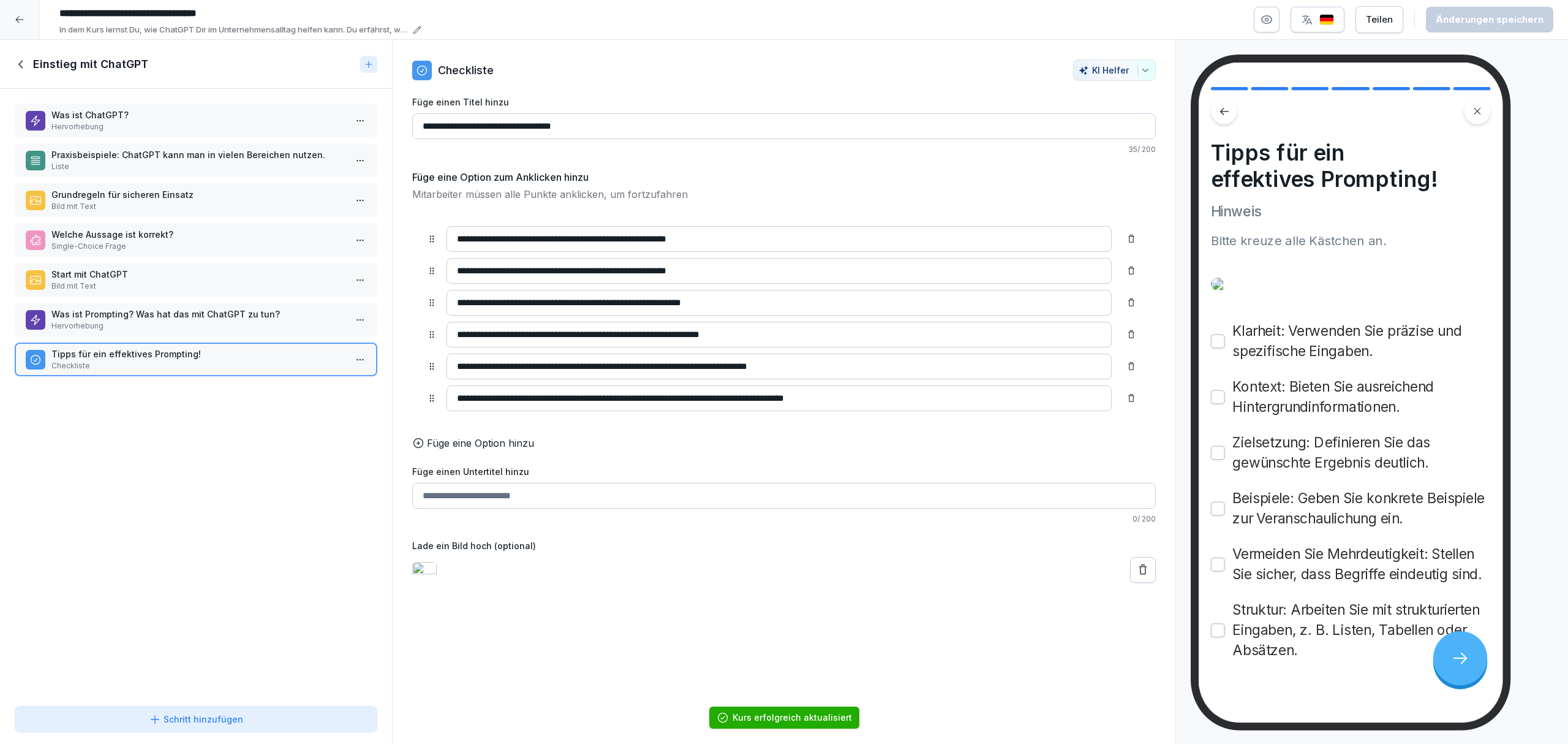
click at [236, 325] on p "Hervorhebung" at bounding box center [198, 326] width 294 height 11
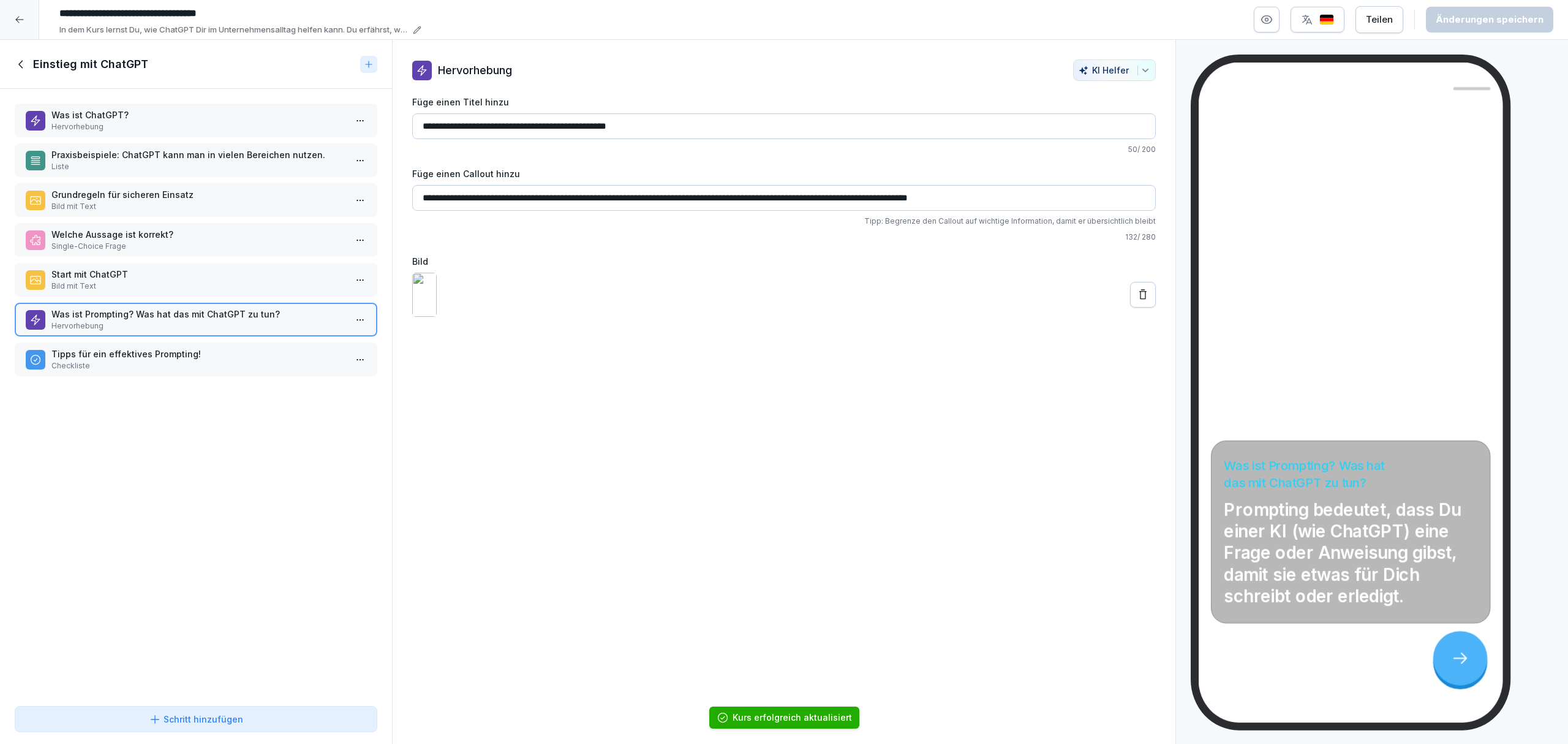
click at [230, 348] on p "Tipps für ein effektives Prompting!" at bounding box center [198, 354] width 294 height 12
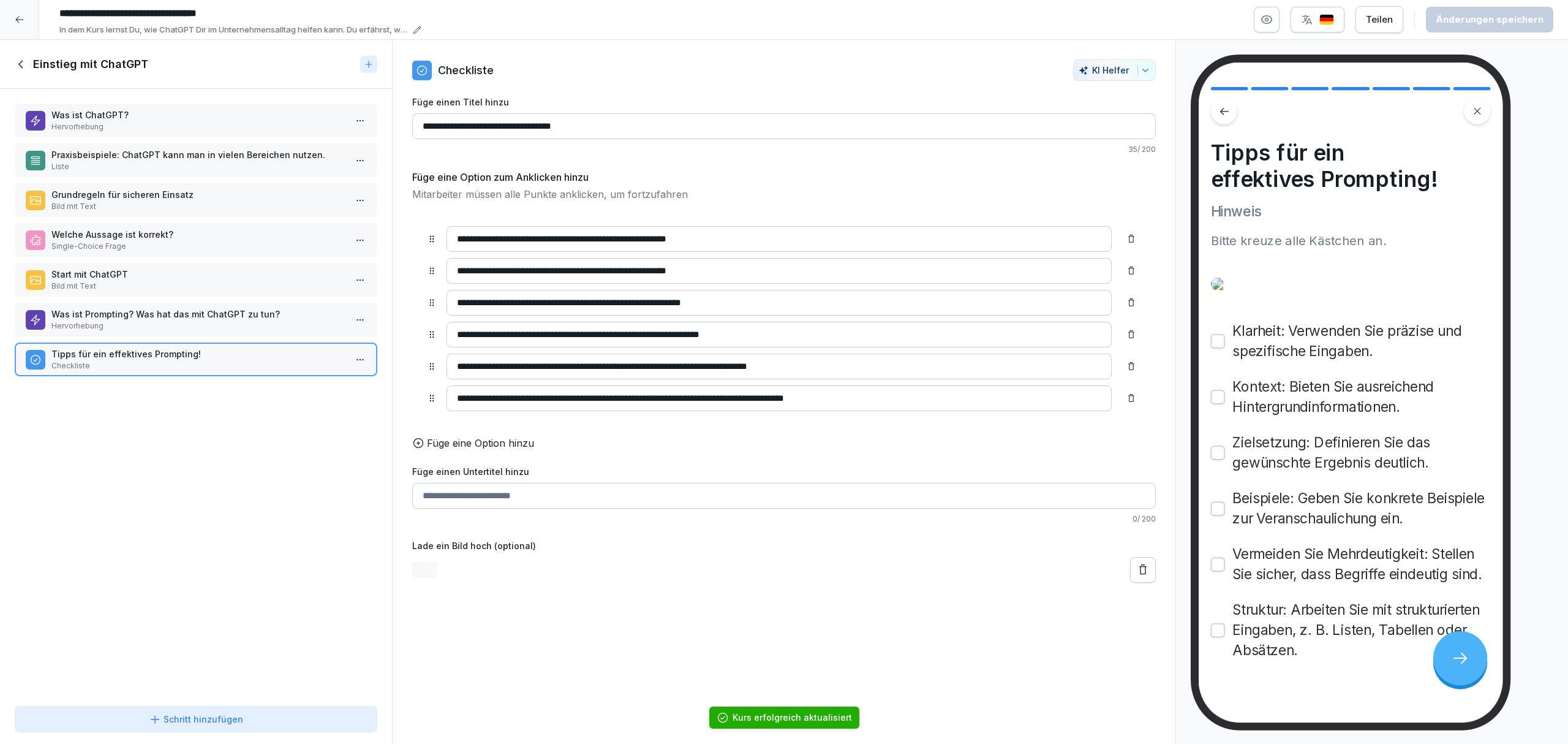
click at [219, 320] on p "Hervorhebung" at bounding box center [198, 326] width 294 height 11
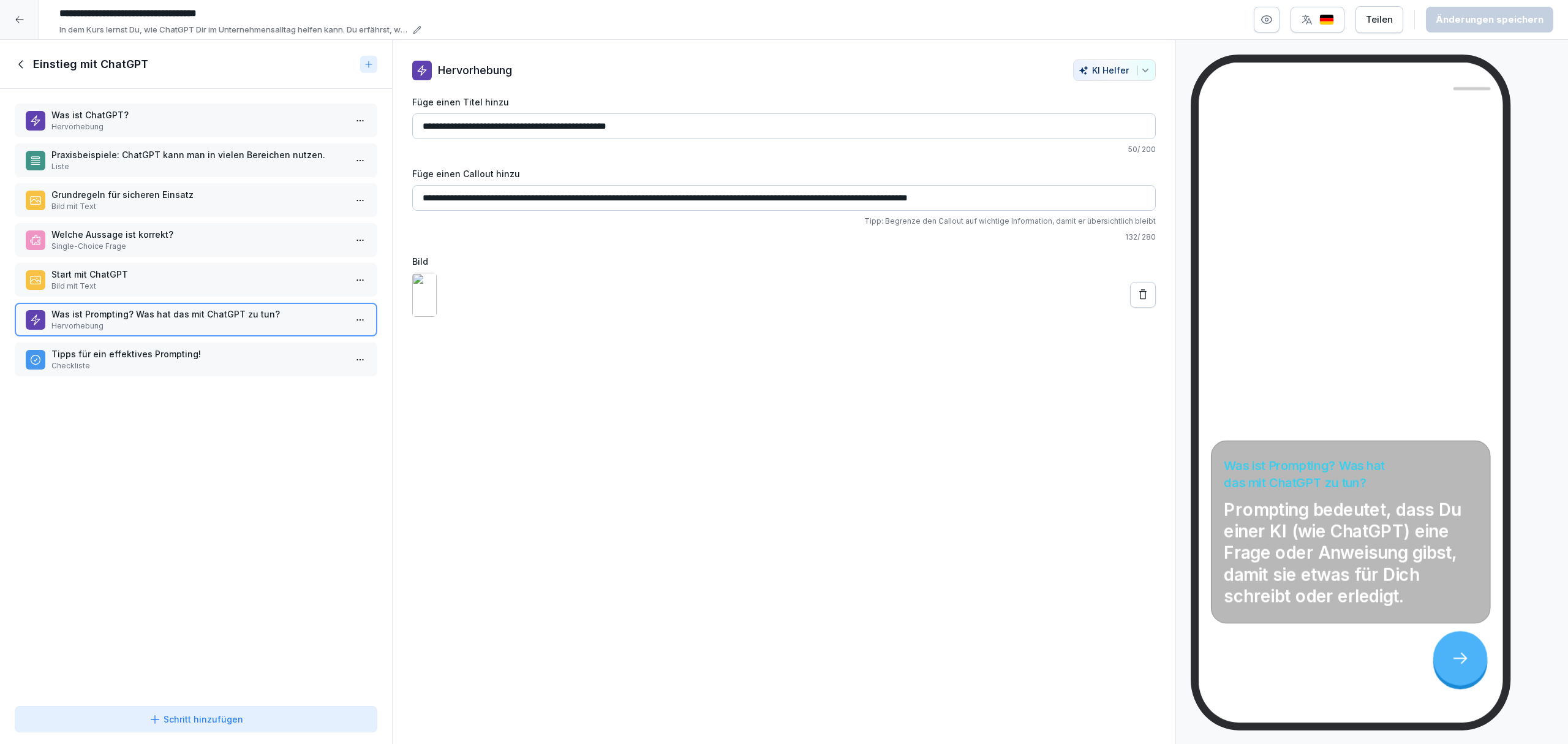
click at [1136, 301] on icon at bounding box center [1143, 295] width 12 height 12
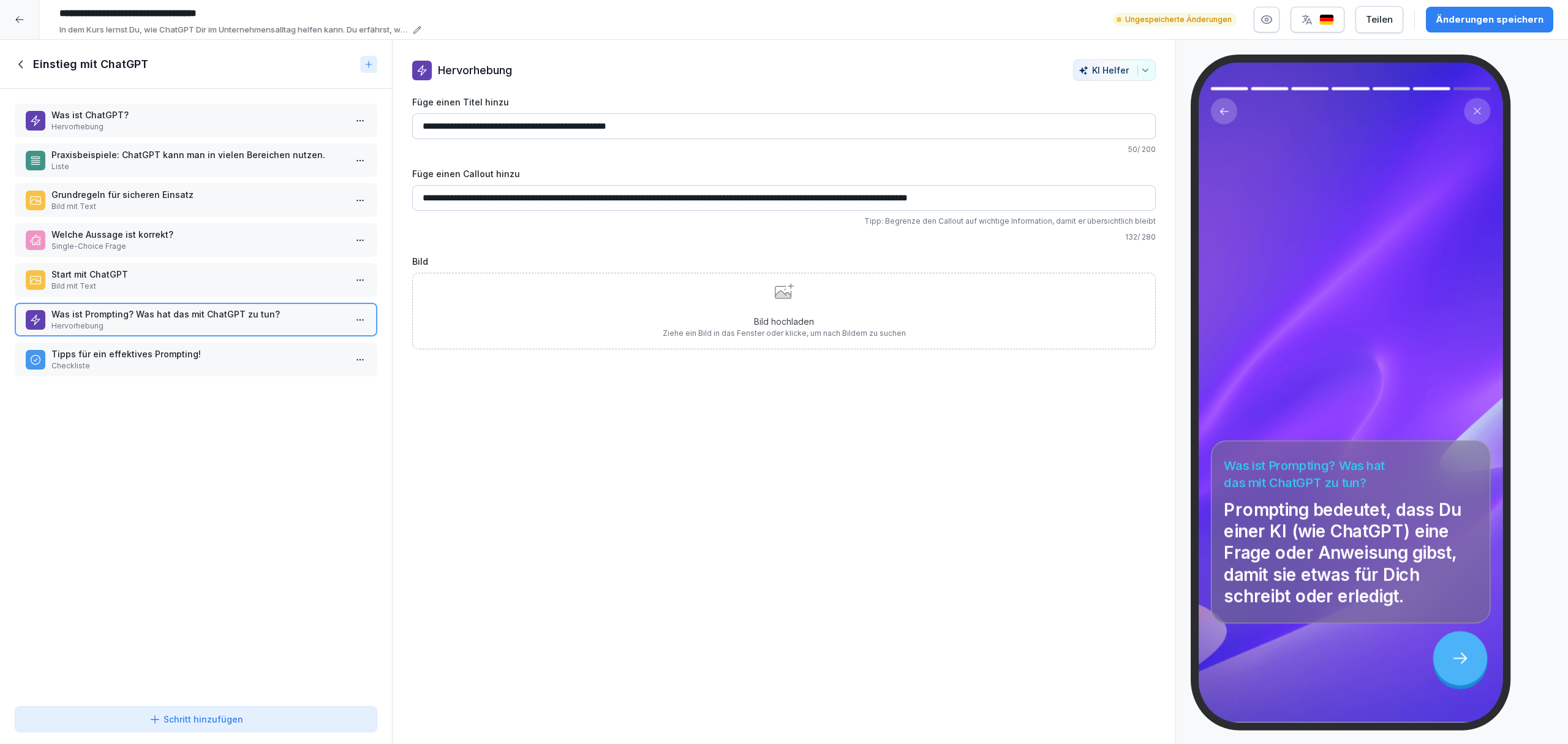
click at [549, 325] on div "Bild hochladen Ziehe ein Bild in das Fenster oder klicke, um nach Bildern zu su…" at bounding box center [784, 311] width 744 height 77
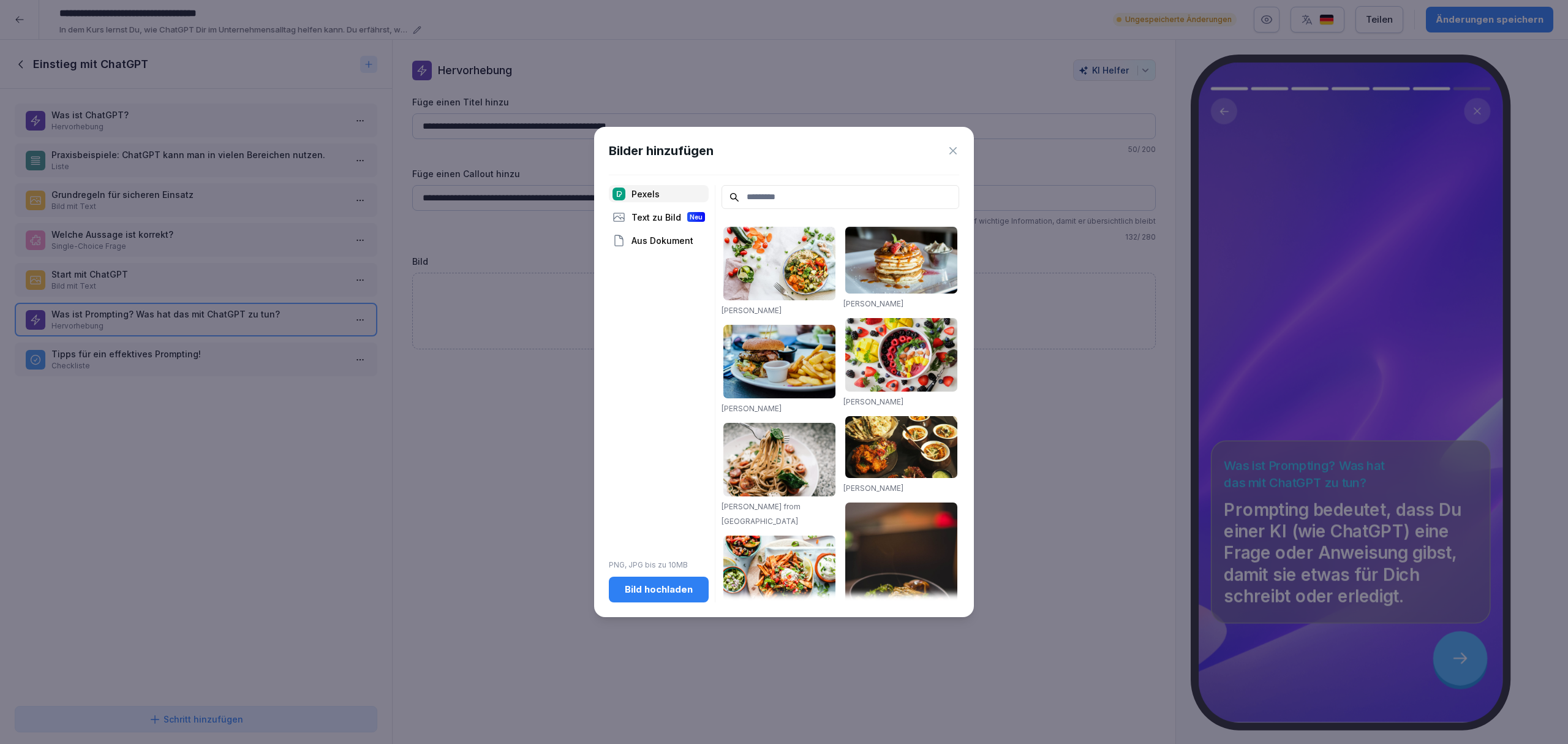
click at [632, 585] on div "Bild hochladen" at bounding box center [659, 589] width 80 height 13
click at [953, 147] on icon at bounding box center [953, 151] width 12 height 12
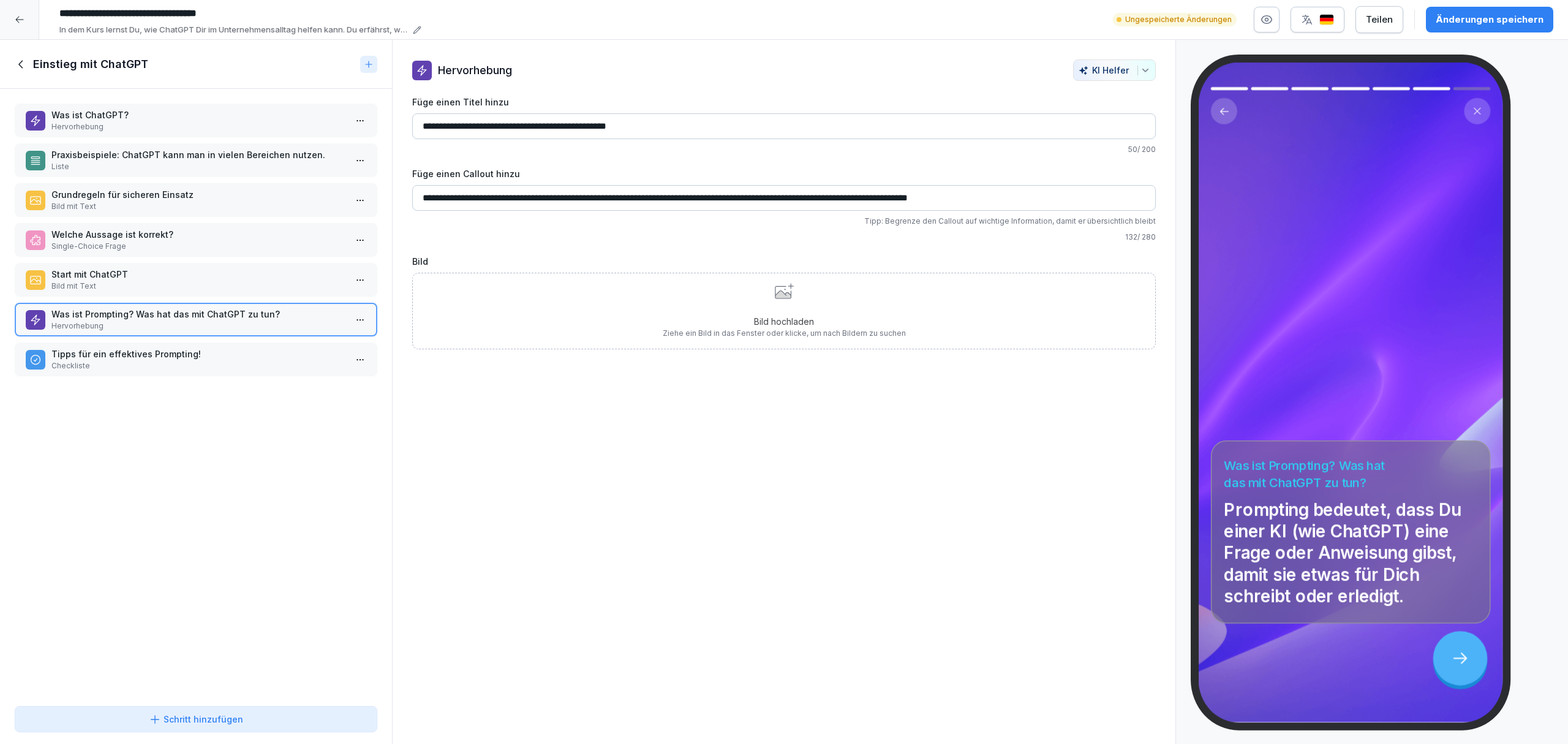
click at [784, 314] on div "Bild hochladen Ziehe ein Bild in das Fenster oder klicke, um nach Bildern zu su…" at bounding box center [784, 311] width 244 height 55
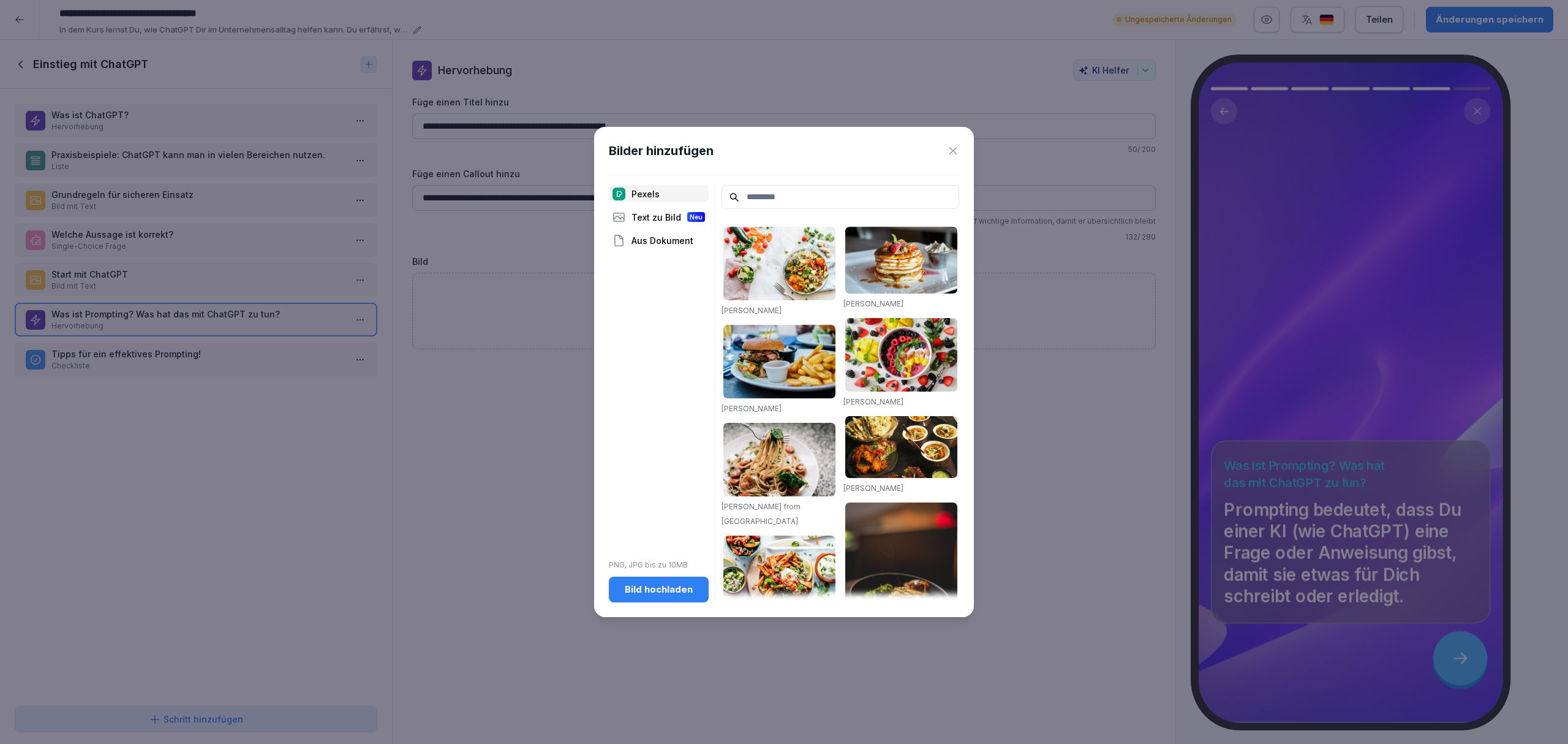
click at [672, 592] on div "Bild hochladen" at bounding box center [659, 589] width 80 height 13
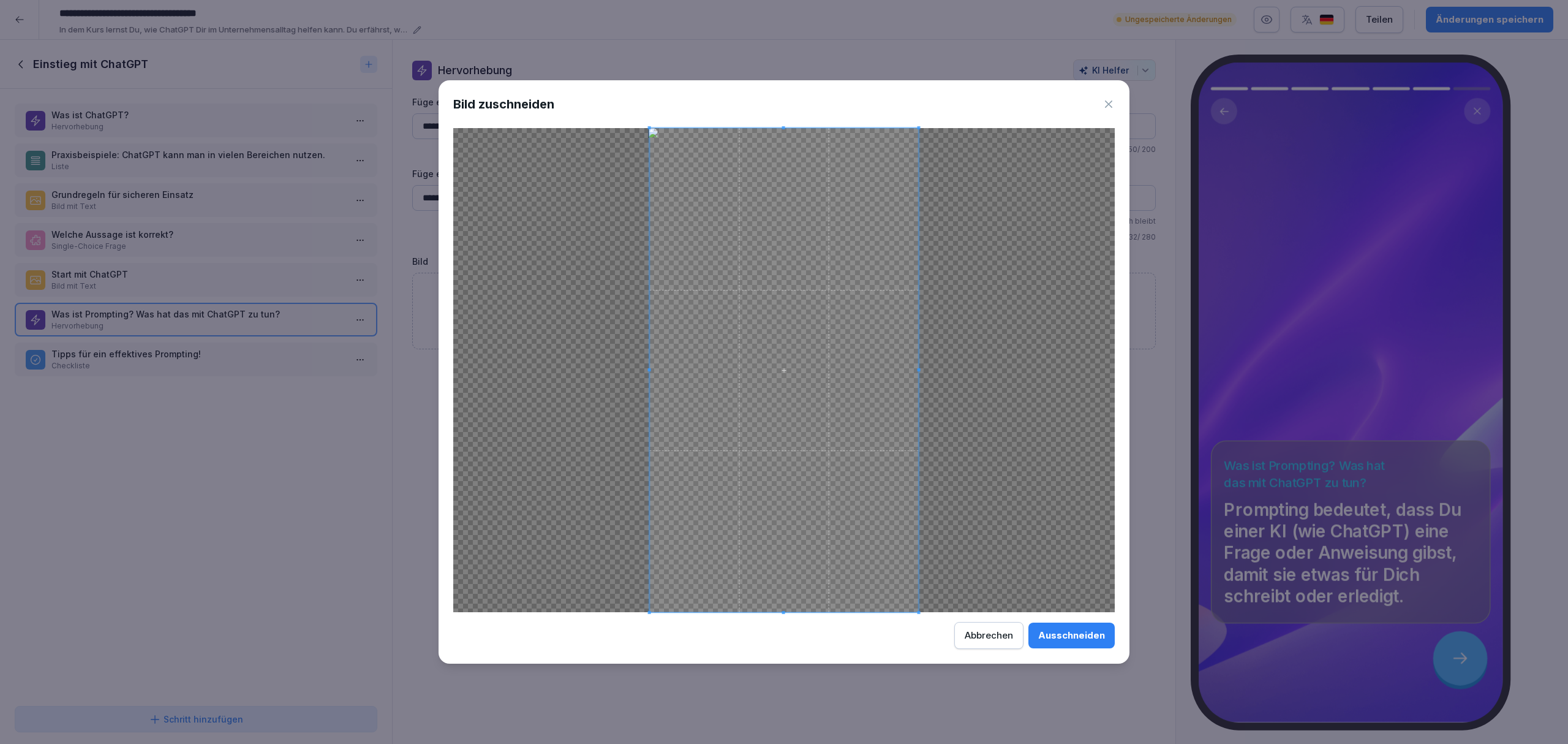
click at [1043, 639] on div "Ausschneiden" at bounding box center [1072, 635] width 67 height 13
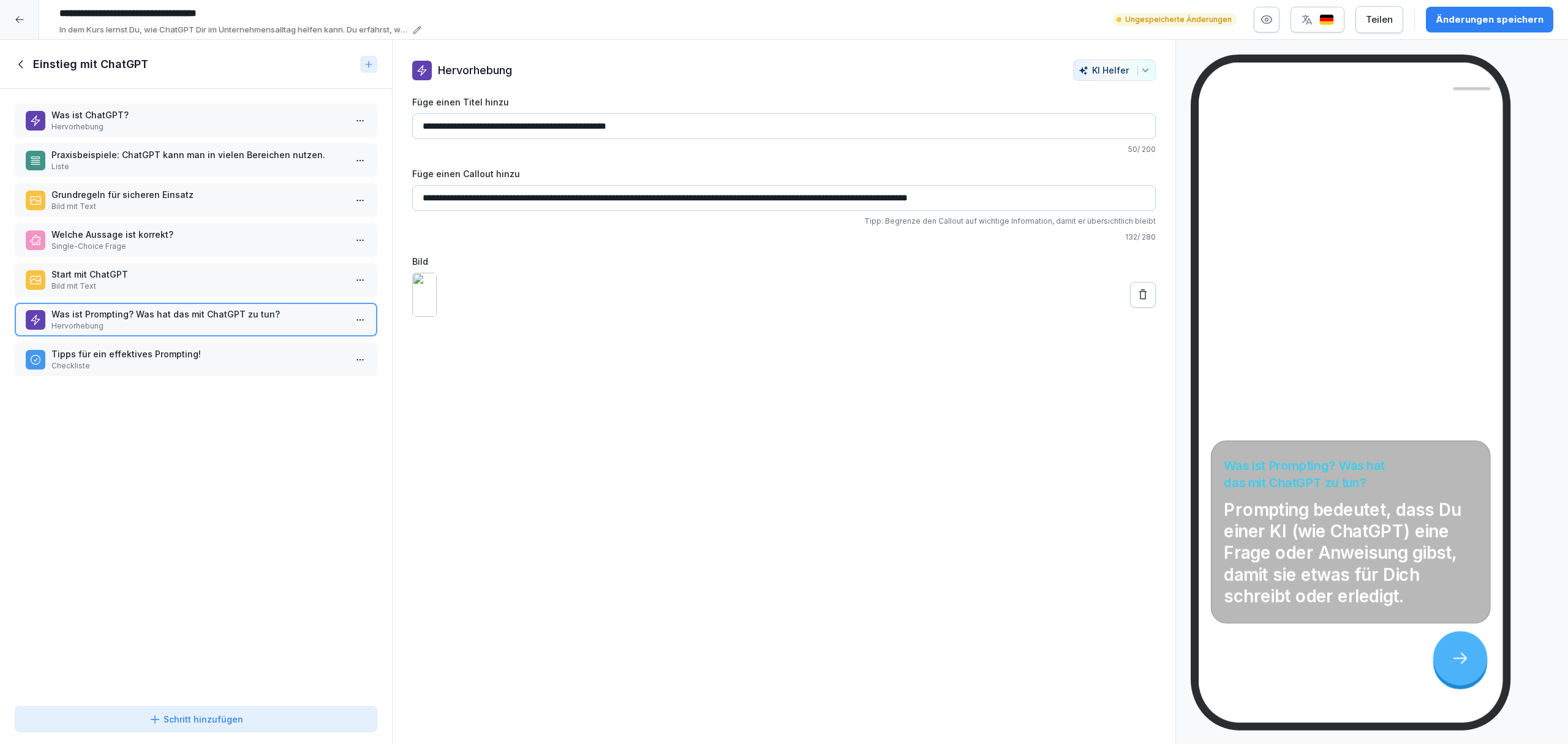
click at [1447, 33] on div "Ungespeicherte Änderungen Teilen Änderungen speichern" at bounding box center [1333, 20] width 440 height 27
click at [1453, 12] on div "Änderungen speichern" at bounding box center [1489, 19] width 108 height 13
click at [232, 105] on div "Was ist ChatGPT? Hervorhebung" at bounding box center [196, 120] width 363 height 34
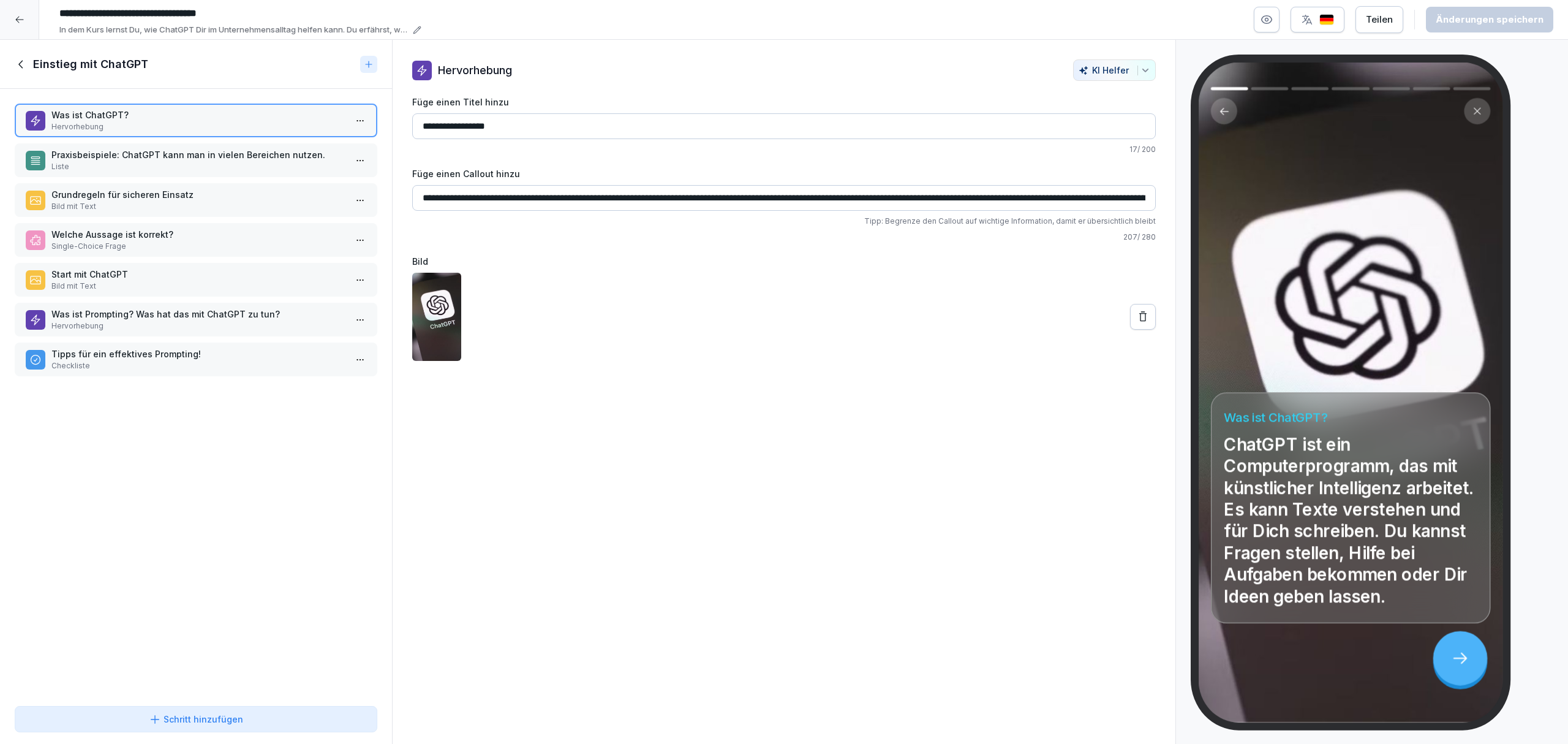
click at [233, 144] on div "Praxisbeispiele: ChatGPT kann man in vielen Bereichen nutzen. Liste" at bounding box center [196, 160] width 363 height 34
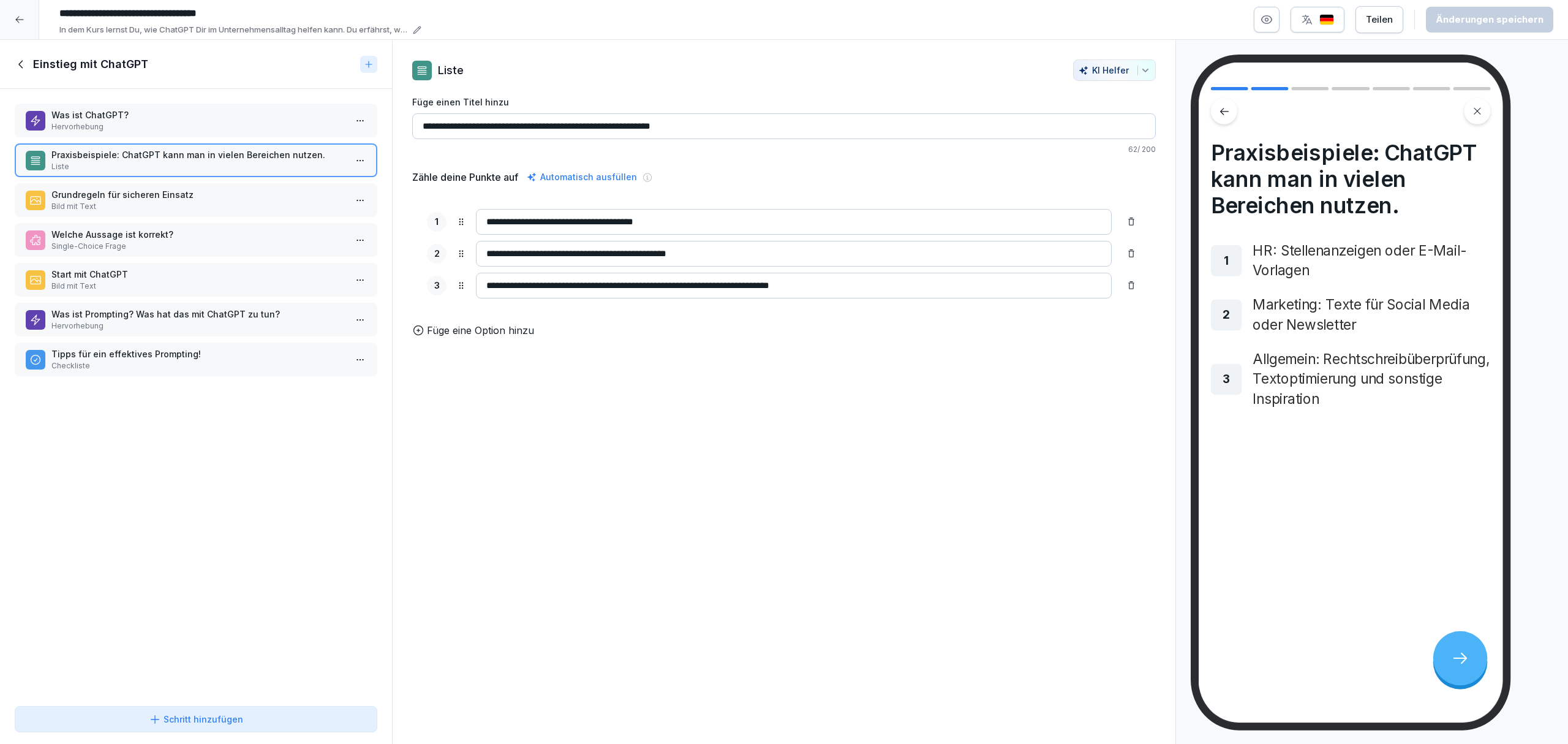
click at [229, 194] on p "Grundregeln für sicheren Einsatz" at bounding box center [198, 194] width 294 height 12
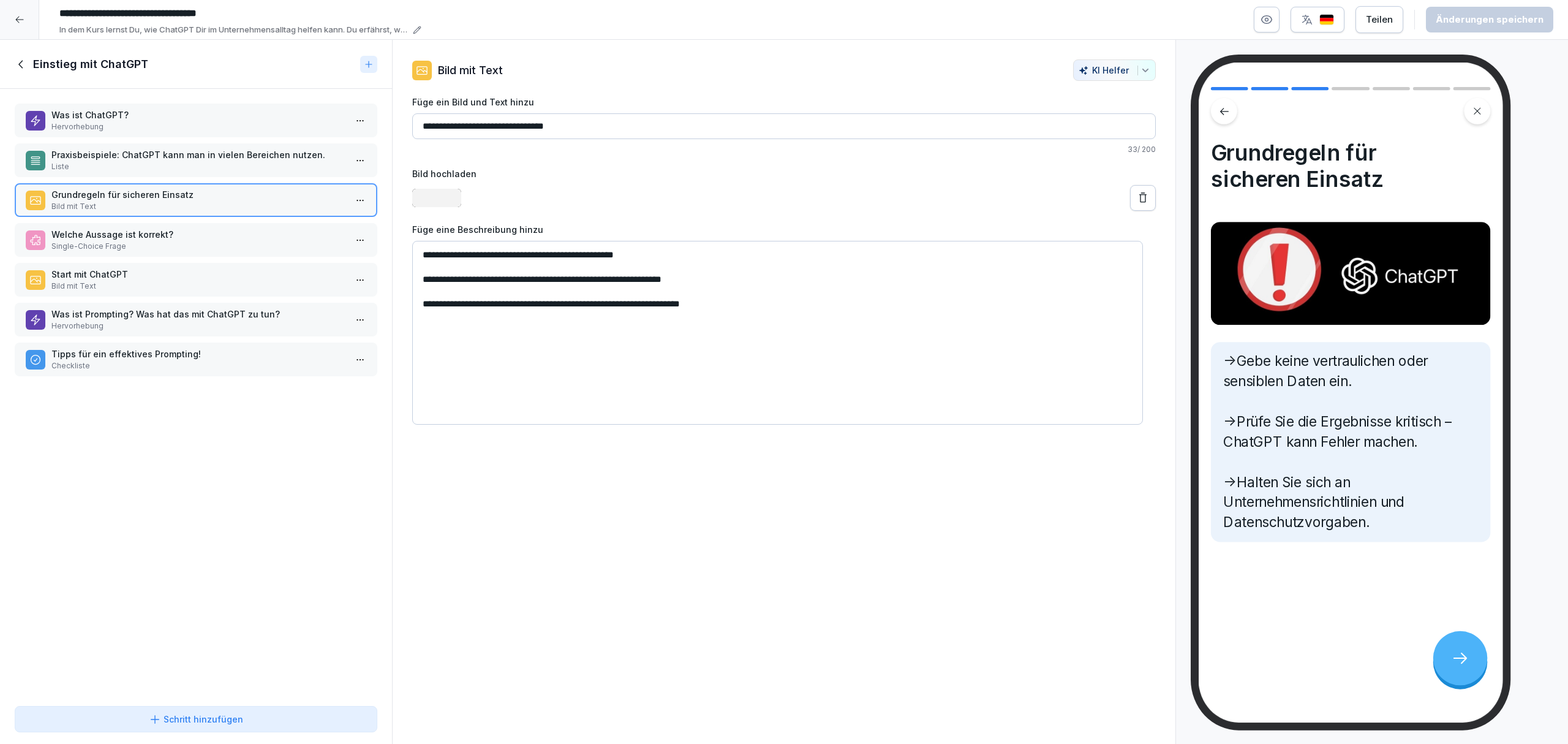
click at [223, 251] on div "Welche Aussage ist korrekt? Single-Choice Frage" at bounding box center [196, 240] width 363 height 34
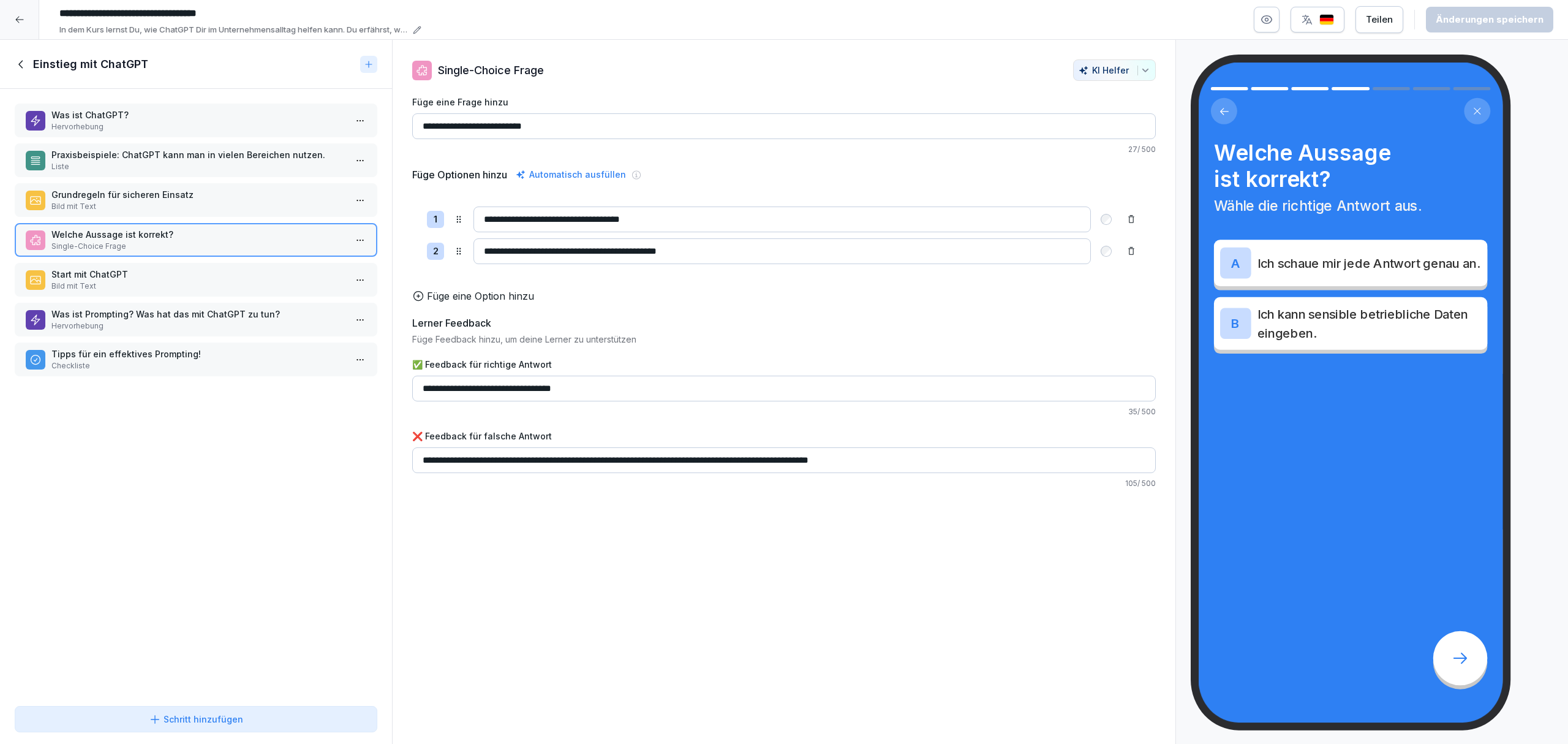
click at [211, 314] on p "Was ist Prompting? Was hat das mit ChatGPT zu tun?" at bounding box center [198, 314] width 294 height 12
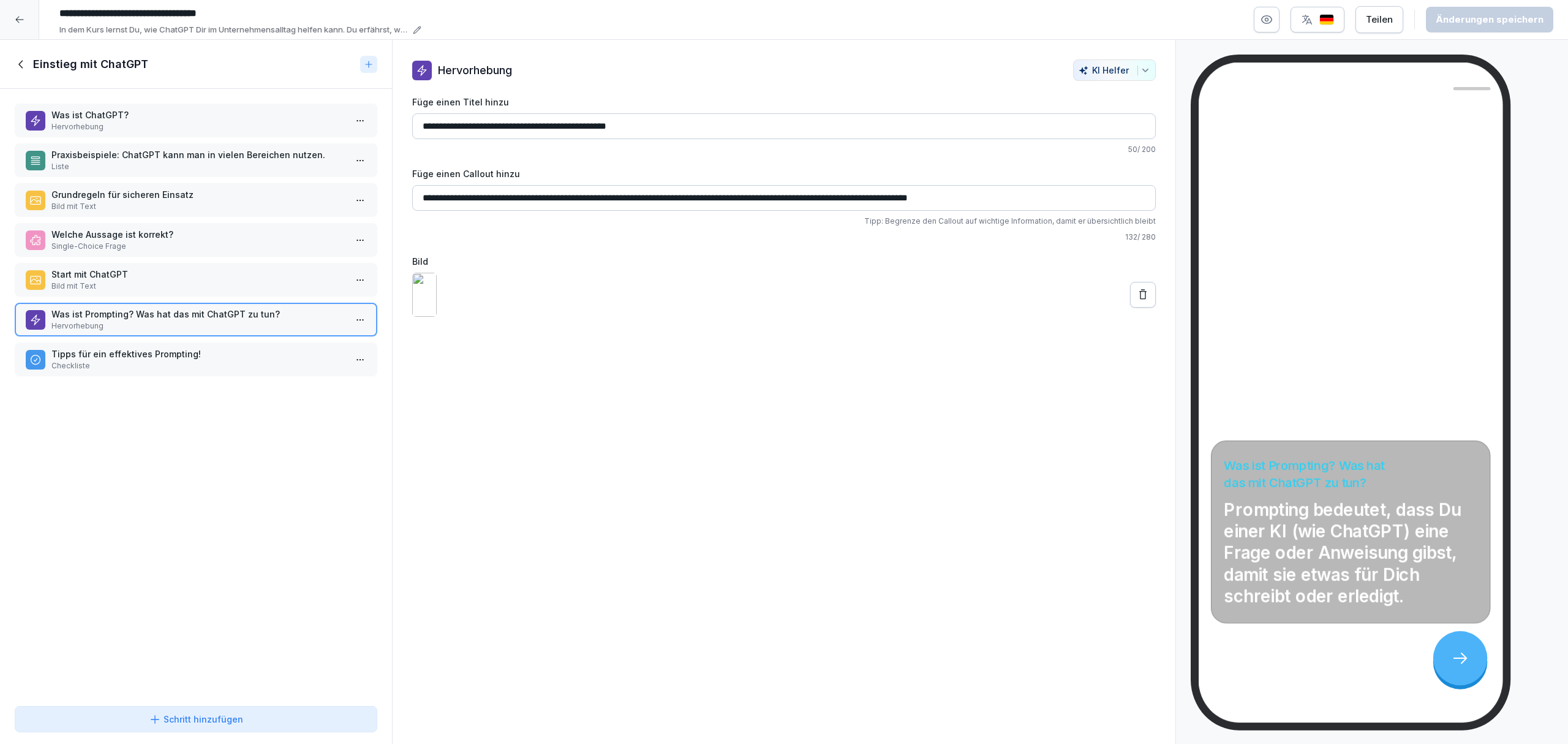
click at [207, 360] on p "Checkliste" at bounding box center [198, 365] width 294 height 11
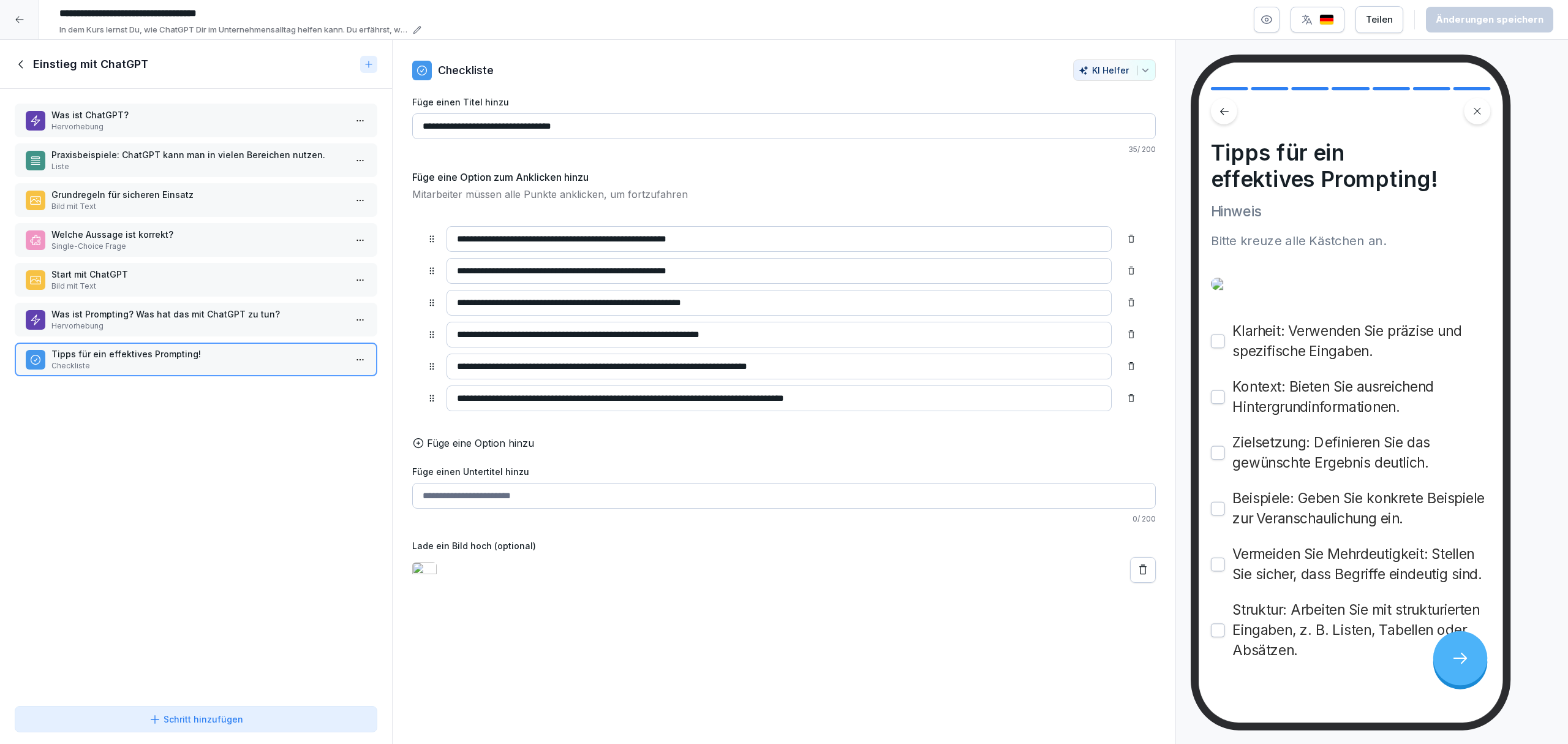
click at [197, 308] on p "Was ist Prompting? Was hat das mit ChatGPT zu tun?" at bounding box center [198, 314] width 294 height 12
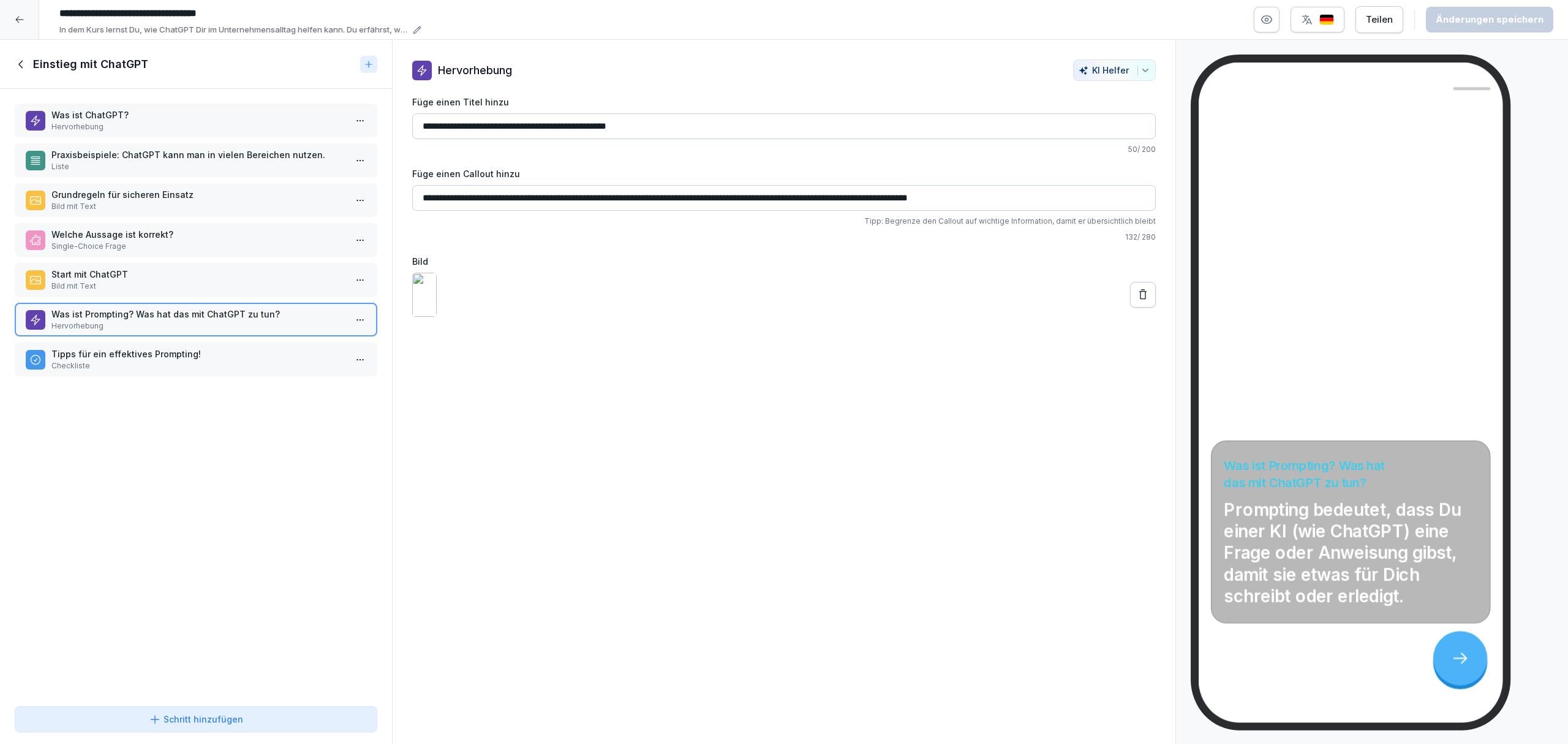
click at [201, 268] on p "Start mit ChatGPT" at bounding box center [198, 274] width 294 height 12
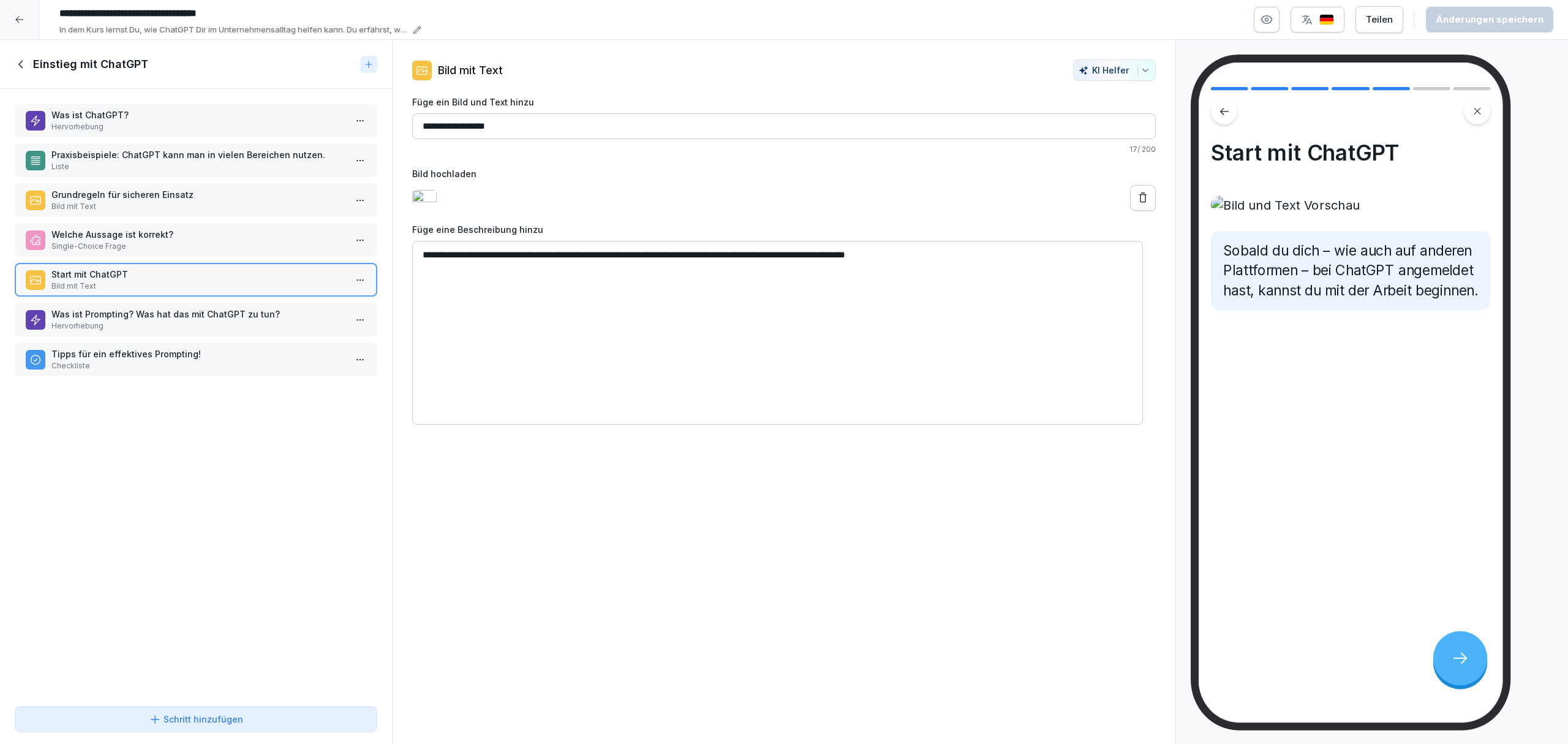
click at [194, 351] on p "Tipps für ein effektives Prompting!" at bounding box center [198, 354] width 294 height 12
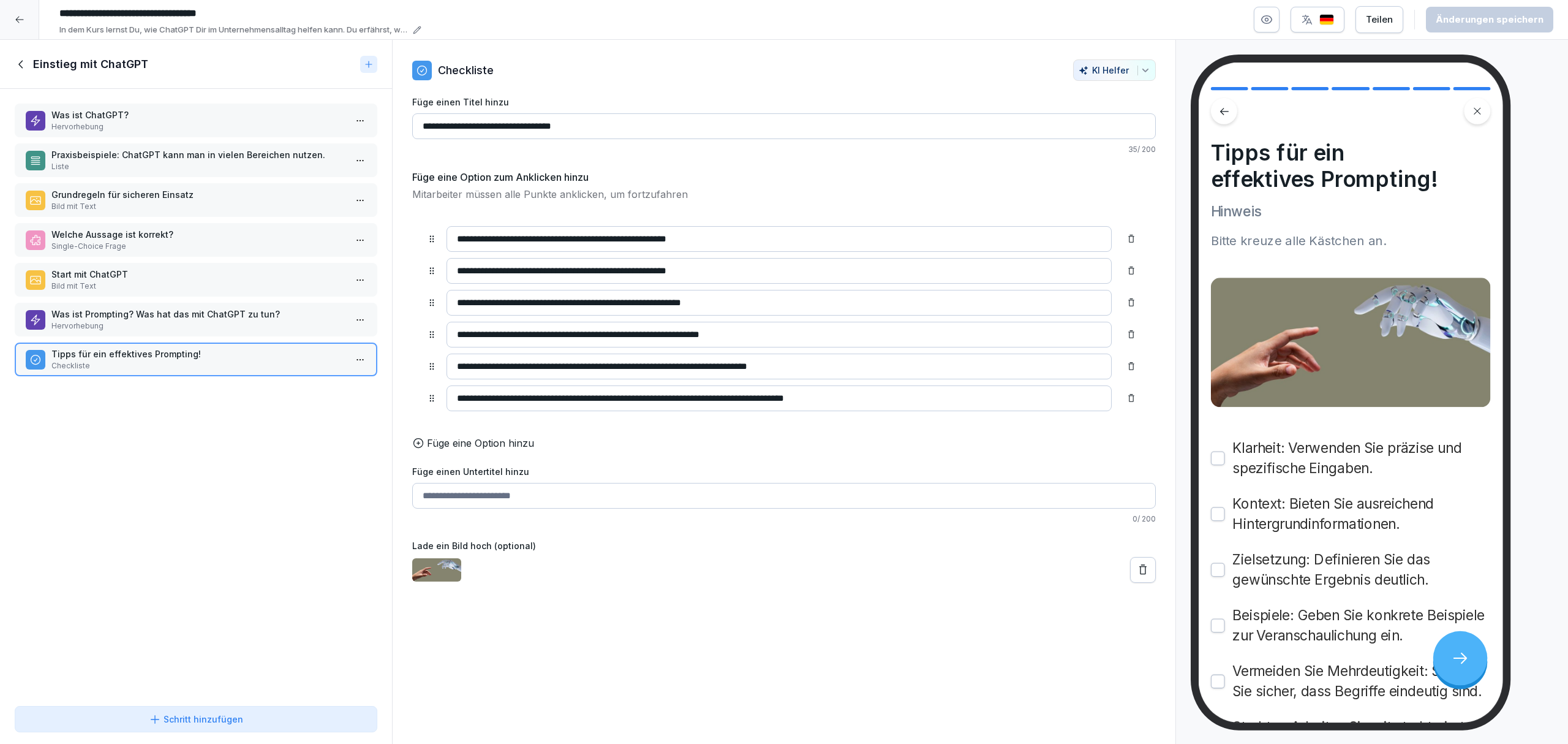
click at [235, 719] on div "Schritt hinzufügen" at bounding box center [196, 719] width 94 height 12
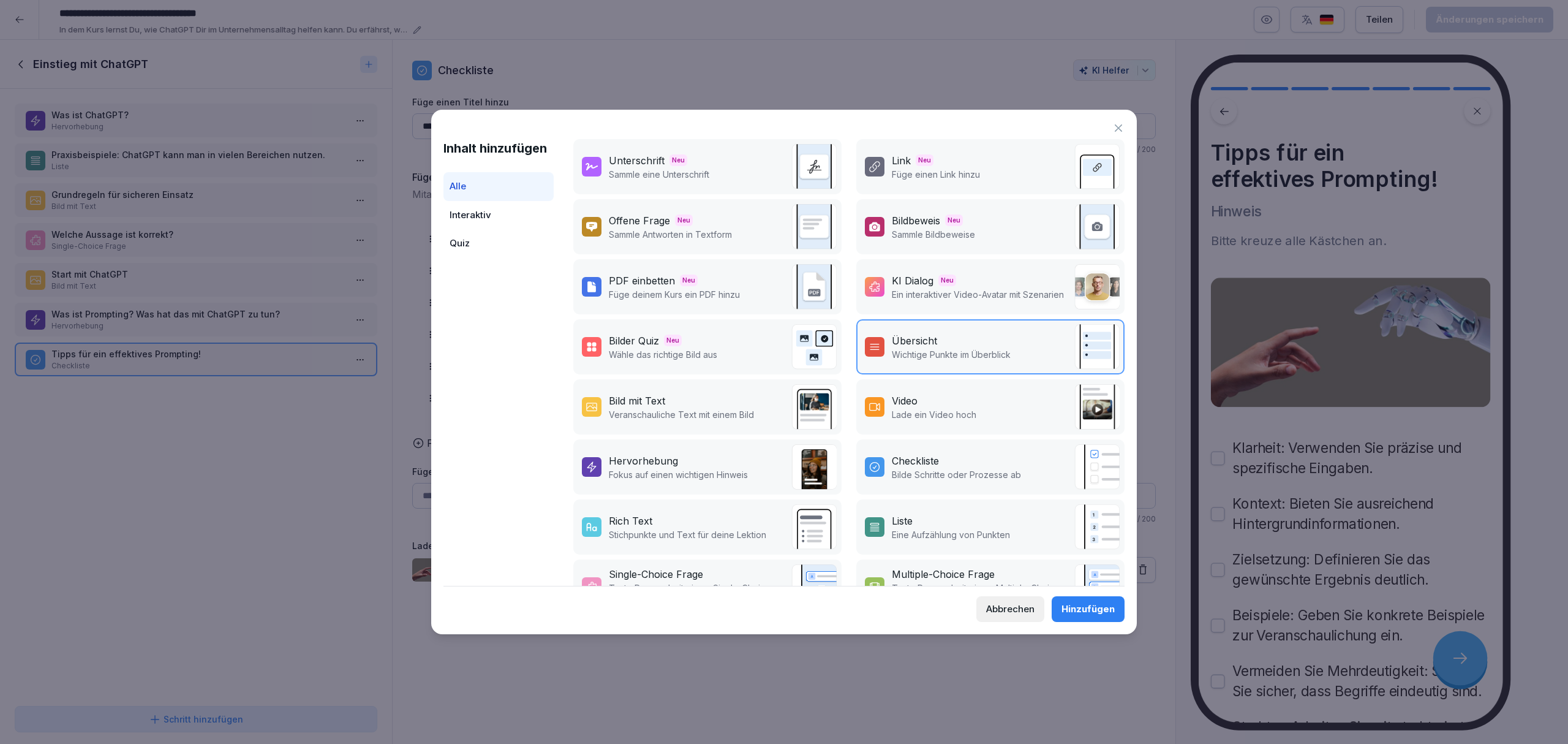
click at [748, 454] on div "Hervorhebung" at bounding box center [678, 461] width 139 height 15
click at [1080, 606] on div "Hinzufügen" at bounding box center [1088, 608] width 53 height 13
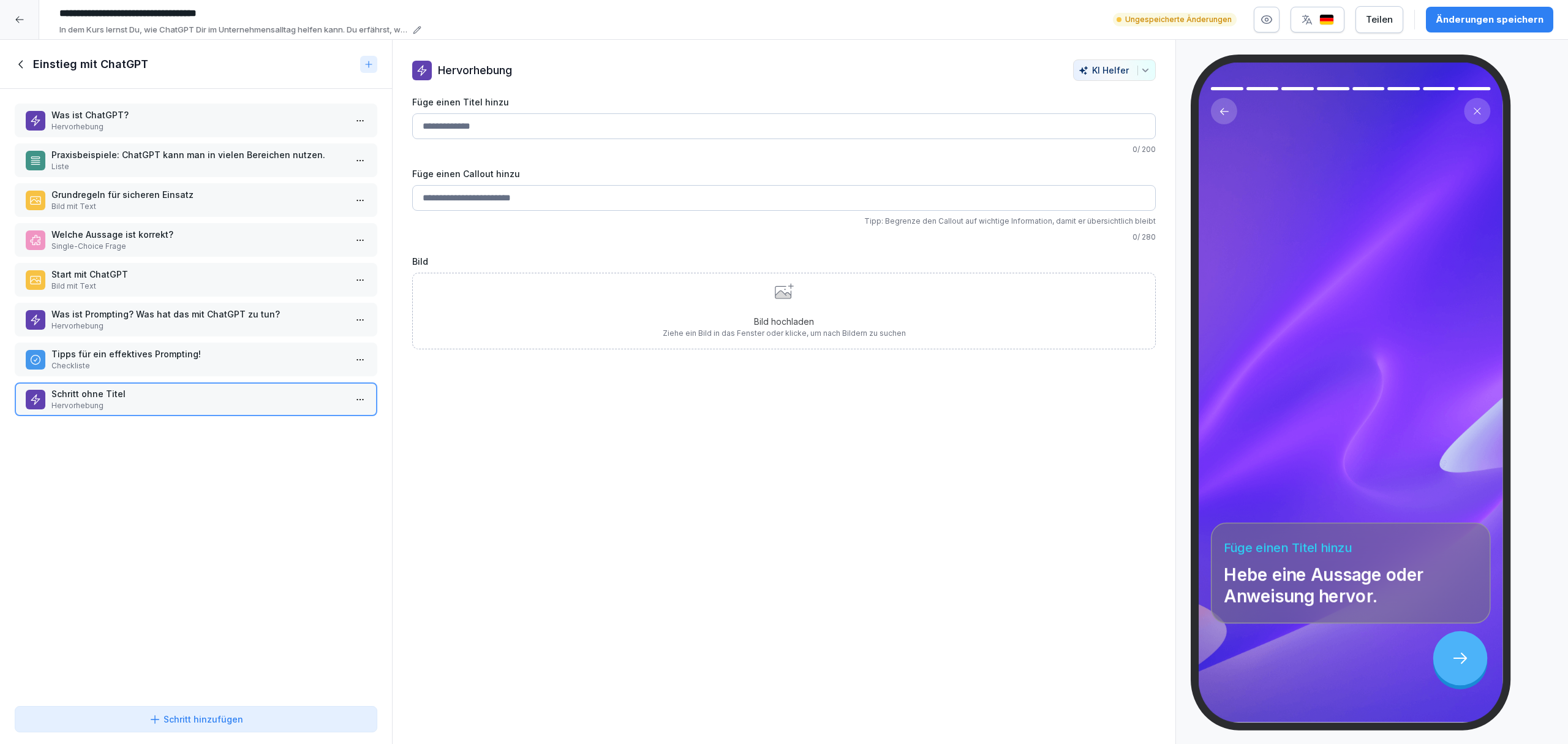
click at [581, 198] on input "Füge einen Callout hinzu" at bounding box center [784, 198] width 744 height 26
type input "**********"
click at [1463, 12] on div "Änderungen speichern" at bounding box center [1489, 19] width 108 height 13
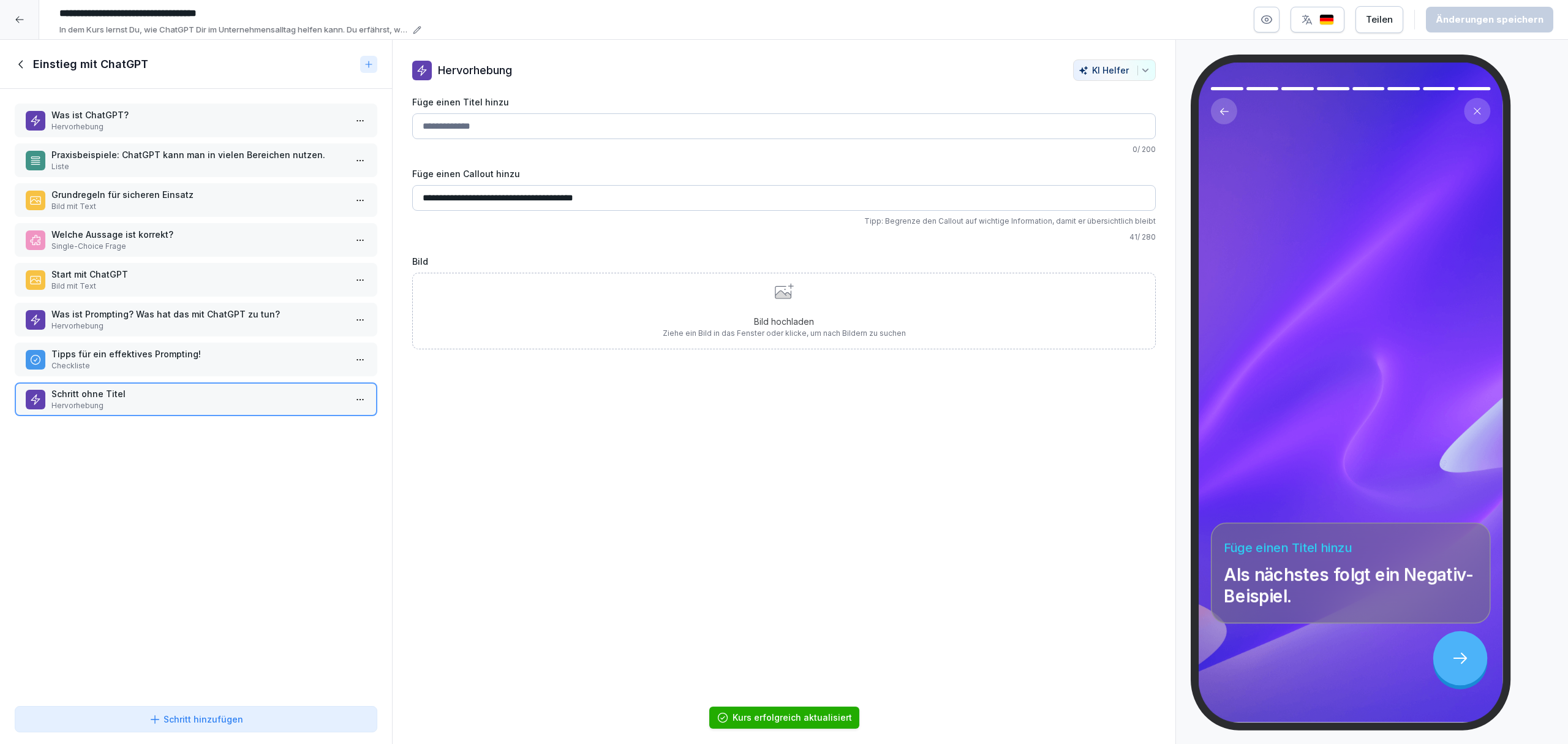
click at [583, 121] on input "Füge einen Titel hinzu" at bounding box center [784, 126] width 744 height 26
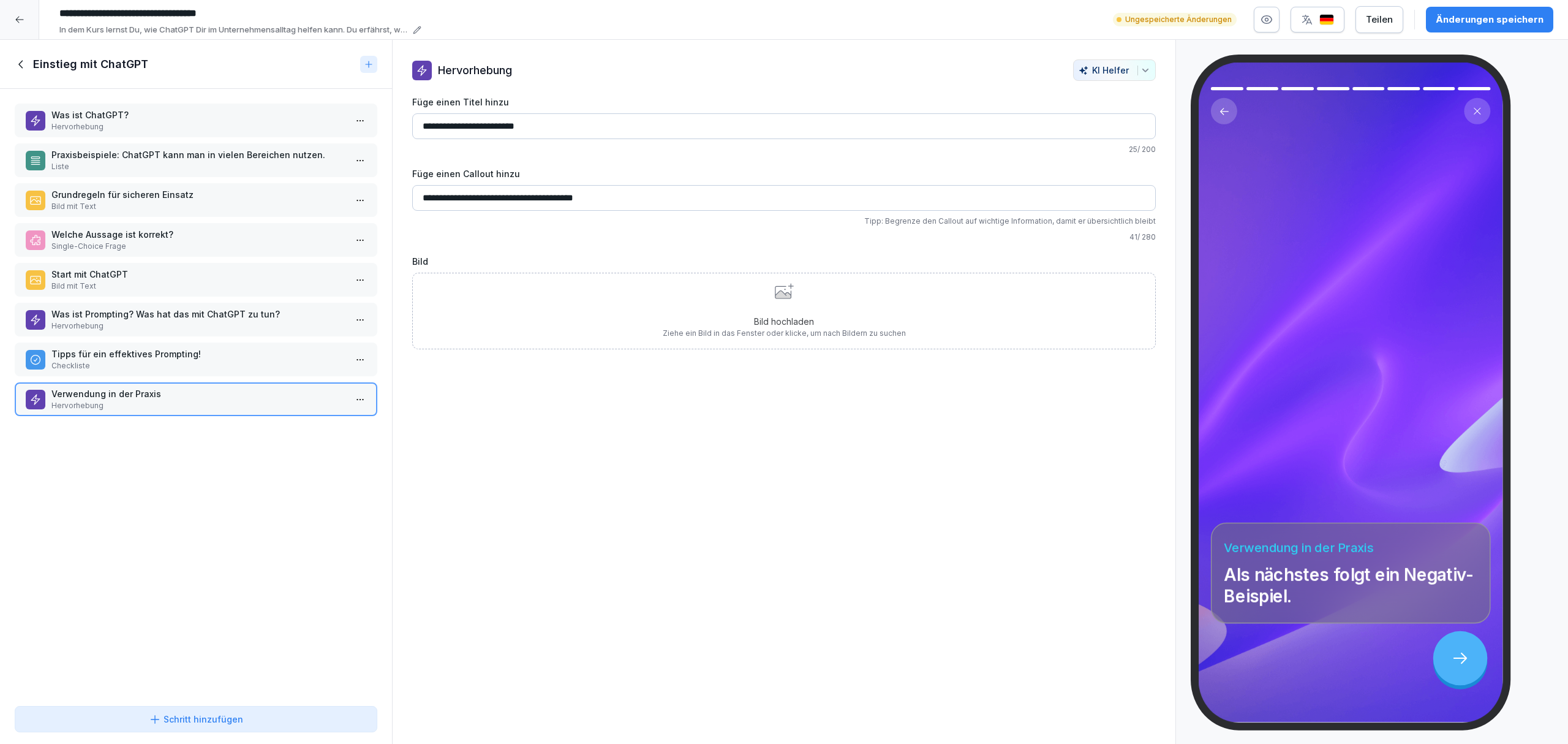
type input "**********"
click at [1470, 19] on div "Änderungen speichern" at bounding box center [1489, 19] width 108 height 13
